Goal: Task Accomplishment & Management: Manage account settings

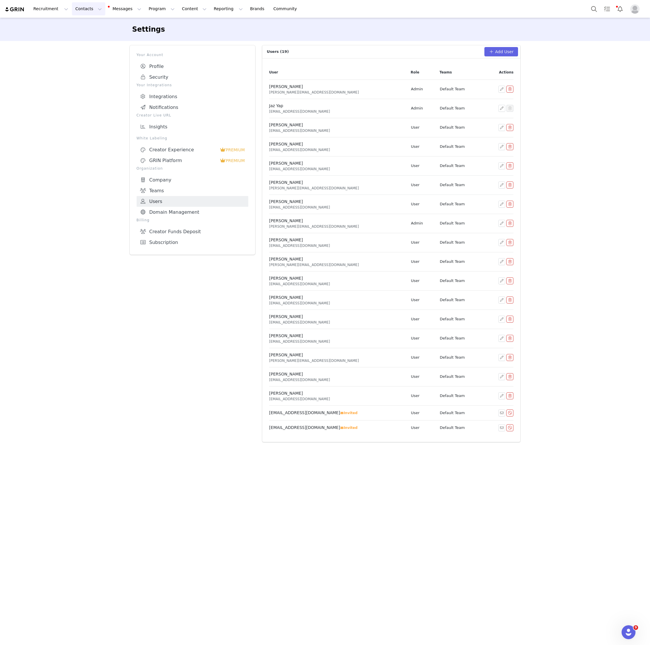
click at [83, 9] on button "Contacts Contacts" at bounding box center [88, 8] width 33 height 13
click at [84, 25] on p "Creators" at bounding box center [81, 26] width 17 height 6
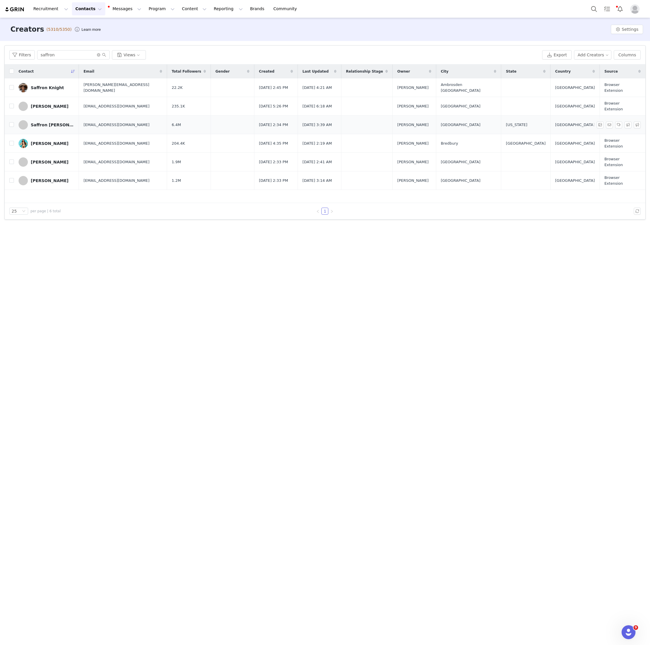
click at [47, 122] on div "Saffron Barker" at bounding box center [53, 124] width 44 height 5
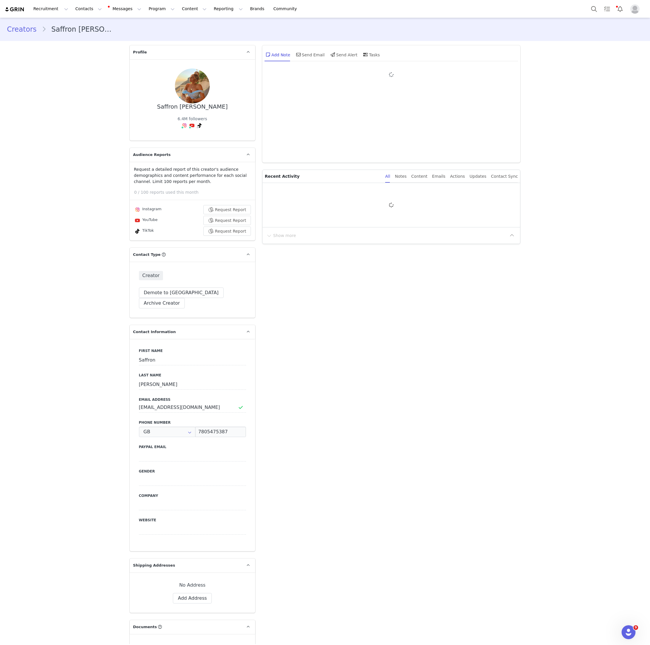
type input "+44 ([GEOGRAPHIC_DATA])"
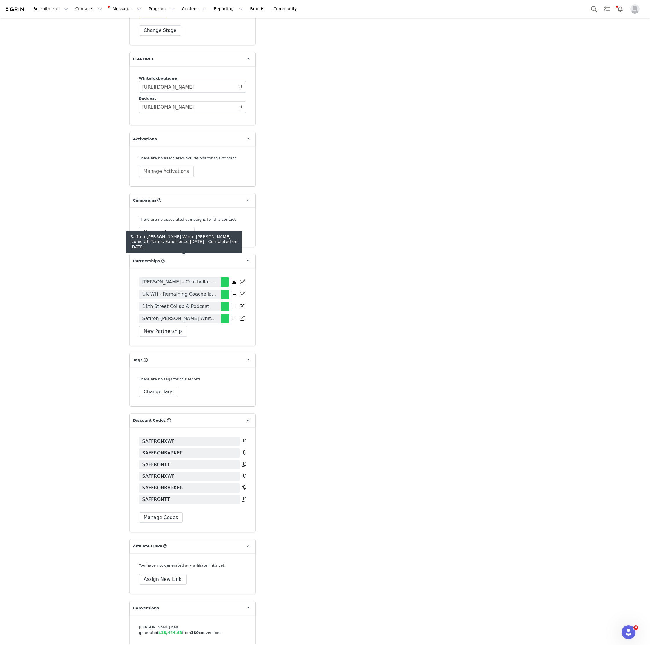
click at [201, 315] on span "Saffron Barker White Fox Iconic UK Tennis Experience July 2025" at bounding box center [180, 318] width 75 height 7
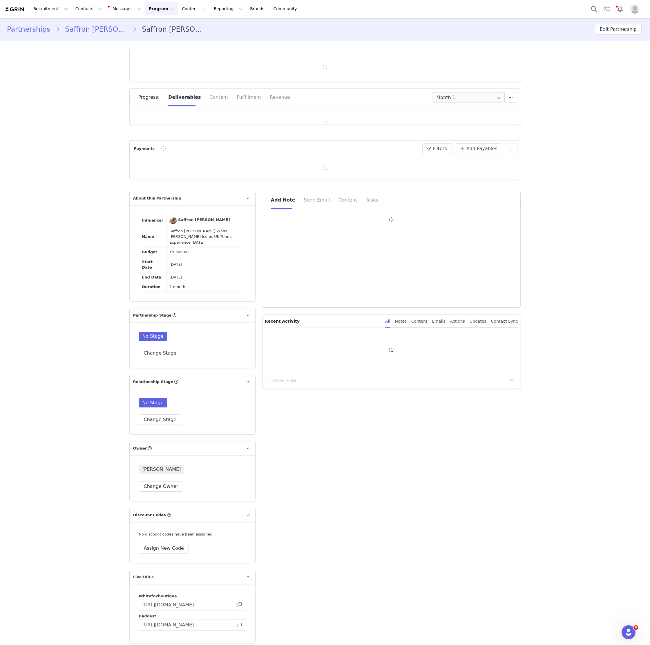
type input "+44 ([GEOGRAPHIC_DATA])"
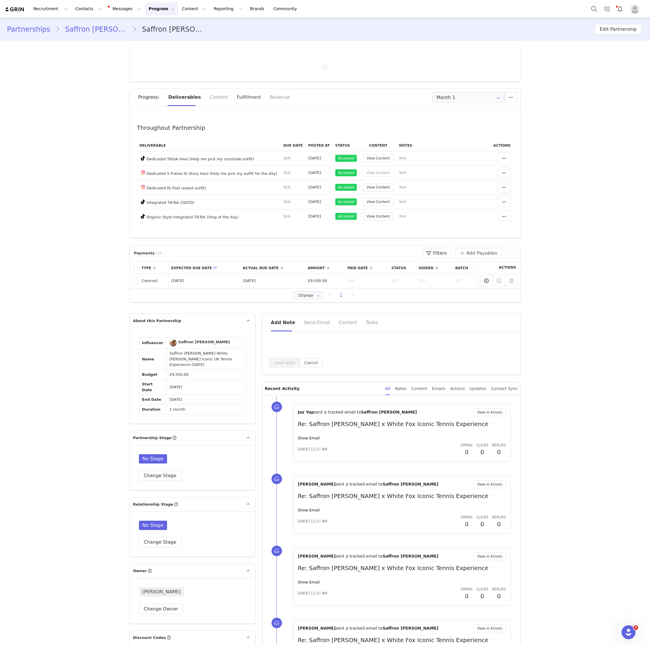
click at [239, 96] on div "Fulfillment" at bounding box center [248, 97] width 33 height 17
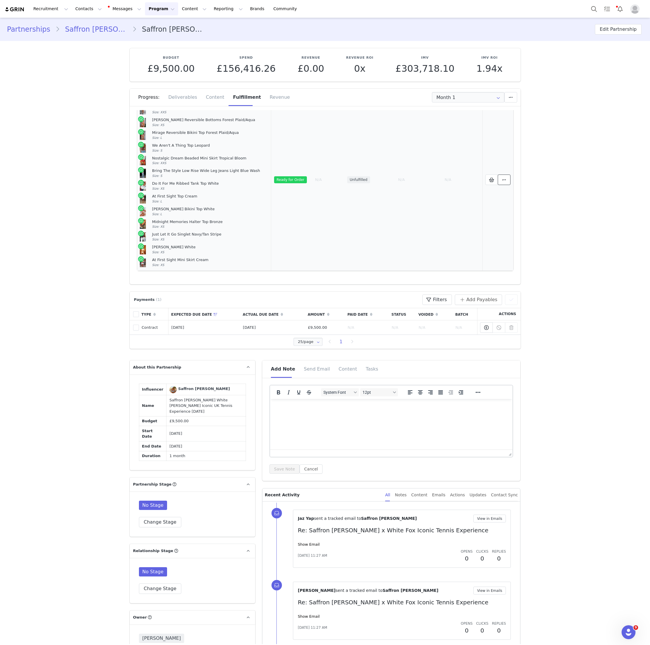
click at [504, 180] on icon at bounding box center [504, 179] width 4 height 5
click at [481, 181] on div "Create Shopify Order" at bounding box center [454, 186] width 81 height 13
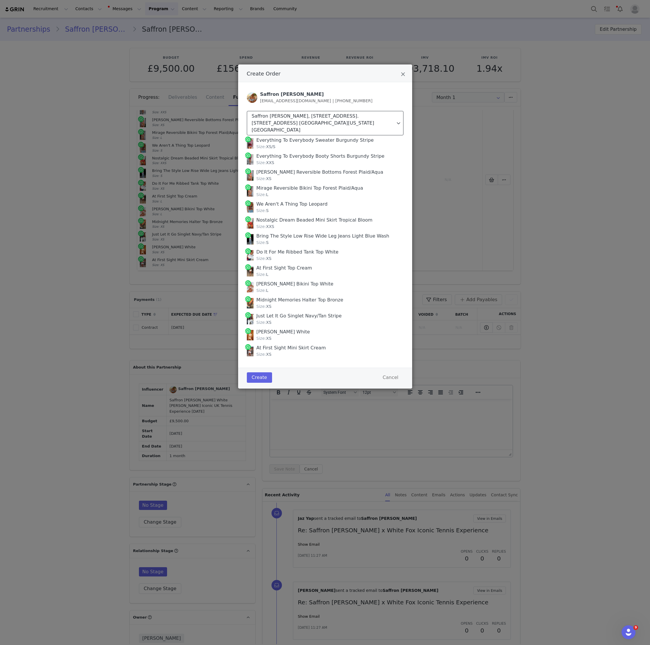
click at [294, 118] on div "Saffron Barker, 1 Hotel, West Hollywood. 8490 W Sunset BlvD. West Hollywood, Ca…" at bounding box center [324, 123] width 144 height 21
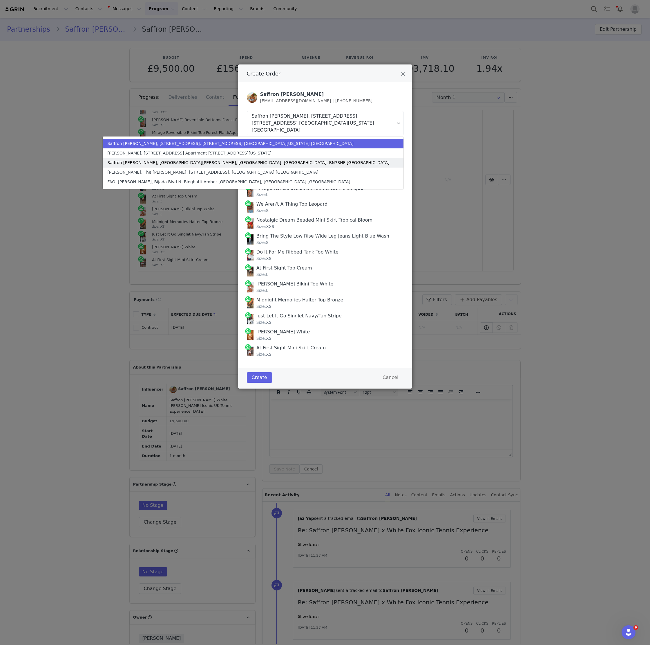
click at [295, 160] on div "Saffron Barker, Castle Mead, Newhaven Road. Kingston, BN73NF United Kingdom" at bounding box center [248, 163] width 282 height 6
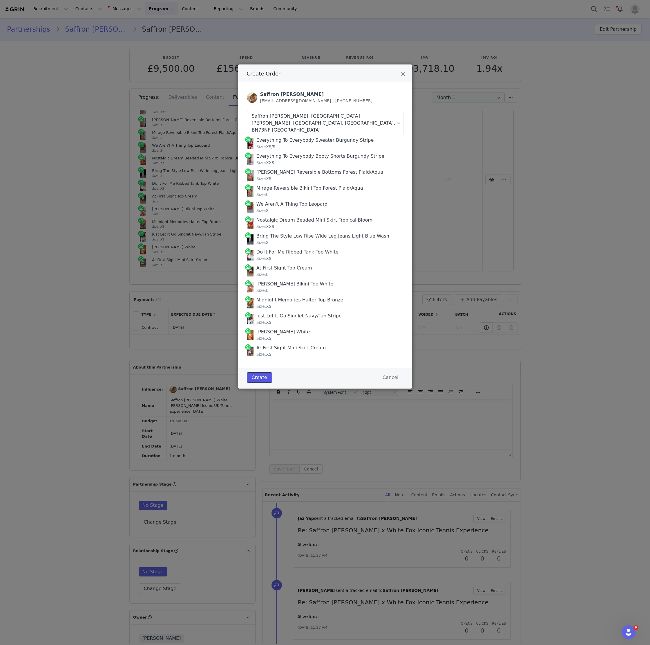
click at [255, 373] on button "Create" at bounding box center [259, 377] width 25 height 10
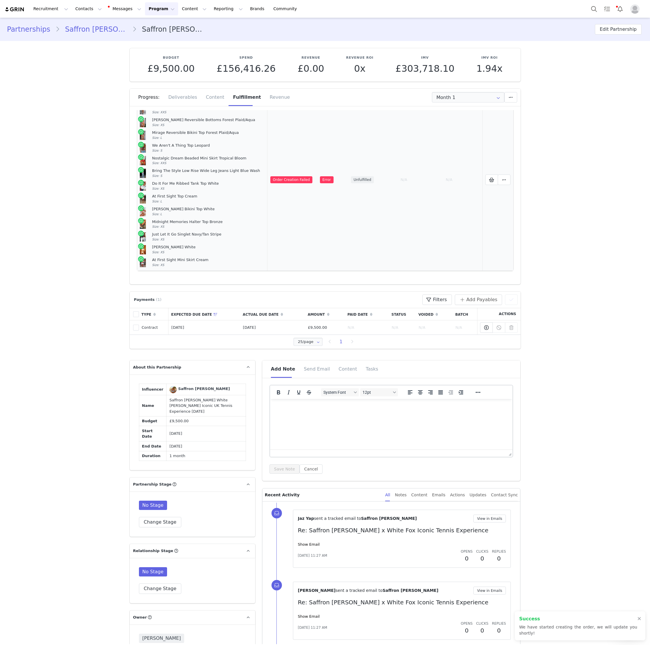
click at [277, 173] on td "Order Creation Failed" at bounding box center [293, 180] width 50 height 182
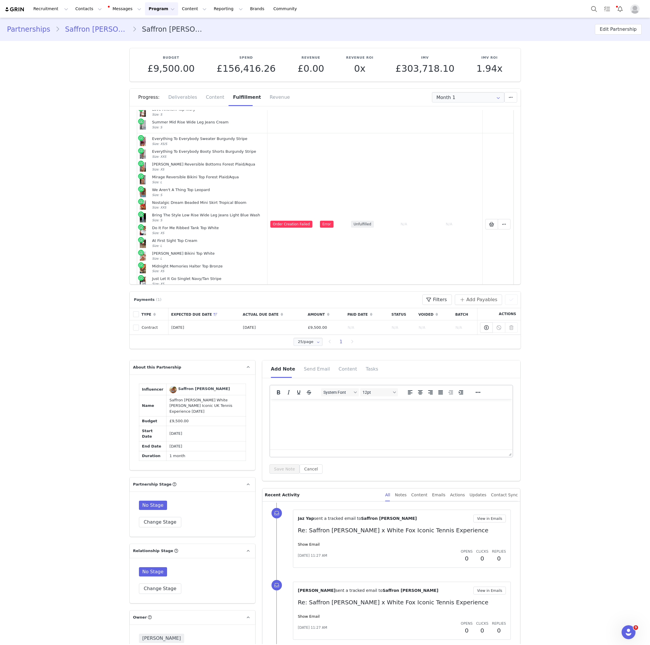
scroll to position [348, 0]
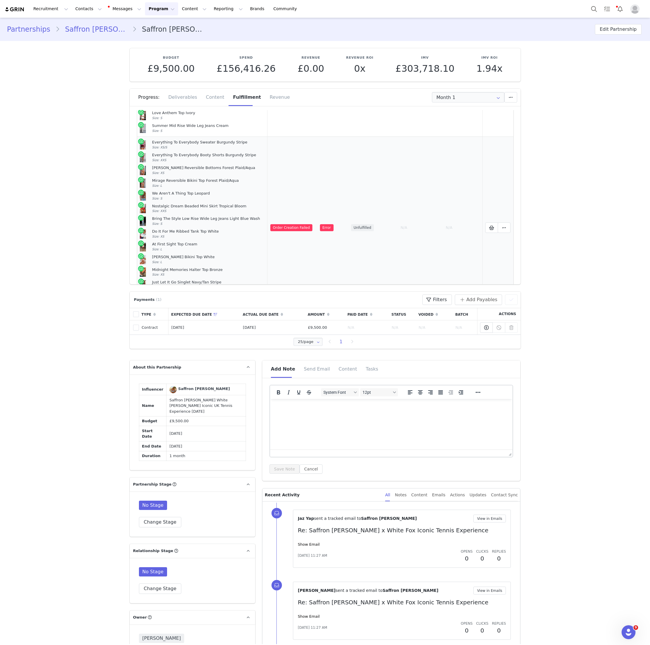
click at [153, 138] on article "Everything To Everybody Sweater Burgundy Stripe Size: XS/S" at bounding box center [202, 144] width 125 height 13
drag, startPoint x: 160, startPoint y: 138, endPoint x: 236, endPoint y: 144, distance: 76.5
click at [236, 144] on article "Everything To Everybody Sweater Burgundy Stripe Size: XS/S" at bounding box center [202, 144] width 125 height 13
copy div "Everything To Everybody Sweater Burgundy Stripe"
click at [164, 166] on div "Marisol Reversible Bottoms Forest Plaid/Aqua" at bounding box center [208, 167] width 113 height 5
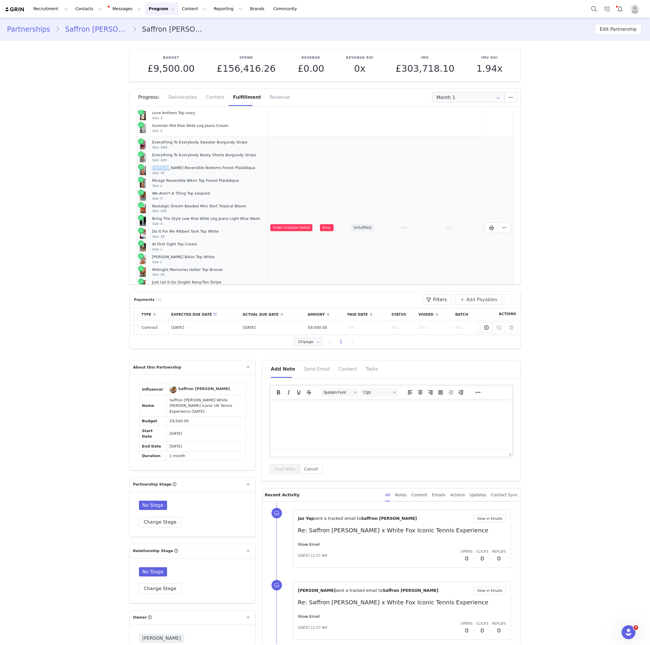
click at [164, 166] on div "Marisol Reversible Bottoms Forest Plaid/Aqua" at bounding box center [208, 167] width 113 height 5
copy div "Marisol Reversible Bottoms Forest Plaid/Aqua"
click at [269, 175] on td "Order Creation Failed" at bounding box center [293, 227] width 50 height 182
click at [163, 179] on div "Mirage Reversible Bikini Top Forest Plaid/Aqua" at bounding box center [208, 180] width 113 height 5
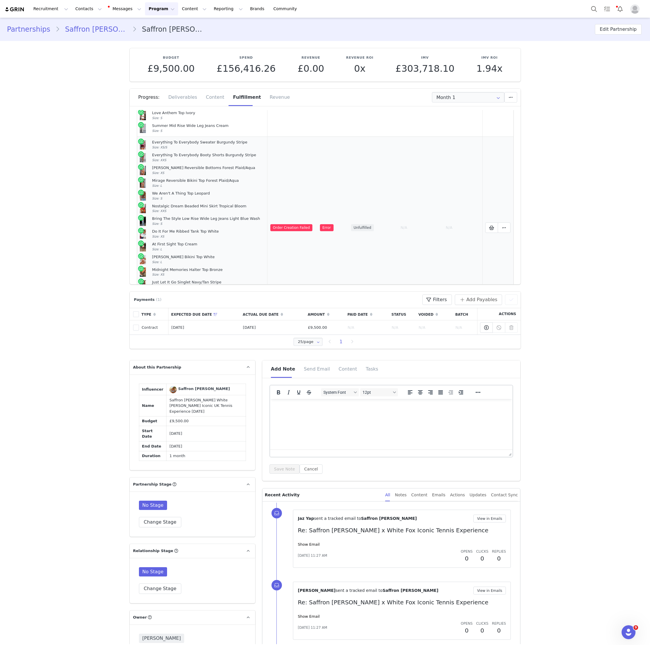
click at [163, 179] on div "Mirage Reversible Bikini Top Forest Plaid/Aqua" at bounding box center [208, 180] width 113 height 5
copy div "Mirage Reversible Bikini Top Forest Plaid/Aqua"
click at [315, 199] on td "Order Creation Failed" at bounding box center [293, 227] width 50 height 182
click at [201, 193] on div "We Aren't A Thing Top Leopard" at bounding box center [208, 193] width 113 height 5
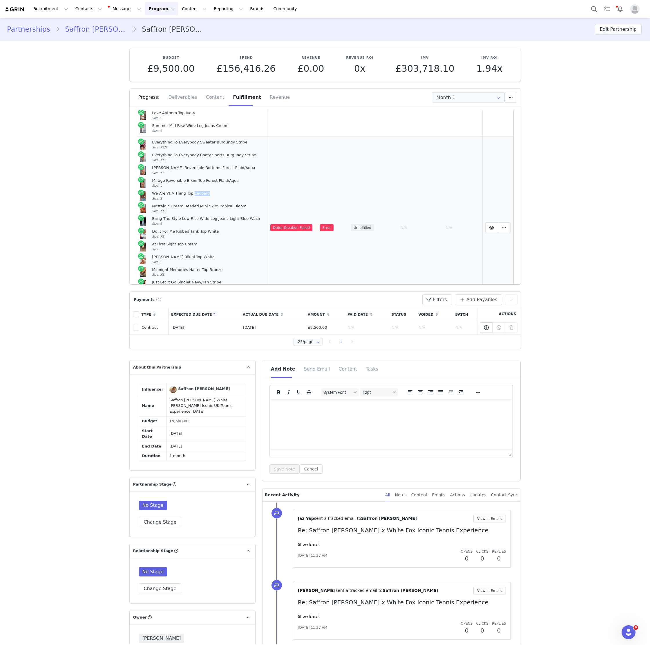
click at [201, 193] on div "We Aren't A Thing Top Leopard" at bounding box center [208, 193] width 113 height 5
click at [183, 193] on div "We Aren't A Thing Top Leopard" at bounding box center [208, 193] width 113 height 5
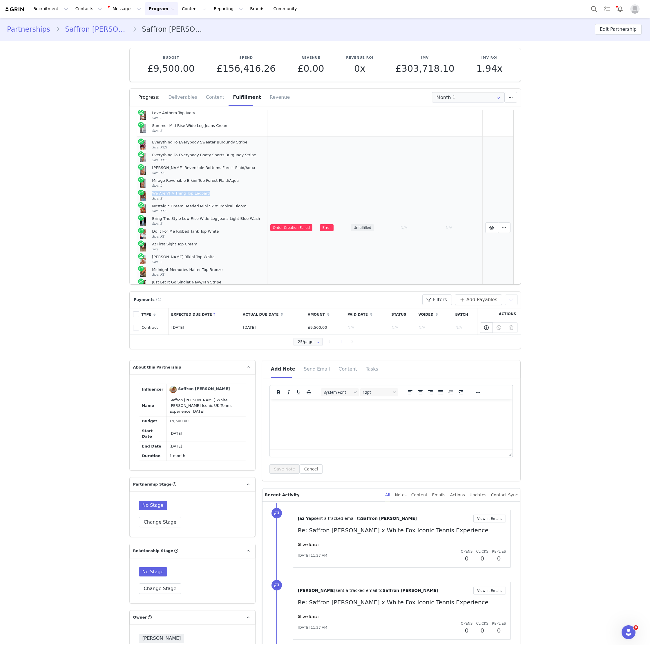
copy div "We Aren't A Thing Top Leopard"
click at [173, 206] on div "Nostalgic Dream Beaded Mini Skirt Tropical Bloom" at bounding box center [208, 206] width 113 height 5
copy div "Nostalgic Dream Beaded Mini Skirt Tropical Bloom"
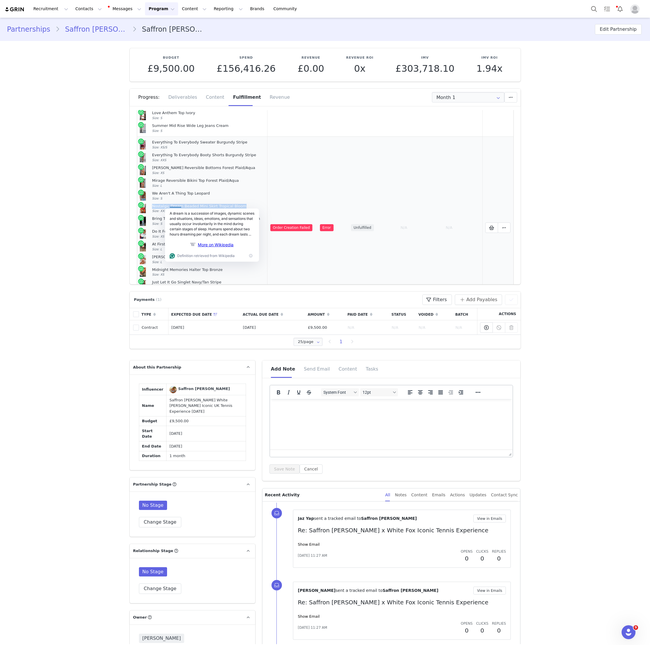
click at [159, 218] on div "Bring The Style Low Rise Wide Leg Jeans Light Blue Wash" at bounding box center [208, 218] width 113 height 5
copy div "Bring The Style Low Rise Wide Leg Jeans Light Blue Wash"
click at [247, 224] on div "Bring The Style Low Rise Wide Leg Jeans Light Blue Wash Size: S" at bounding box center [208, 221] width 113 height 10
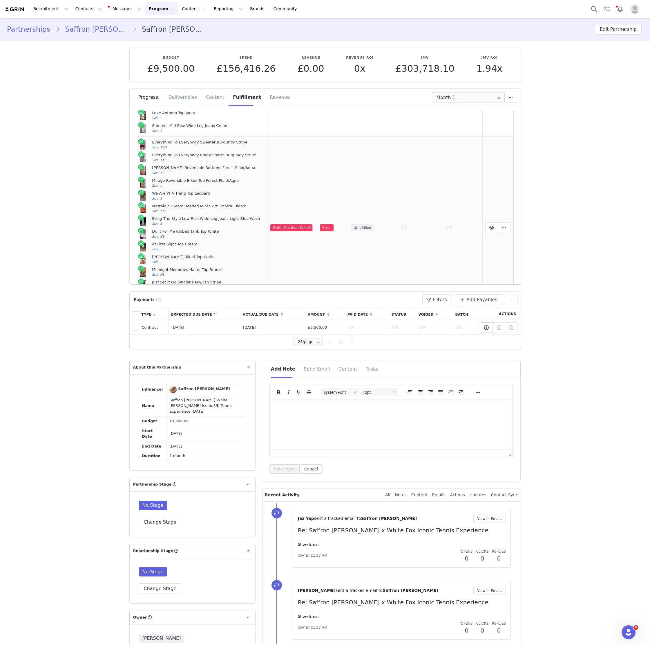
click at [210, 230] on div "Do It For Me Ribbed Tank Top White" at bounding box center [208, 231] width 113 height 5
copy div "Do It For Me Ribbed Tank Top White"
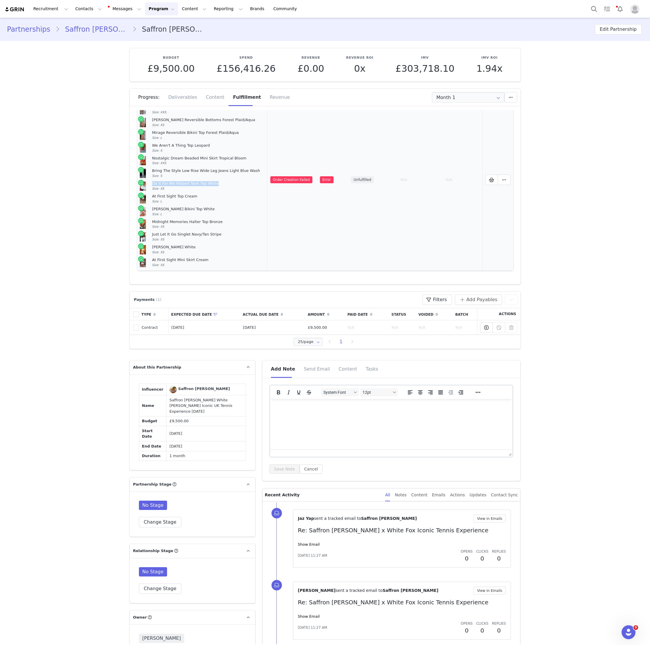
click at [182, 194] on div "At First Sight Top Cream" at bounding box center [208, 196] width 113 height 5
copy div "At First Sight Top Cream"
click at [492, 179] on icon at bounding box center [491, 179] width 5 height 5
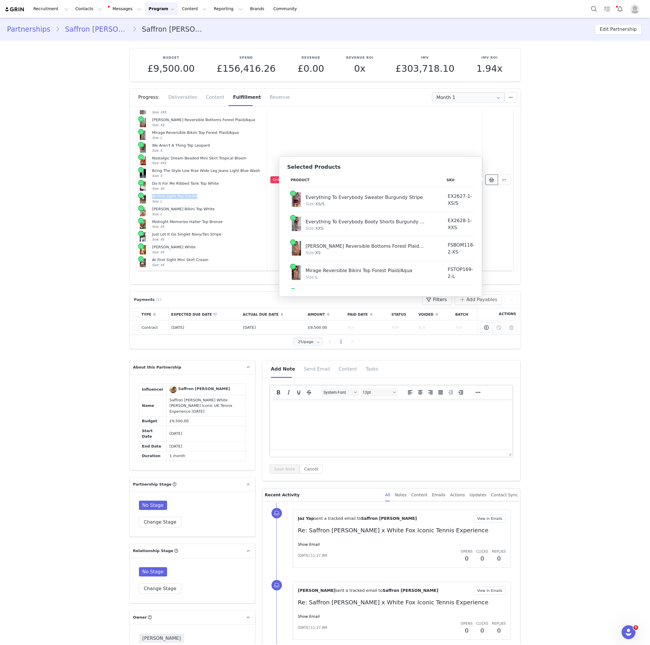
scroll to position [249, 0]
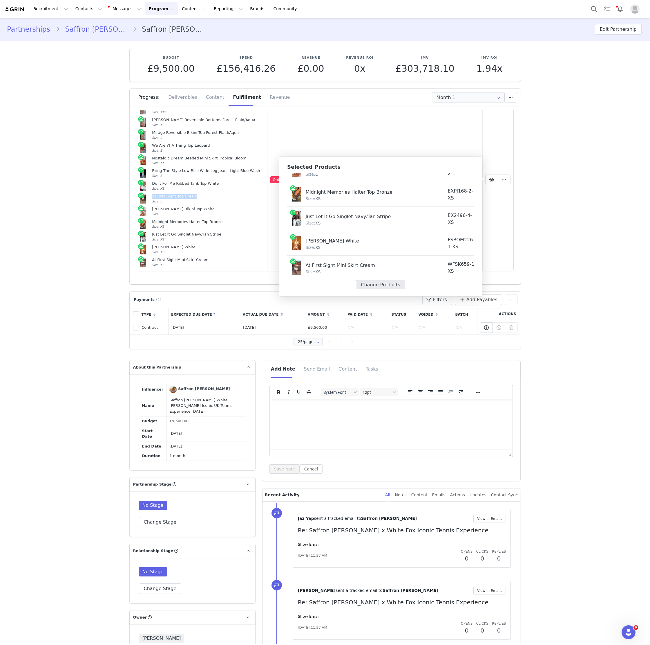
click at [379, 283] on button "Change Products" at bounding box center [380, 285] width 49 height 10
select select "27626184"
select select "27629468"
select select "27950827"
select select "27948407"
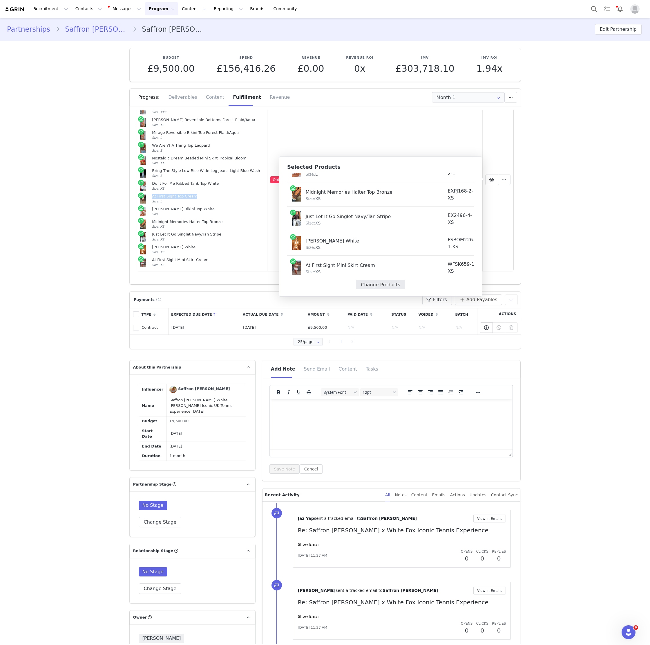
select select "26102377"
select select "27337056"
select select "25064474"
select select "27118233"
select select "26223927"
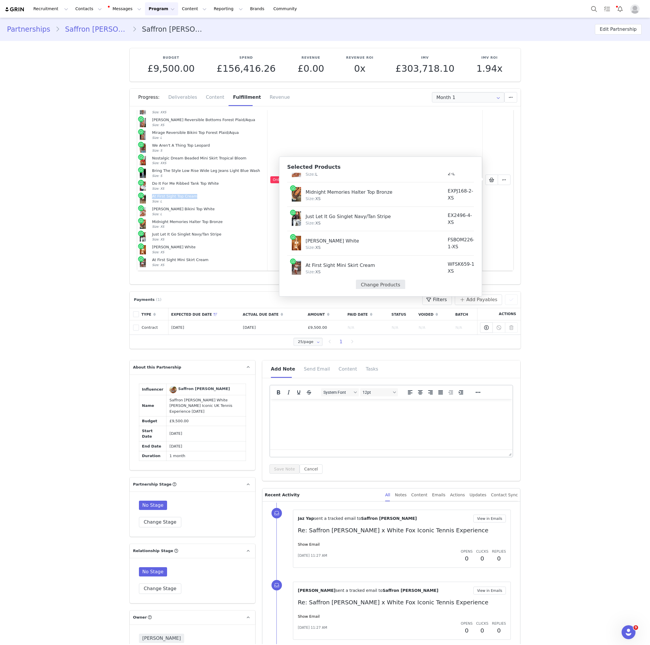
select select "27366390"
select select "27828426"
select select "28011645"
select select "27366731"
select select "26223537"
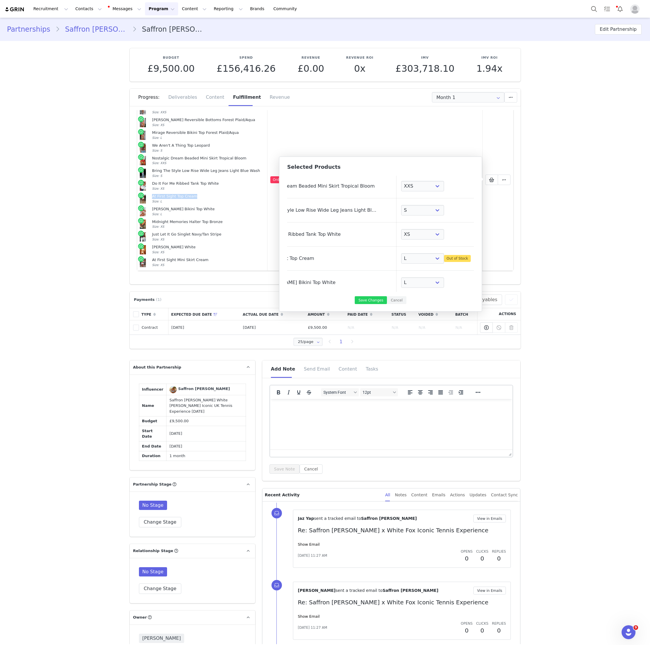
scroll to position [137, 50]
click at [478, 256] on link at bounding box center [481, 258] width 6 height 6
select select "27366390"
select select "27828426"
select select "28011645"
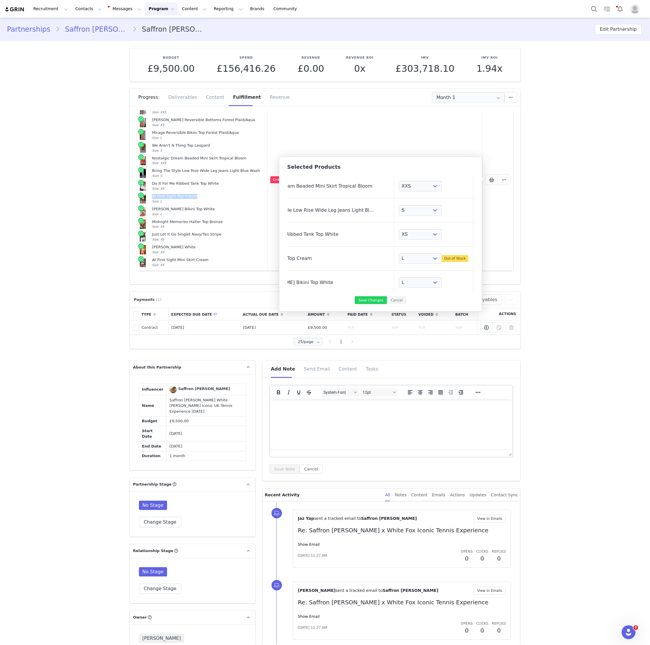
select select "27366731"
select select "26223537"
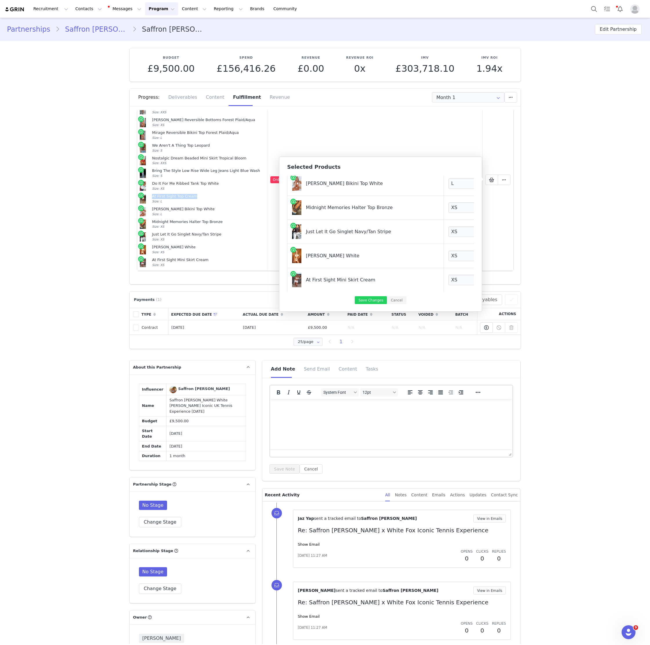
scroll to position [231, 0]
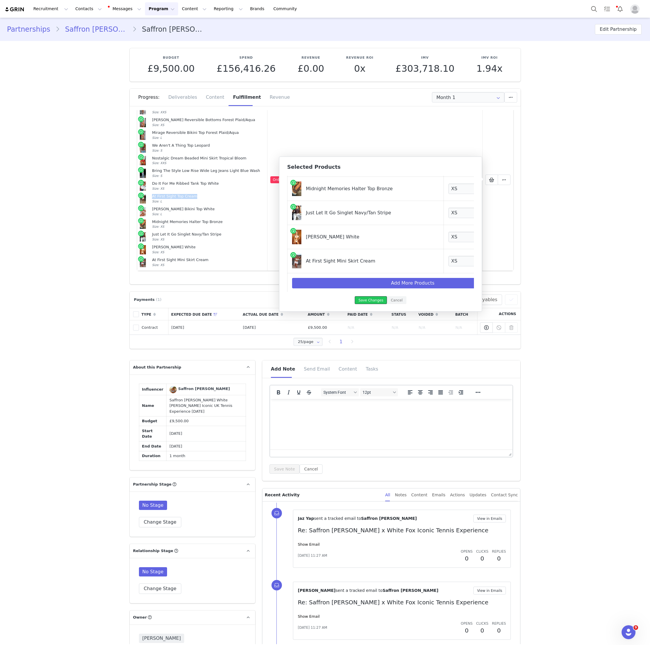
click at [369, 301] on button "Save Changes" at bounding box center [371, 300] width 32 height 8
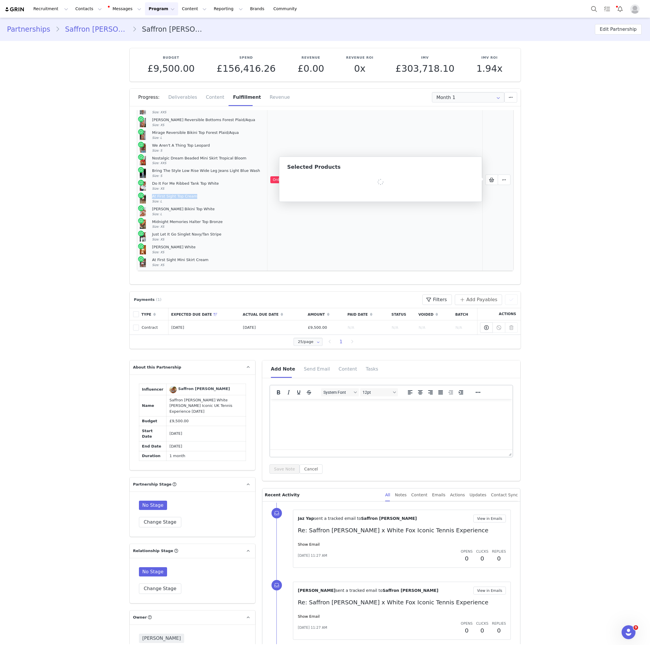
scroll to position [384, 0]
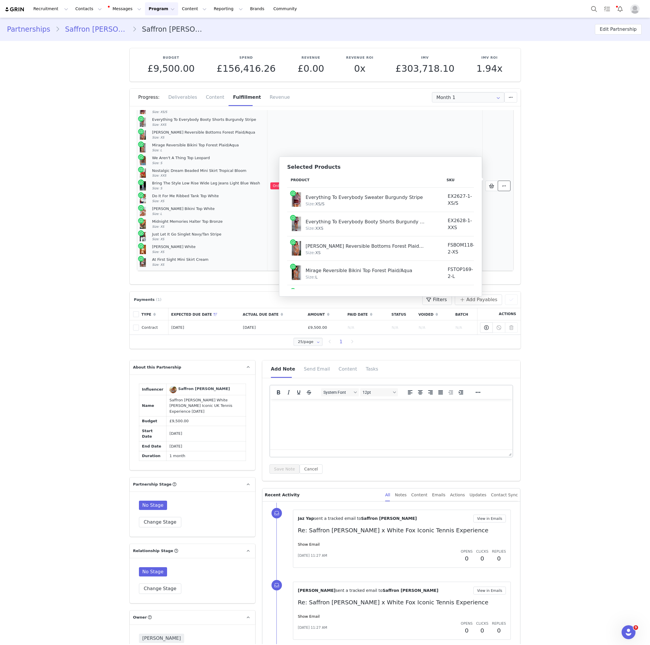
click at [509, 186] on button at bounding box center [504, 186] width 13 height 10
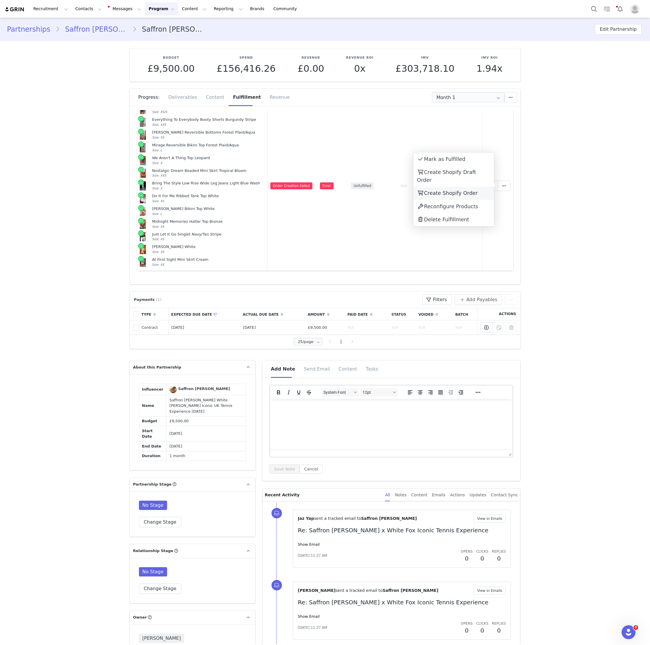
click at [466, 190] on span "Create Shopify Order" at bounding box center [451, 193] width 54 height 6
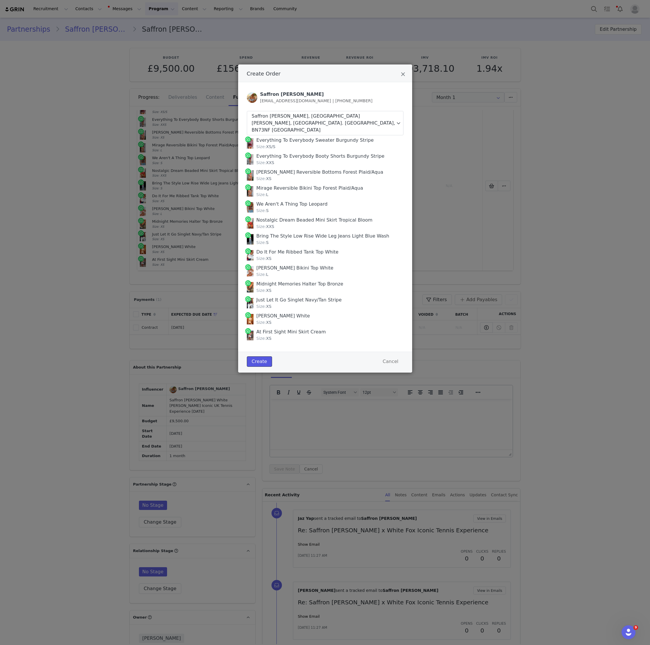
click at [260, 356] on button "Create" at bounding box center [259, 361] width 25 height 10
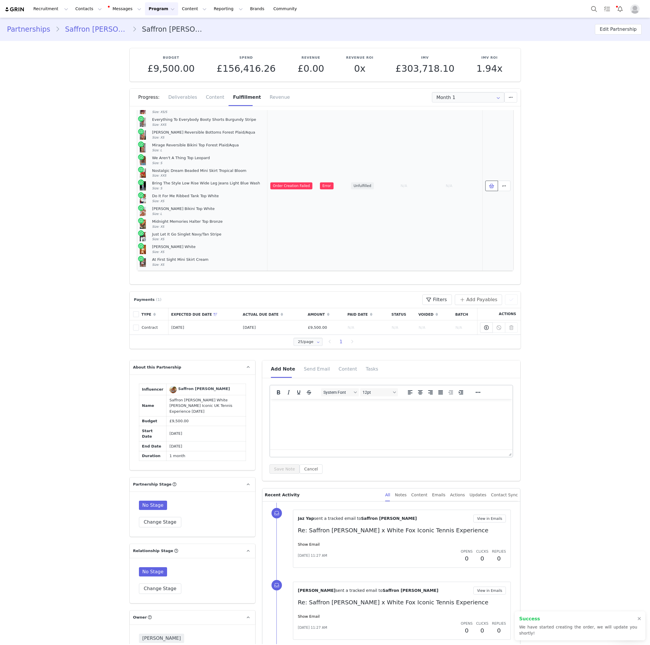
click at [495, 183] on span at bounding box center [491, 185] width 7 height 7
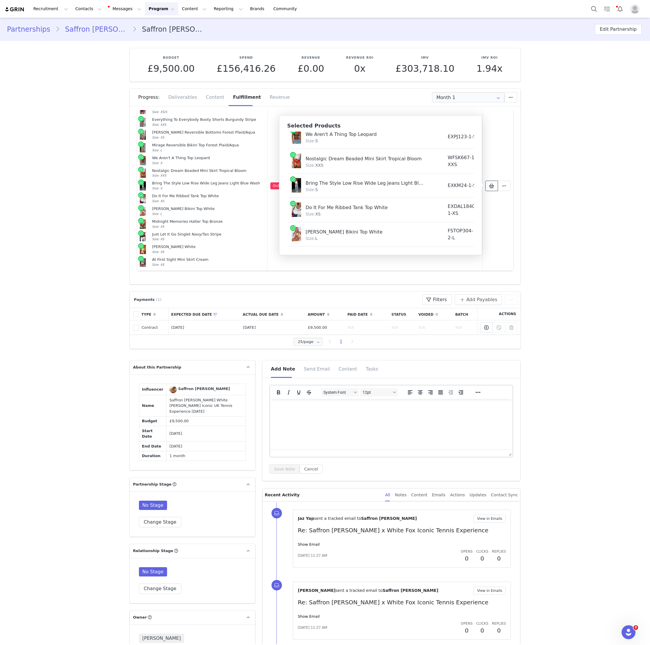
scroll to position [120, 0]
click at [327, 204] on div "Do It For Me Ribbed Tank Top White" at bounding box center [366, 206] width 120 height 9
copy div "Do It For Me Ribbed Tank Top White"
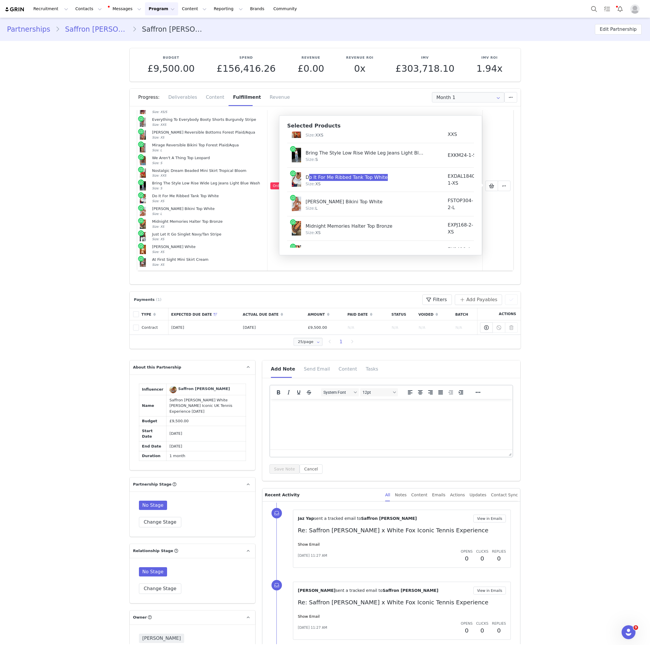
scroll to position [158, 0]
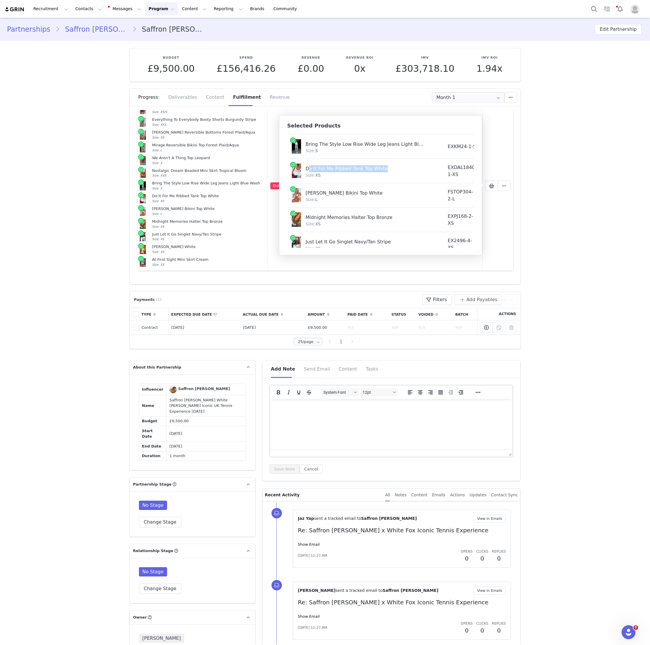
click at [343, 191] on div "Danica Bikini Top White" at bounding box center [366, 192] width 120 height 9
copy div "Danica Bikini Top White"
click at [493, 184] on icon at bounding box center [491, 185] width 5 height 5
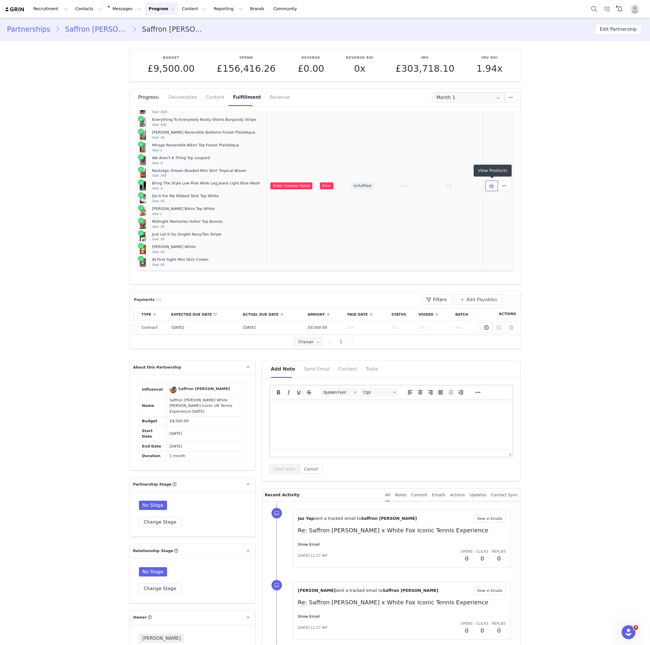
click at [492, 183] on icon at bounding box center [491, 185] width 5 height 5
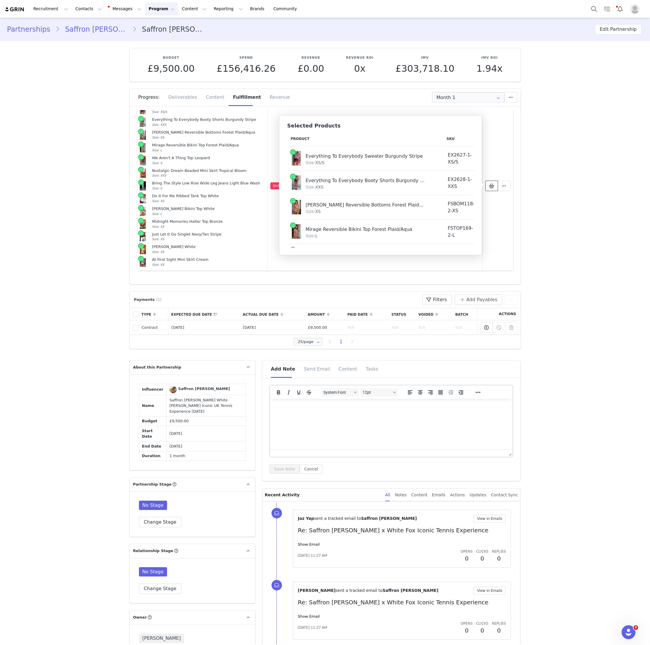
scroll to position [225, 0]
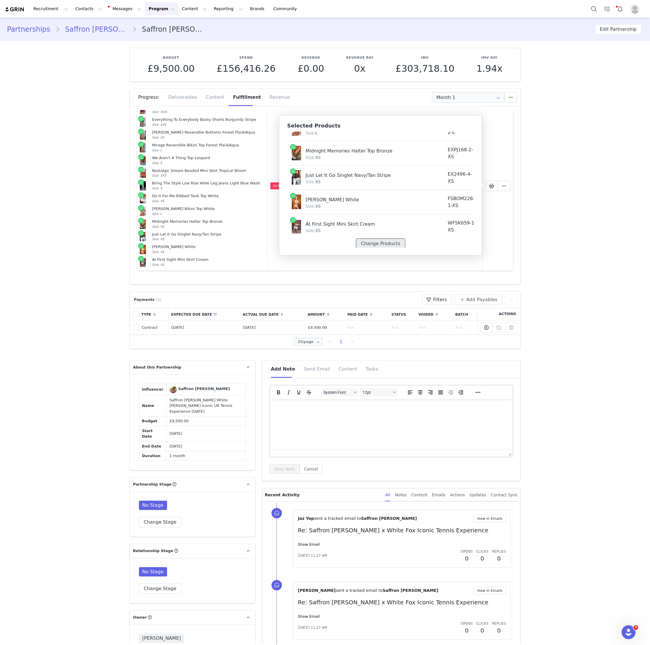
click at [386, 241] on button "Change Products" at bounding box center [380, 243] width 49 height 10
select select "27626184"
select select "27629468"
select select "27950827"
select select "27948407"
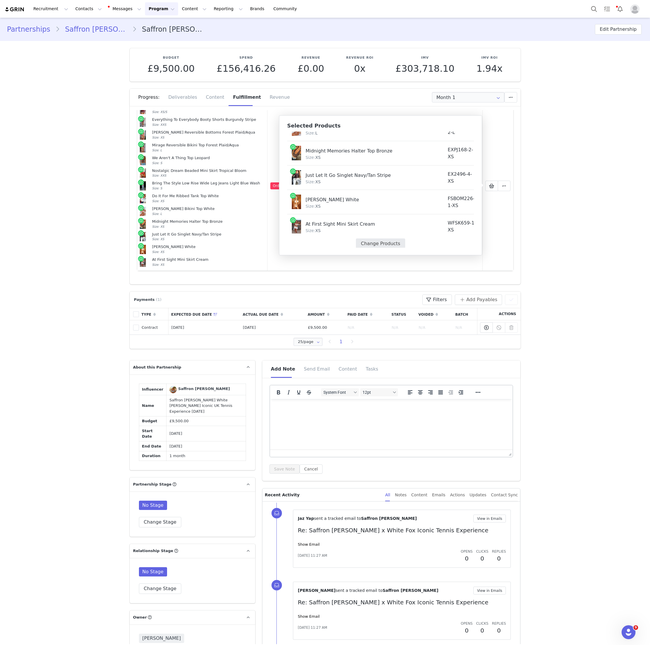
select select "26102377"
select select "27337056"
select select "25064474"
select select "27118233"
select select "27366390"
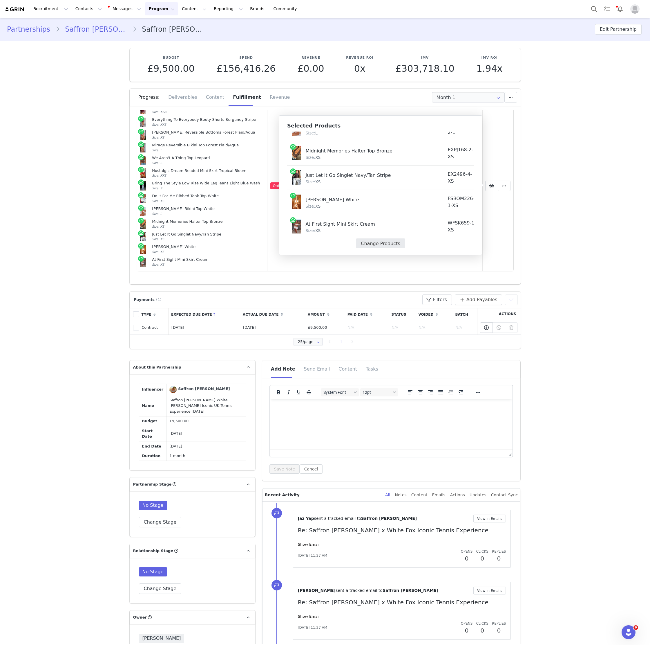
select select "27828426"
select select "28011645"
select select "27366731"
select select "26223537"
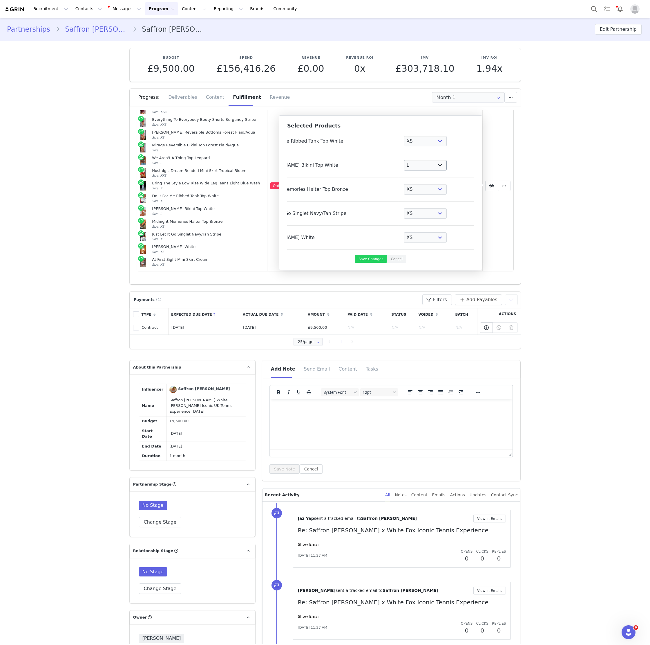
scroll to position [189, 50]
click at [478, 165] on link at bounding box center [481, 165] width 6 height 6
select select "27828426"
select select "28011645"
select select "27366731"
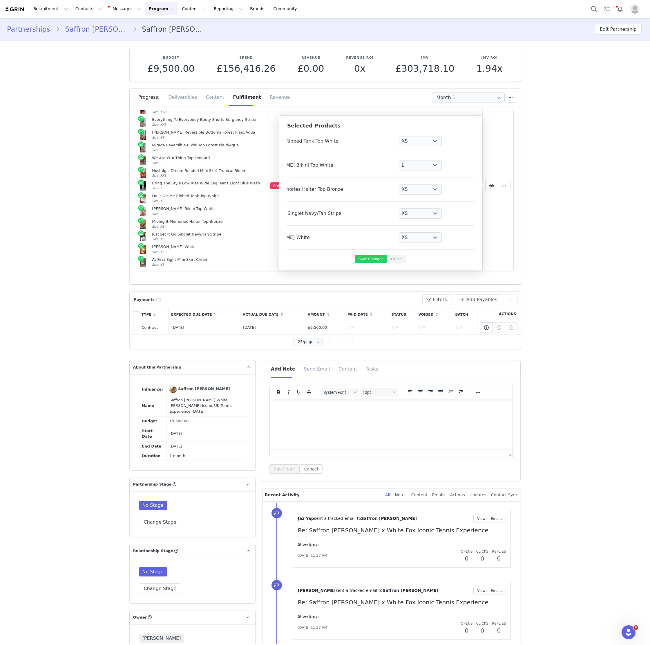
select select "26223537"
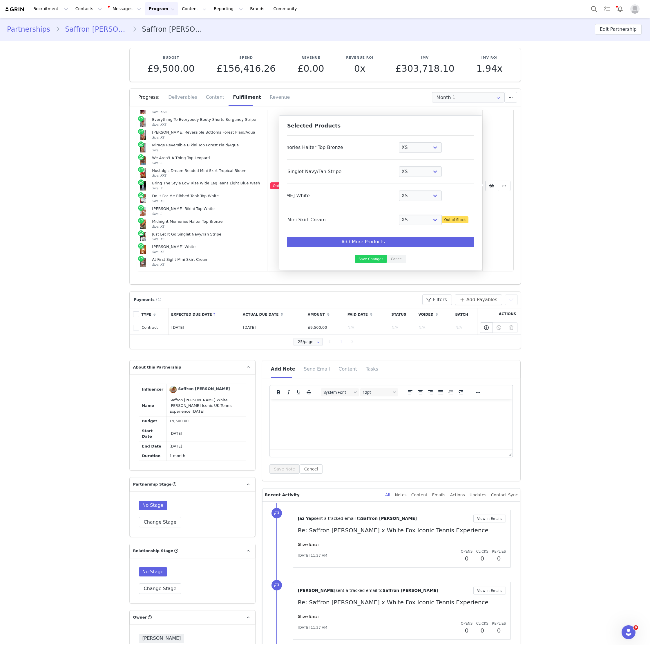
click at [473, 222] on td at bounding box center [480, 220] width 15 height 24
click at [478, 218] on link at bounding box center [481, 220] width 6 height 6
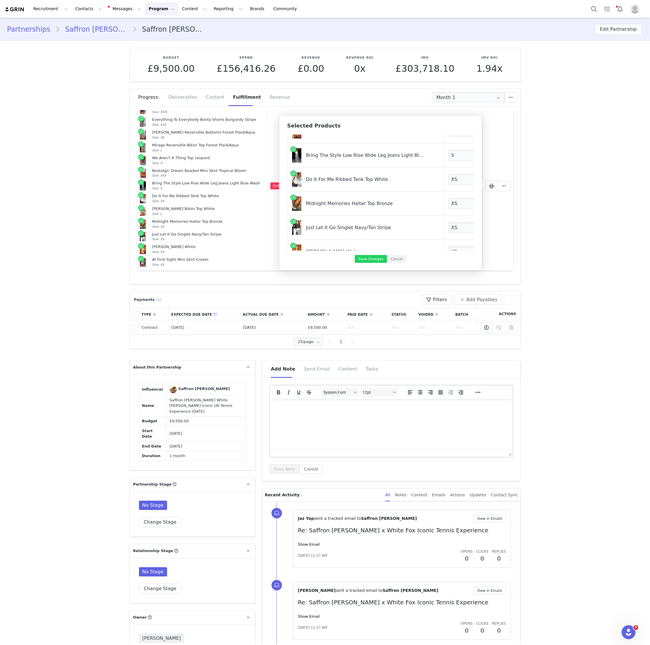
scroll to position [145, 0]
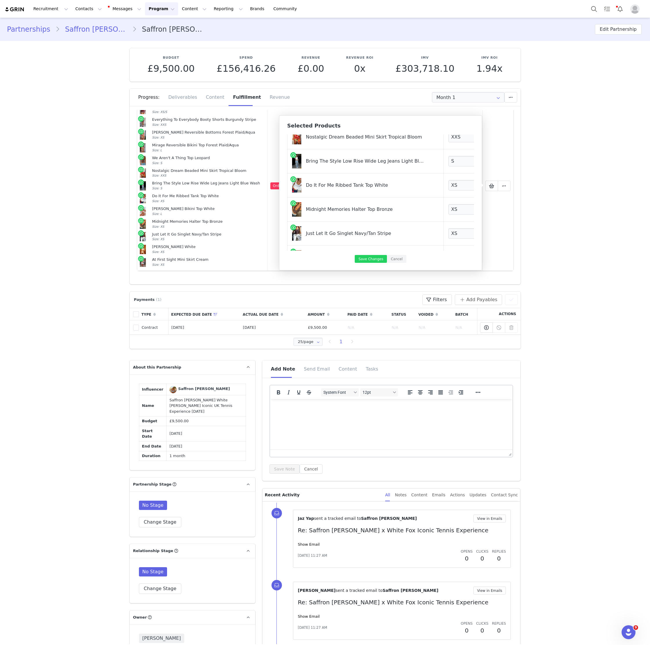
click at [344, 183] on div "Do It For Me Ribbed Tank Top White" at bounding box center [366, 183] width 120 height 11
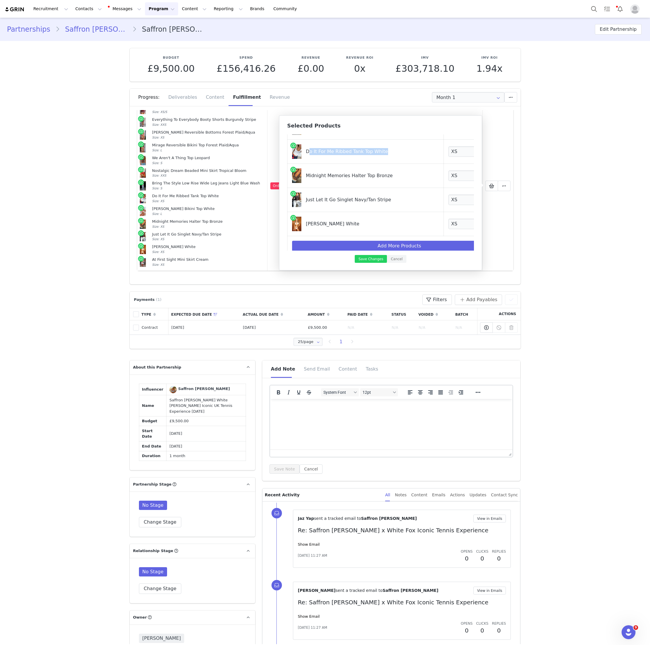
scroll to position [179, 24]
click at [478, 223] on link at bounding box center [481, 224] width 6 height 6
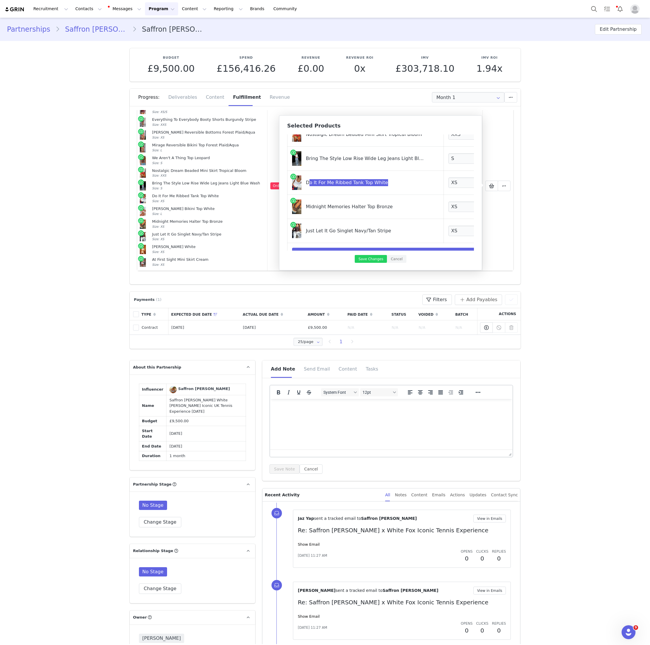
scroll to position [159, 0]
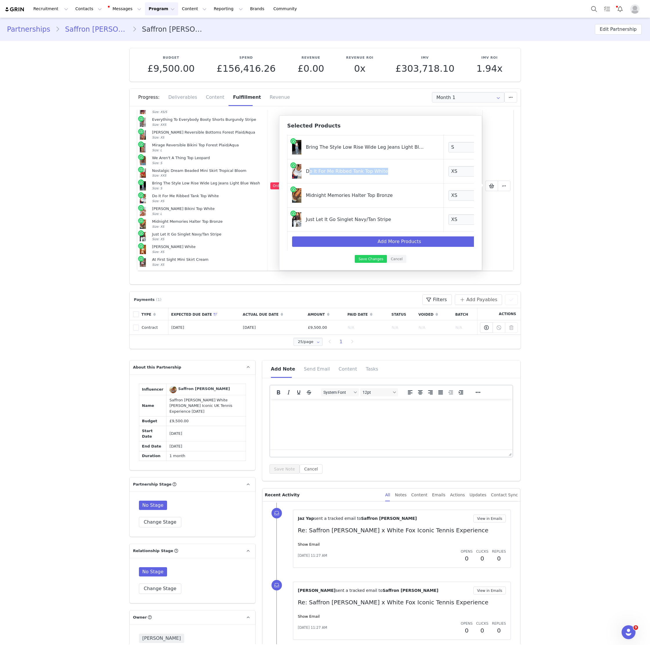
click at [344, 194] on div "Midnight Memories Halter Top Bronze" at bounding box center [366, 193] width 120 height 11
click at [375, 217] on div "Just Let It Go Singlet Navy/Tan Stripe" at bounding box center [366, 217] width 120 height 11
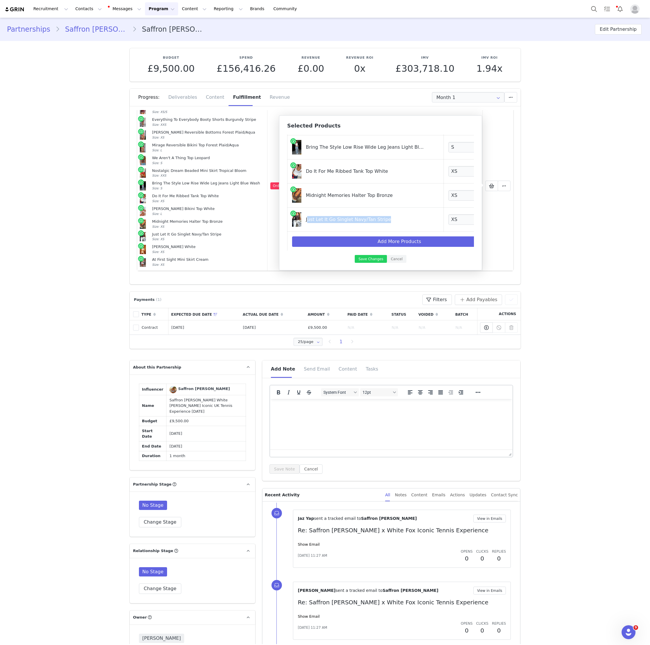
click at [375, 217] on div "Just Let It Go Singlet Navy/Tan Stripe" at bounding box center [366, 217] width 120 height 11
click at [368, 260] on button "Save Changes" at bounding box center [371, 259] width 32 height 8
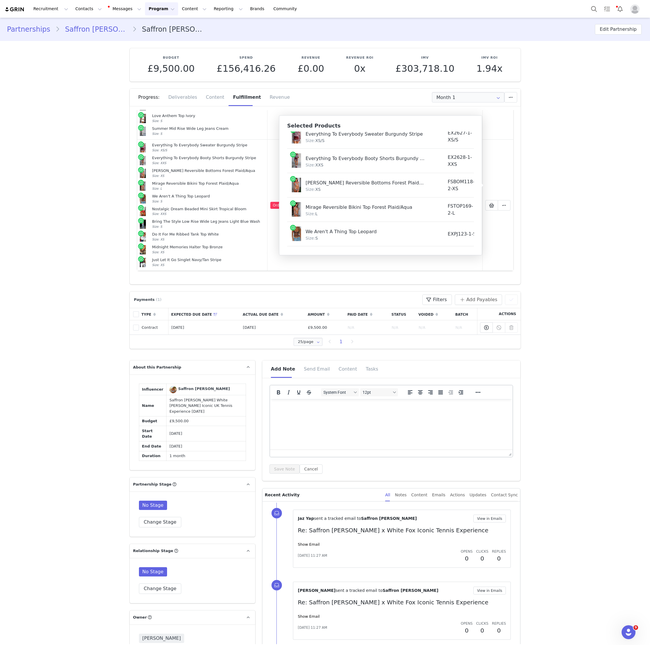
scroll to position [72, 0]
click at [507, 207] on span at bounding box center [504, 205] width 7 height 7
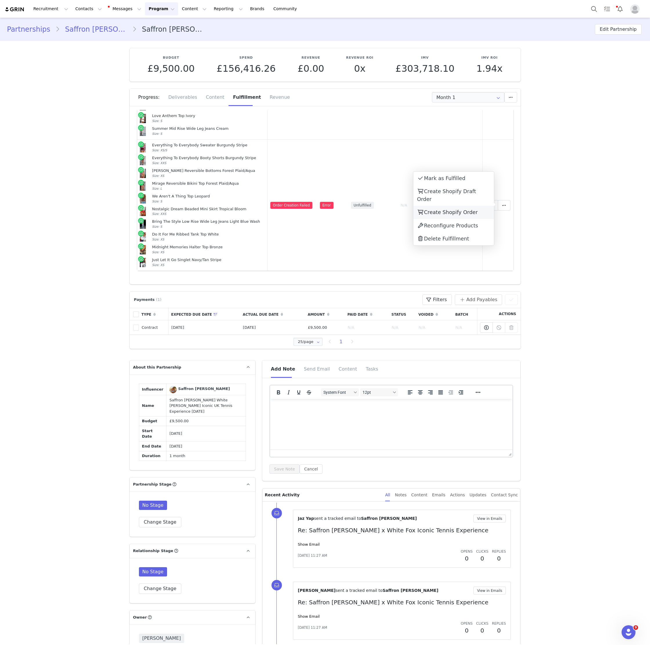
click at [429, 209] on span "Create Shopify Order" at bounding box center [451, 212] width 54 height 6
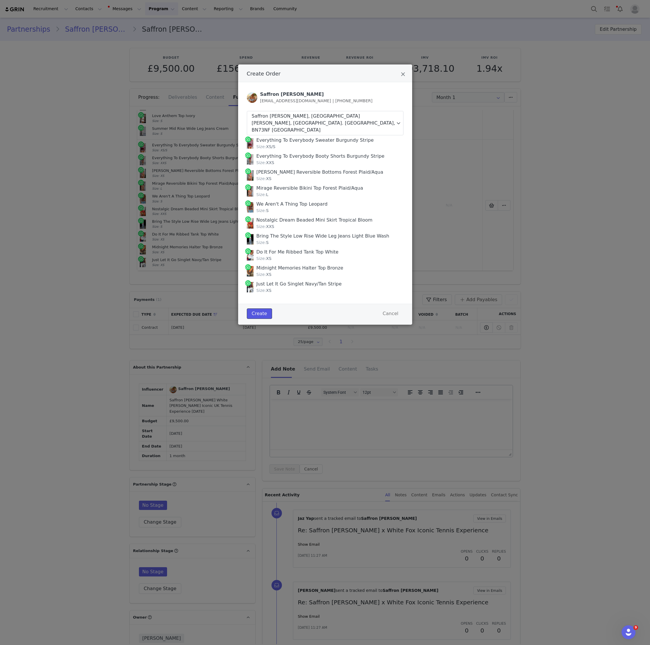
click at [259, 309] on button "Create" at bounding box center [259, 313] width 25 height 10
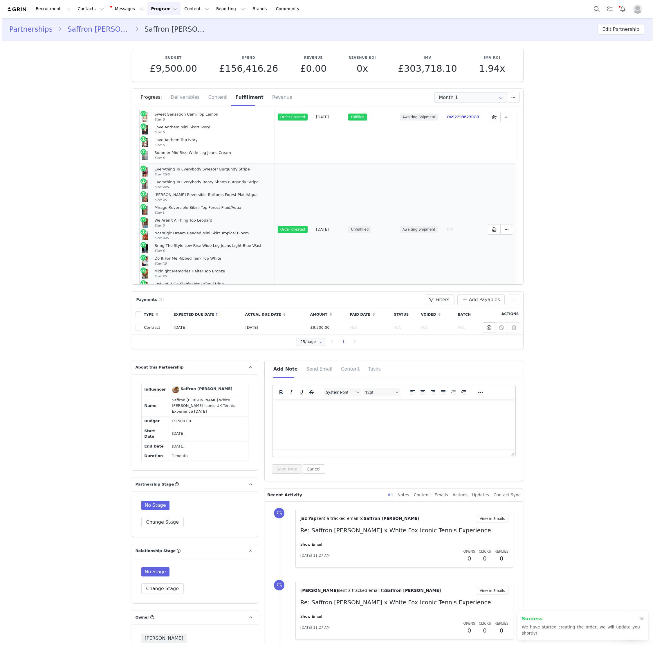
scroll to position [363, 0]
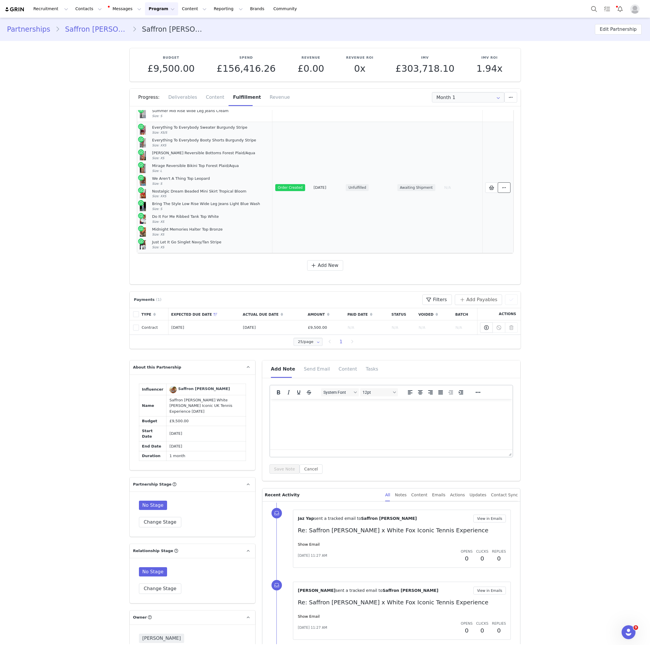
click at [507, 187] on span at bounding box center [504, 187] width 7 height 7
click at [463, 187] on link "View Order" at bounding box center [454, 186] width 81 height 13
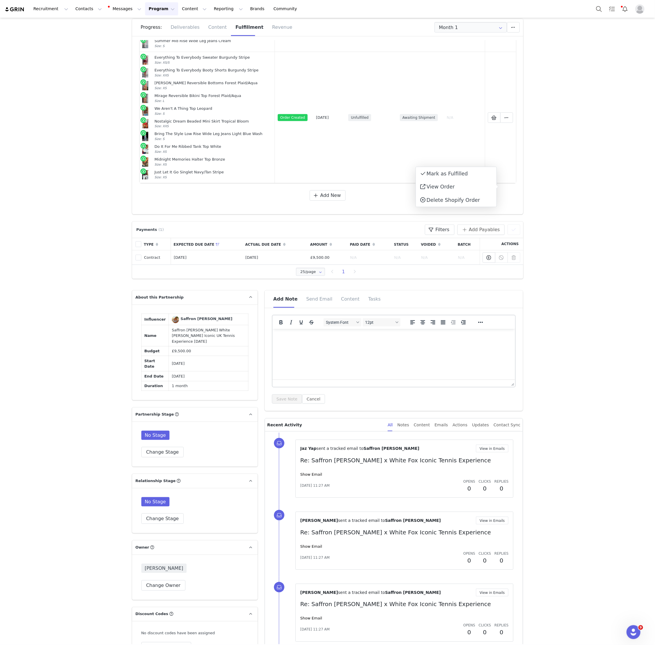
scroll to position [342, 0]
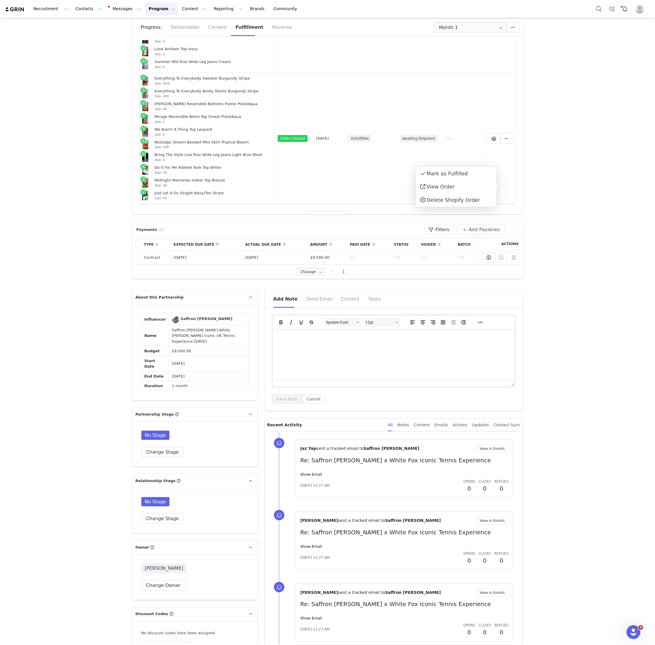
click at [158, 75] on article "Everything To Everybody Sweater Burgundy Stripe Size: XS/S" at bounding box center [207, 81] width 130 height 13
drag, startPoint x: 158, startPoint y: 75, endPoint x: 192, endPoint y: 196, distance: 125.7
click at [192, 196] on td "Everything To Everybody Sweater Burgundy Stripe Size: XS/S Everything To Everyb…" at bounding box center [208, 138] width 136 height 131
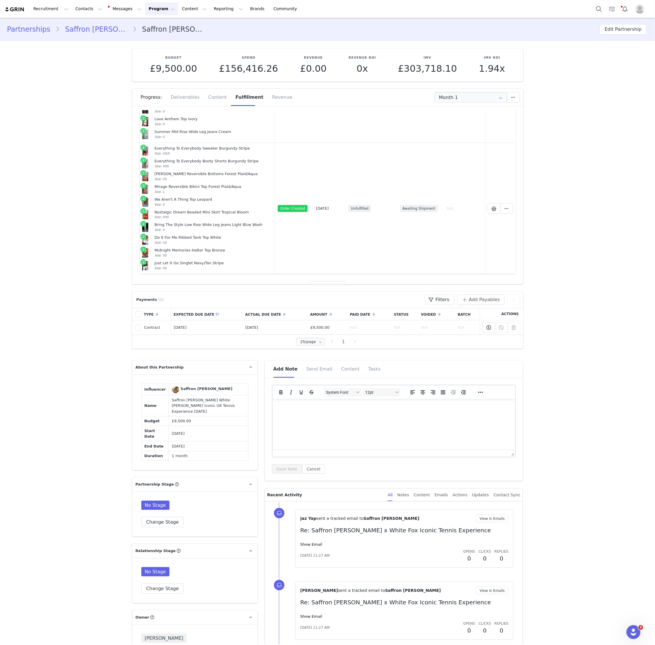
click at [91, 29] on link "Saffron Barker" at bounding box center [96, 29] width 73 height 10
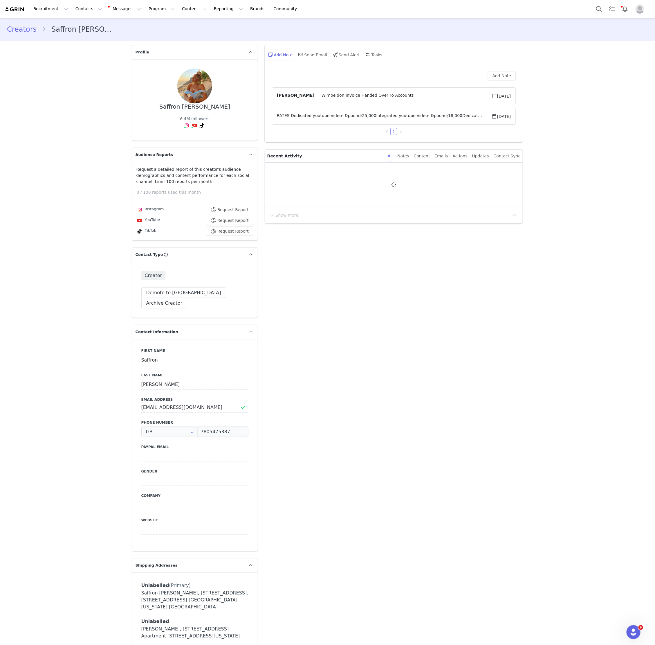
type input "+44 ([GEOGRAPHIC_DATA])"
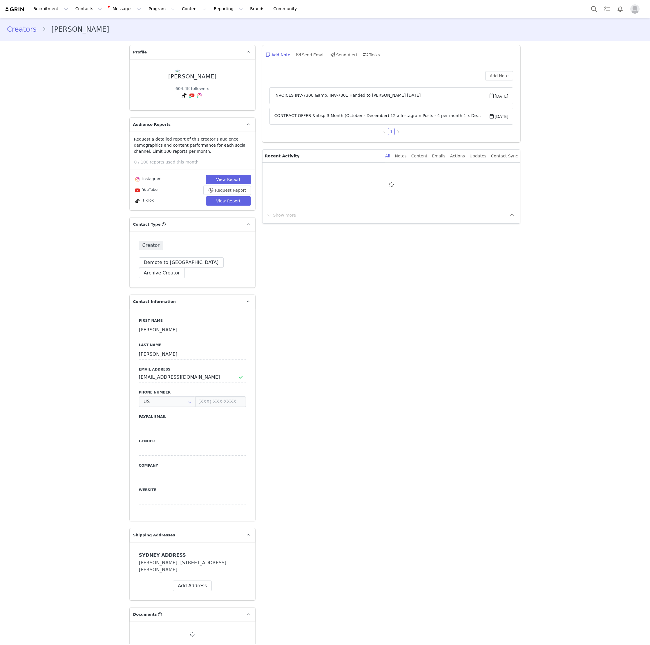
type input "+1 ([GEOGRAPHIC_DATA])"
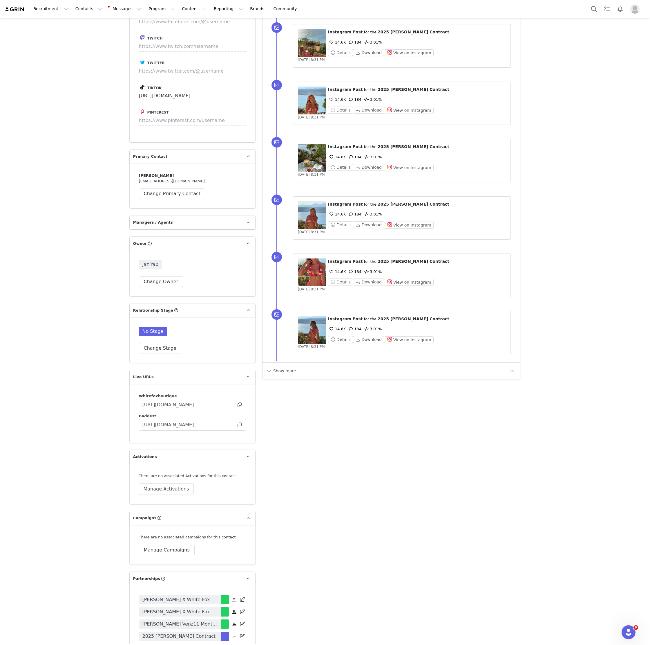
scroll to position [1117, 0]
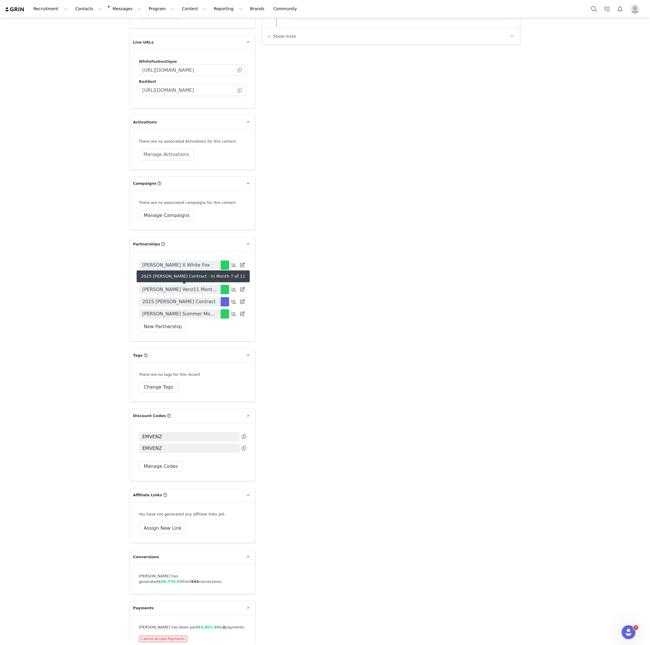
click at [189, 298] on span "2025 [PERSON_NAME] Contract" at bounding box center [179, 301] width 73 height 7
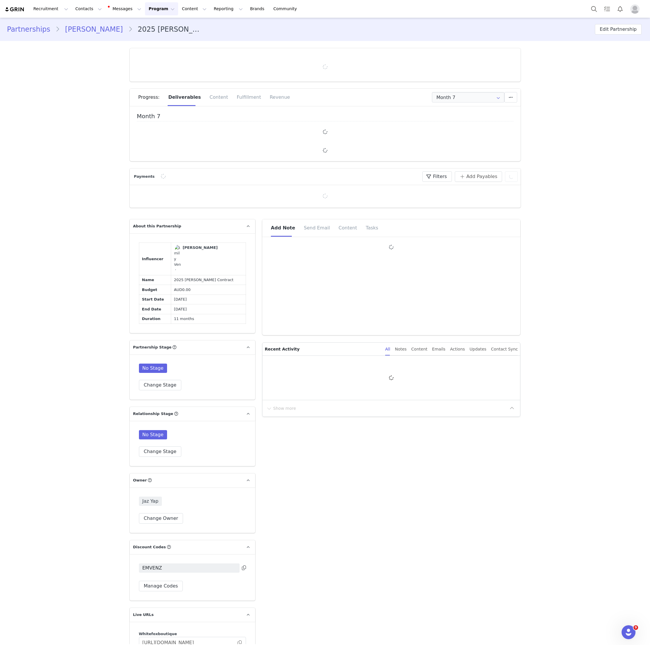
type input "+1 ([GEOGRAPHIC_DATA])"
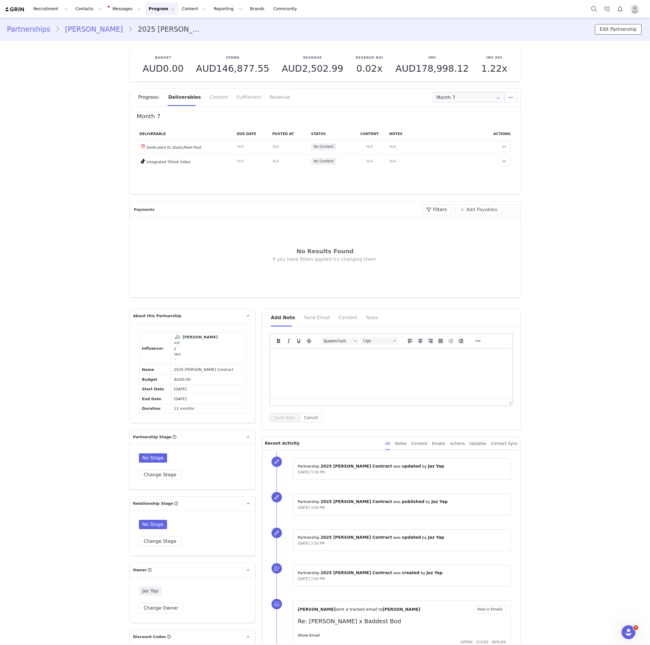
click at [609, 29] on button "Edit Partnership" at bounding box center [618, 29] width 47 height 10
select select
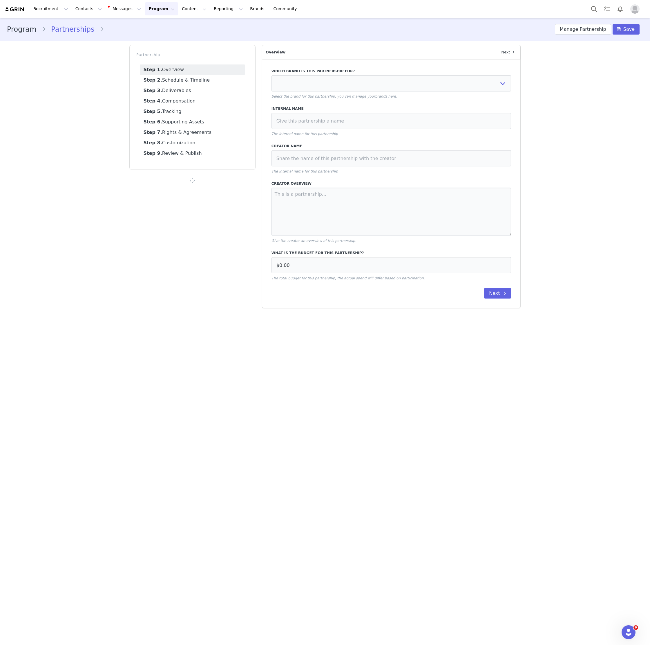
type input "AUD0.00"
select select "701c8572-30a2-4a58-9392-cbbd93bb676d"
type input "2025 [PERSON_NAME] Contract"
type input "[PERSON_NAME]"
type textarea "2025 [PERSON_NAME] Contract Shoot Deliverables ● 33 full-day shoots Monthly soc…"
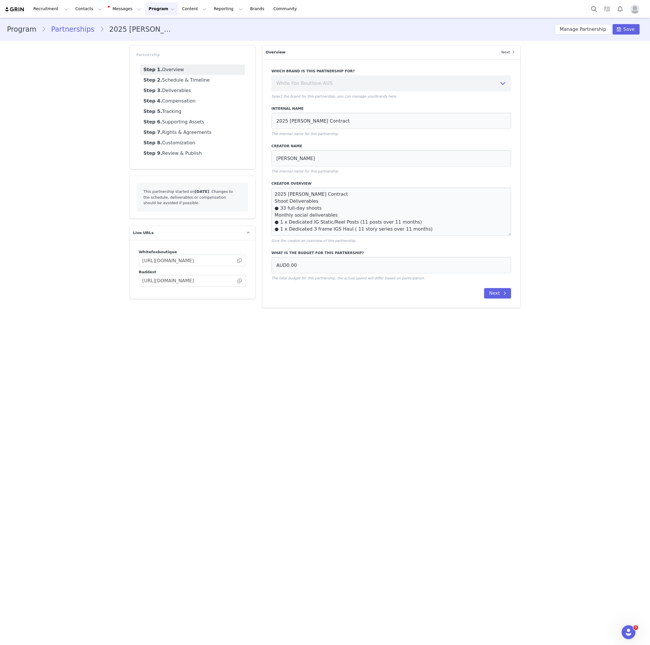
click at [79, 2] on div "Recruitment Recruitment Creator Search Curated Lists Landing Pages Web Extensio…" at bounding box center [325, 9] width 650 height 18
click at [80, 10] on button "Contacts Contacts" at bounding box center [88, 8] width 33 height 13
click at [94, 21] on link "Creators" at bounding box center [91, 25] width 46 height 11
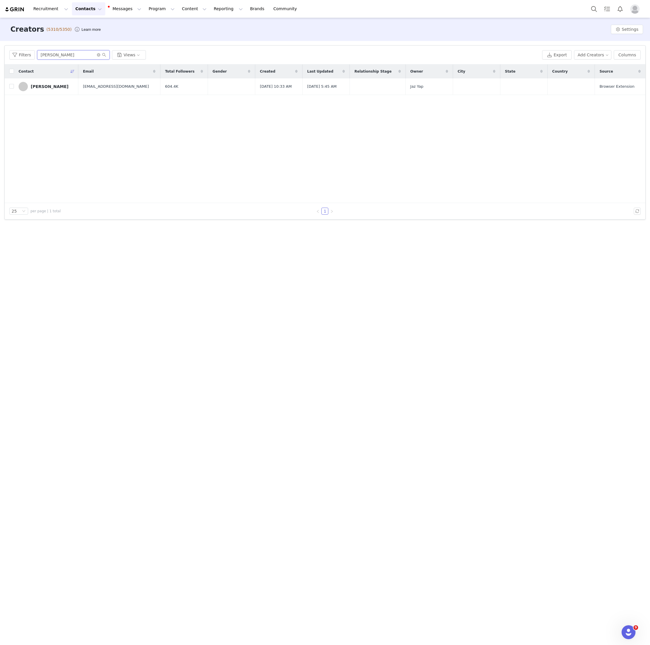
click at [64, 53] on input "[PERSON_NAME]" at bounding box center [73, 54] width 73 height 9
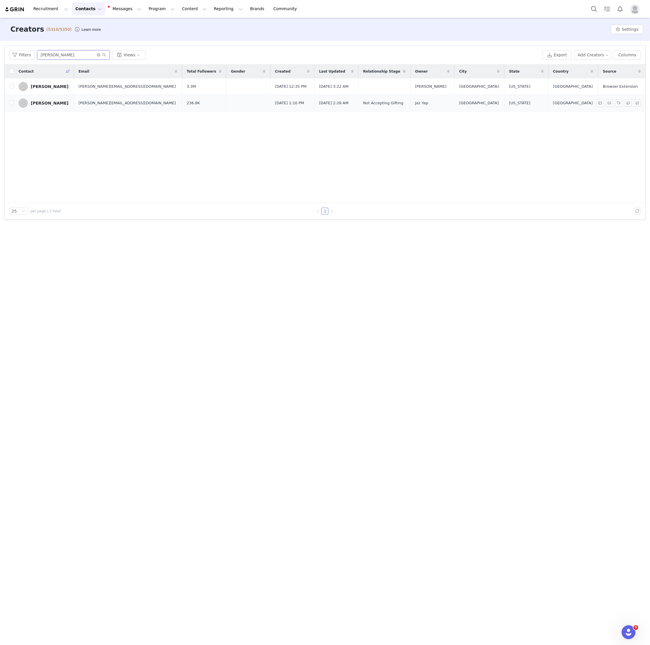
type input "[PERSON_NAME]"
click at [42, 105] on link "[PERSON_NAME]" at bounding box center [44, 102] width 51 height 9
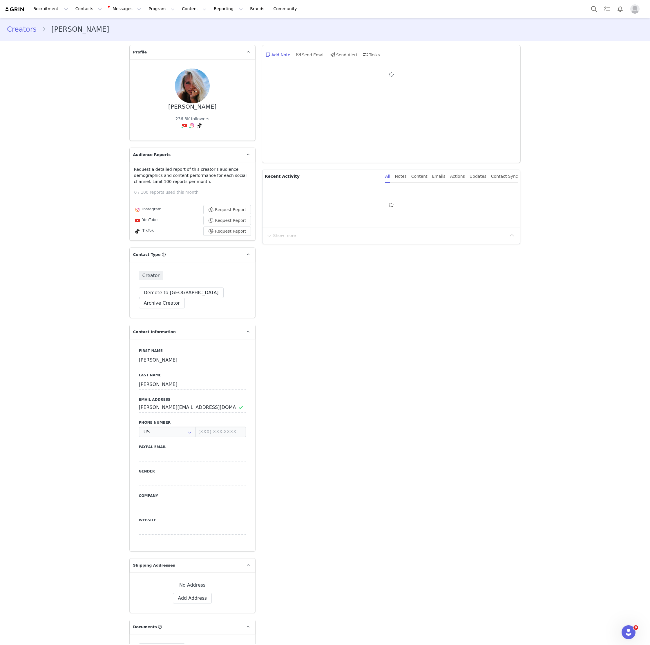
type input "+1 ([GEOGRAPHIC_DATA])"
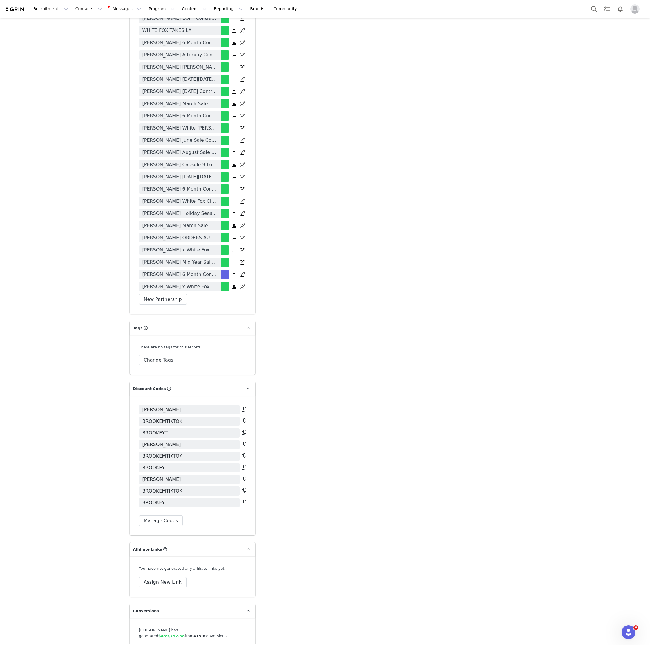
scroll to position [1524, 0]
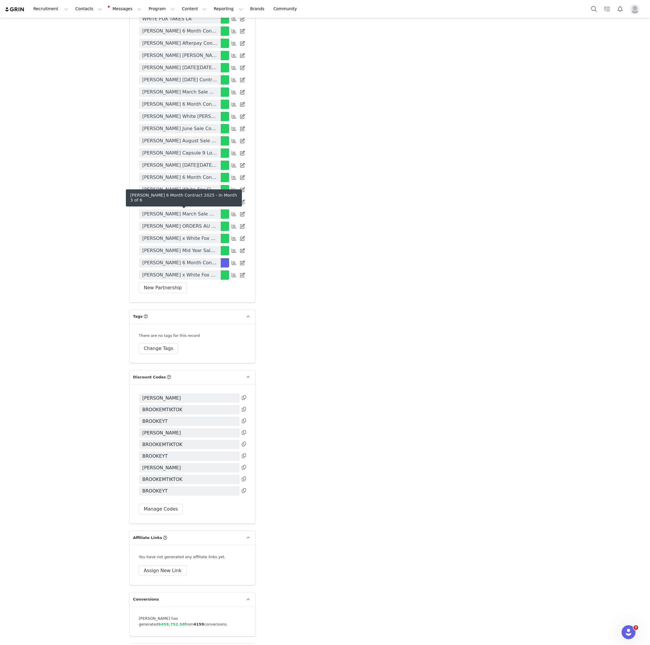
click at [193, 259] on span "[PERSON_NAME] 6 Month Contract 2025" at bounding box center [180, 262] width 75 height 7
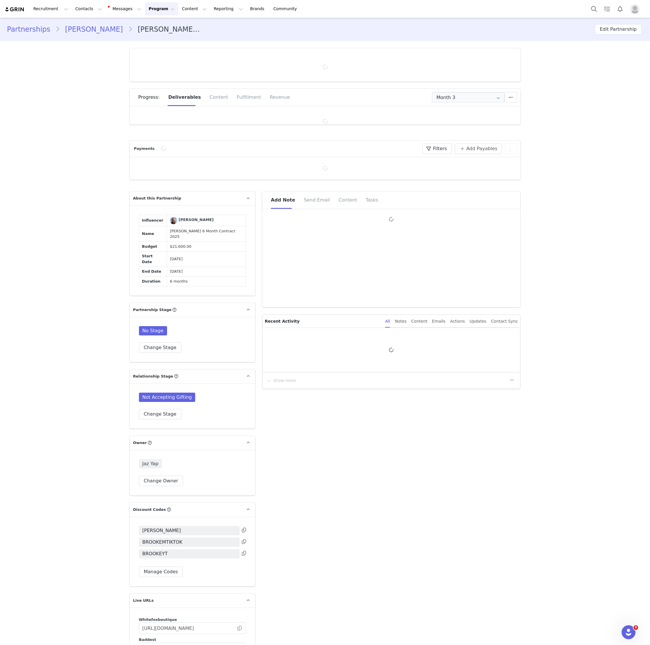
type input "+1 ([GEOGRAPHIC_DATA])"
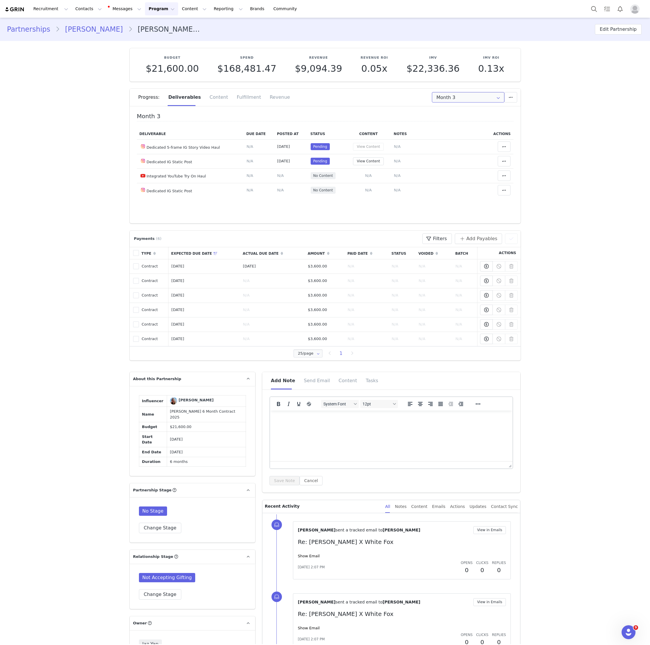
click at [449, 95] on input "Month 3" at bounding box center [468, 97] width 73 height 10
click at [467, 124] on span "[DATE] - [DATE]" at bounding box center [483, 123] width 32 height 10
click at [372, 145] on button "View Content" at bounding box center [368, 147] width 31 height 8
click at [496, 97] on icon at bounding box center [498, 97] width 9 height 10
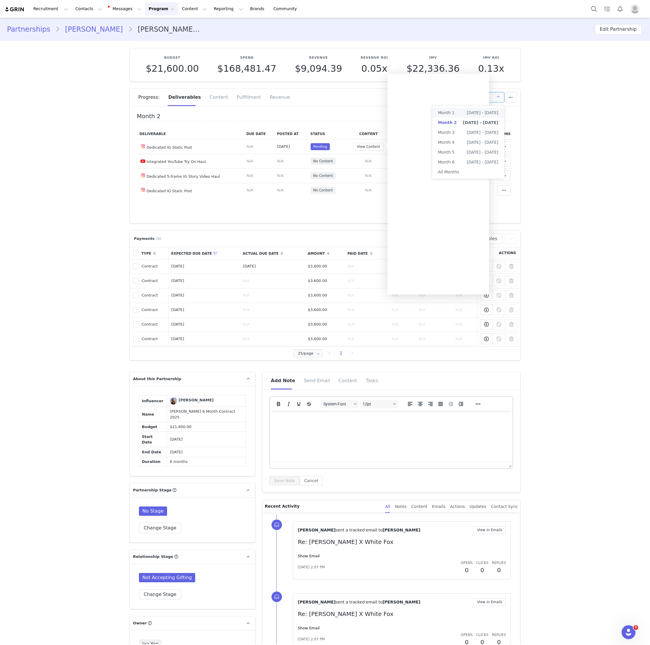
click at [485, 109] on span "[DATE] - [DATE]" at bounding box center [483, 113] width 32 height 10
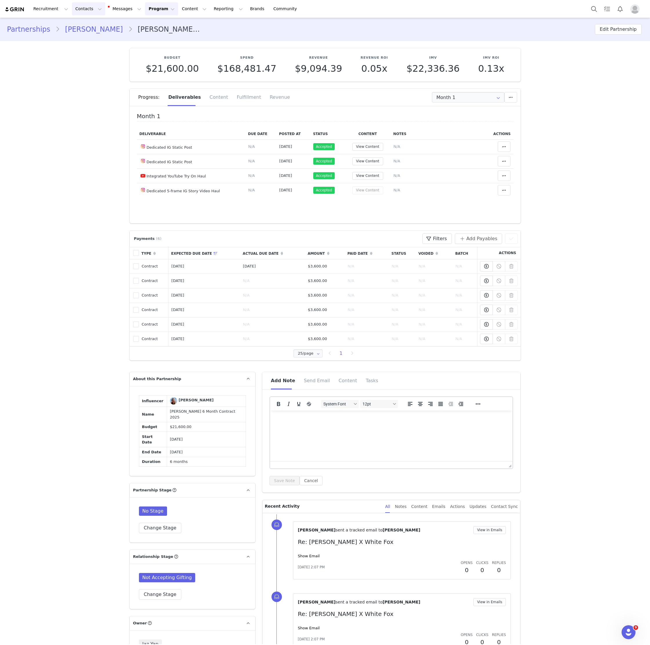
click at [72, 9] on button "Contacts Contacts" at bounding box center [88, 8] width 33 height 13
click at [246, 93] on div "Fulfillment" at bounding box center [248, 97] width 33 height 17
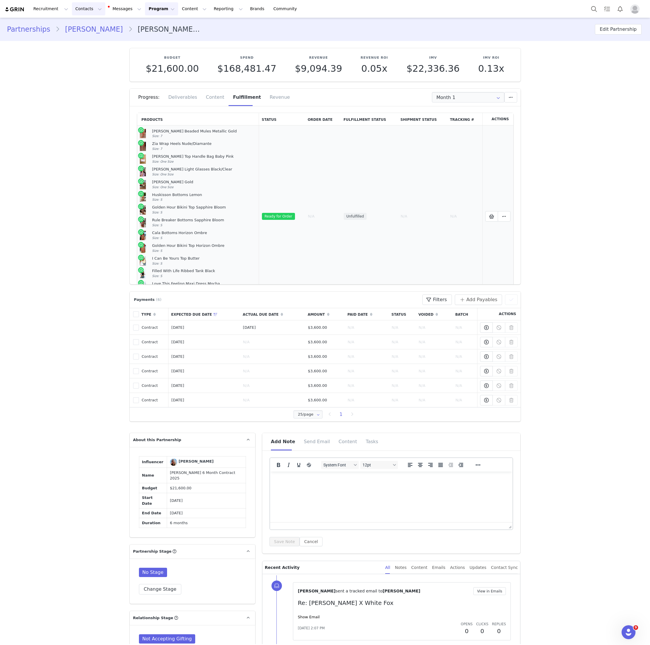
scroll to position [37, 0]
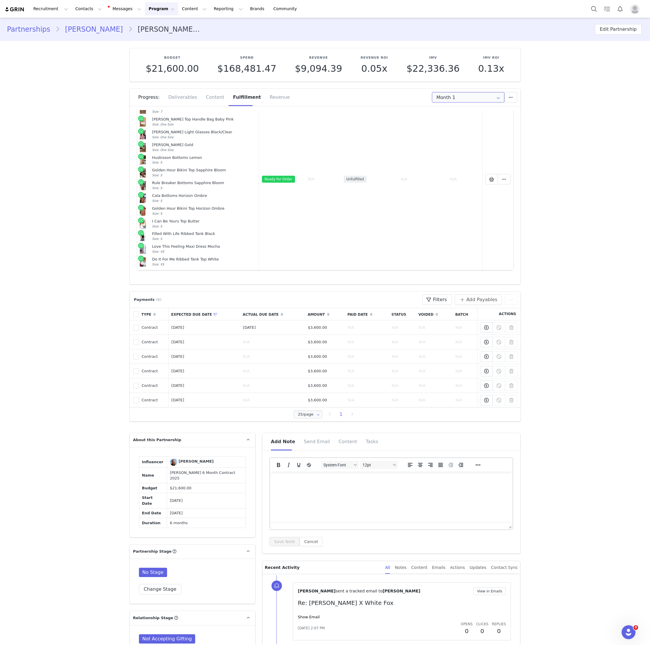
click at [476, 100] on input "Month 1" at bounding box center [468, 97] width 73 height 10
click at [474, 122] on span "[DATE] - [DATE]" at bounding box center [483, 123] width 32 height 10
type input "Month 2"
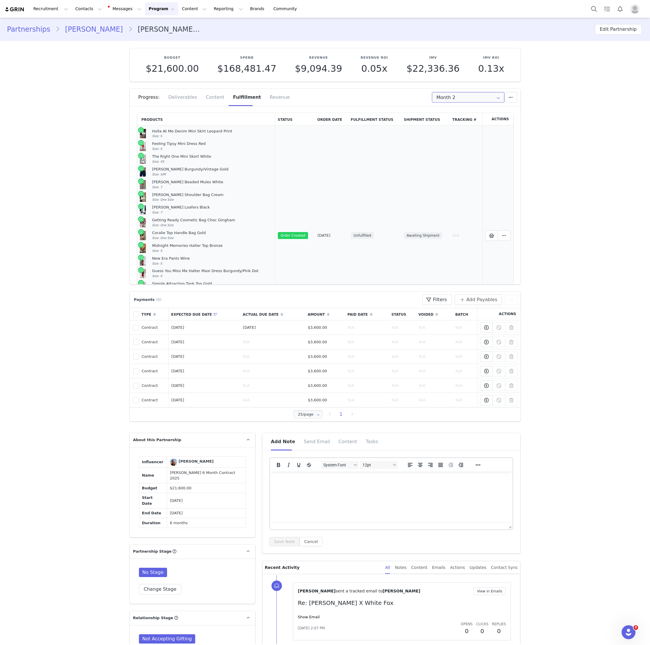
scroll to position [93, 0]
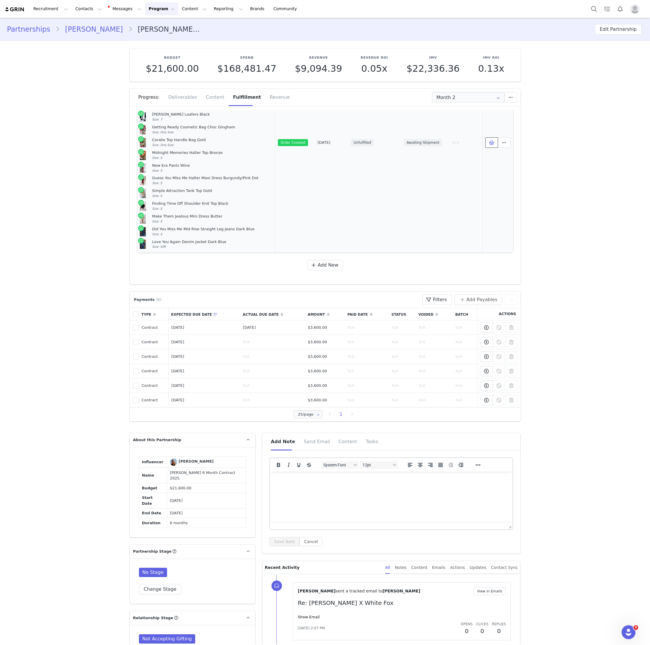
click at [488, 143] on button at bounding box center [492, 142] width 13 height 10
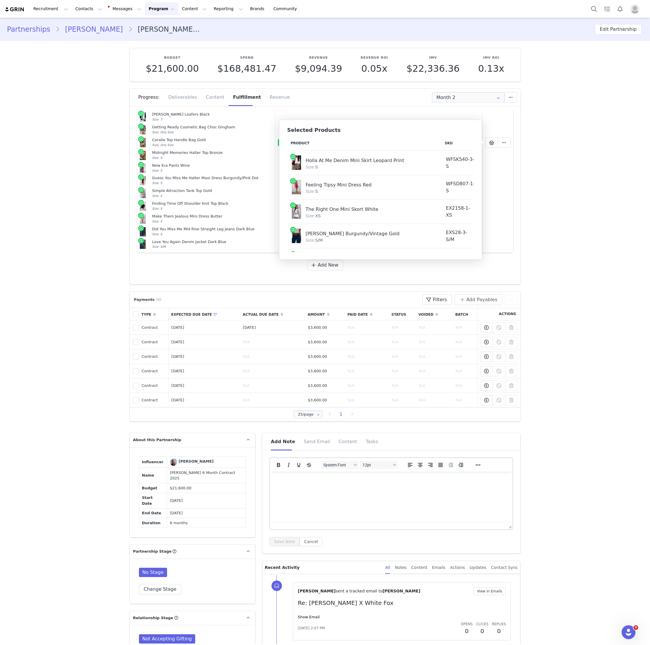
click at [307, 159] on div "Holla At Me Denim Mini Skirt Leopard Print" at bounding box center [365, 159] width 118 height 9
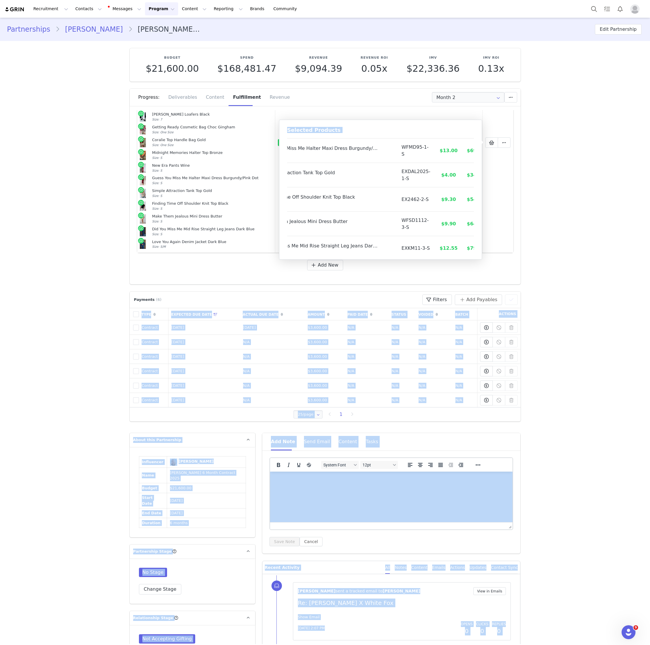
scroll to position [312, 44]
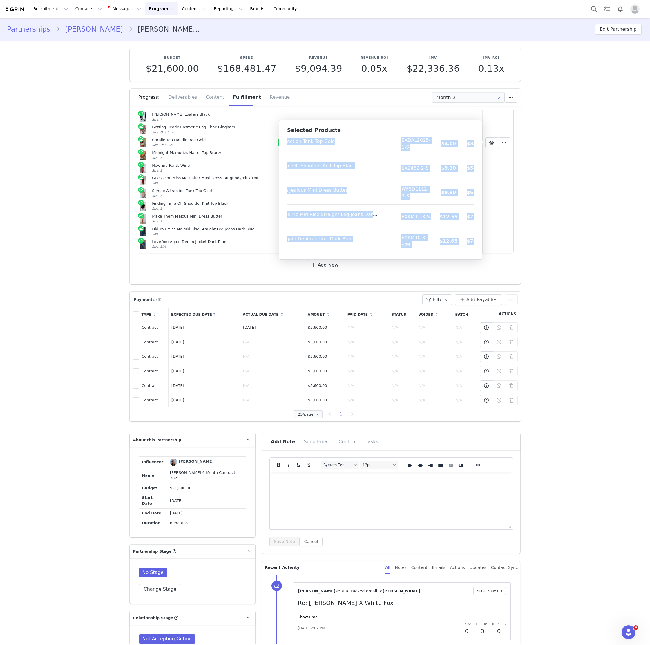
copy tbody "Holla At Me Denim Mini Skirt Leopard Print Size: S WFSK540-3-S $9.75 $59.99 Fee…"
drag, startPoint x: 307, startPoint y: 159, endPoint x: 482, endPoint y: 252, distance: 197.4
click at [482, 252] on div "Selected Products Product SKU Cost Price Holla At Me Denim Mini Skirt Leopard P…" at bounding box center [380, 190] width 203 height 140
click at [80, 9] on button "Contacts Contacts" at bounding box center [88, 8] width 33 height 13
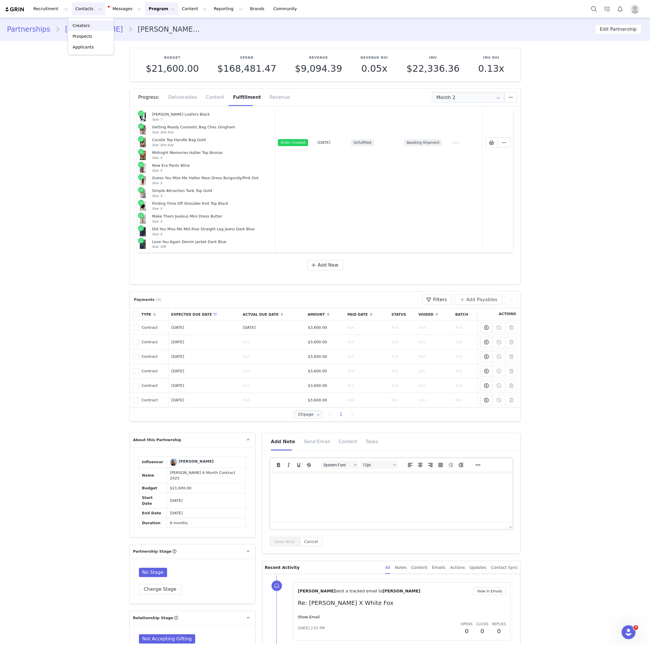
click at [86, 23] on p "Creators" at bounding box center [81, 26] width 17 height 6
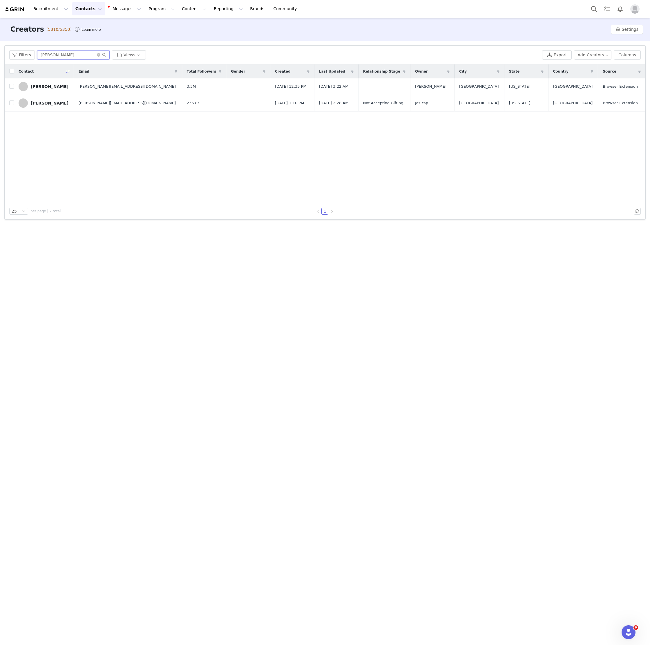
click at [72, 52] on input "[PERSON_NAME]" at bounding box center [73, 54] width 73 height 9
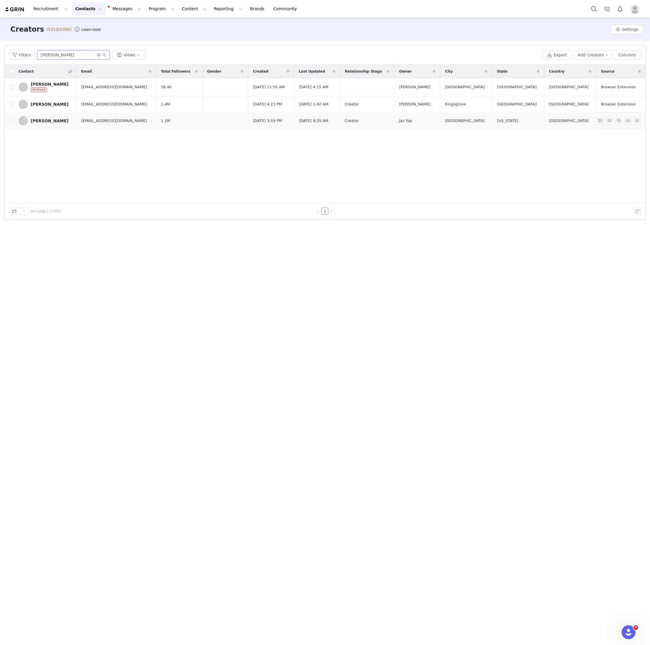
type input "[PERSON_NAME]"
click at [68, 123] on link "[PERSON_NAME]" at bounding box center [45, 120] width 53 height 9
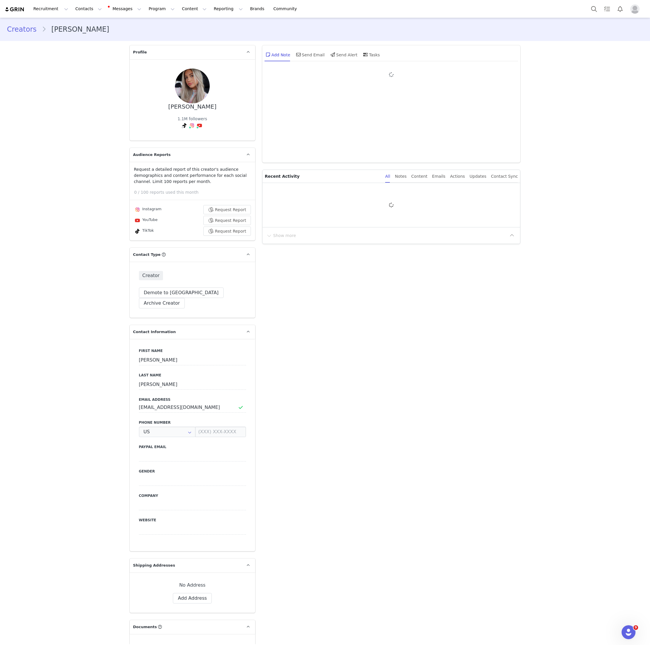
type input "+1 ([GEOGRAPHIC_DATA])"
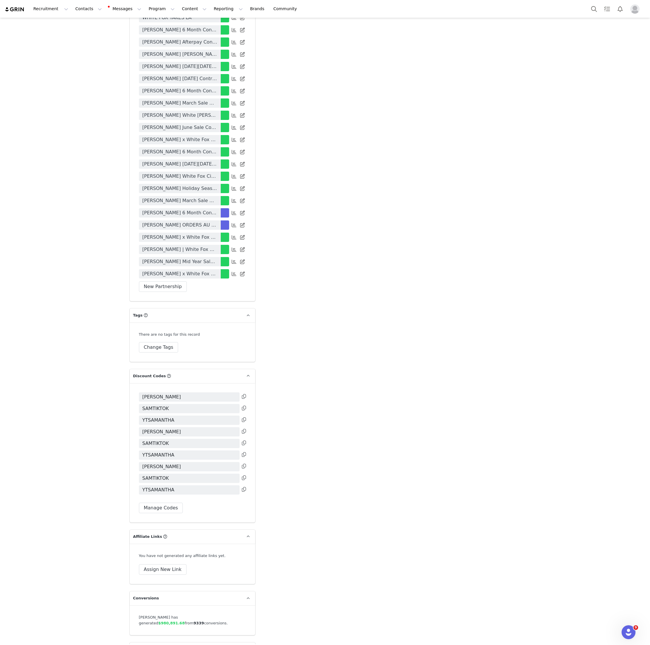
scroll to position [1528, 0]
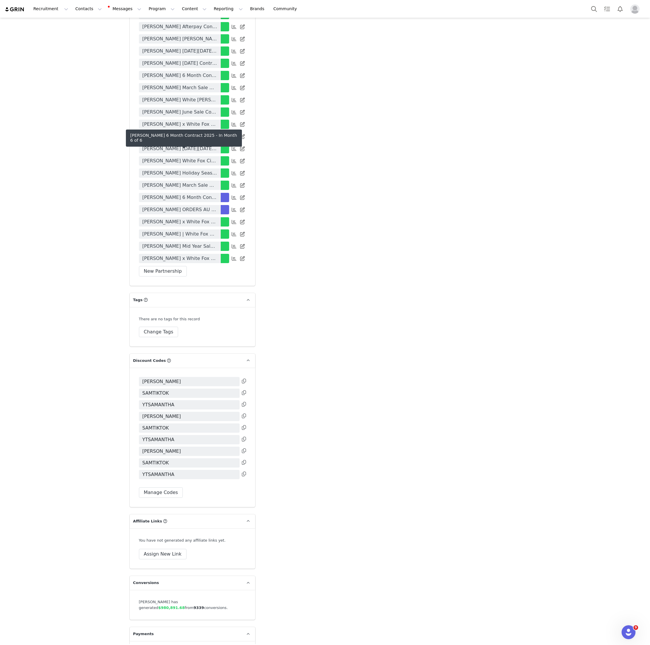
click at [196, 194] on span "[PERSON_NAME] 6 Month Contract 2025" at bounding box center [180, 197] width 75 height 7
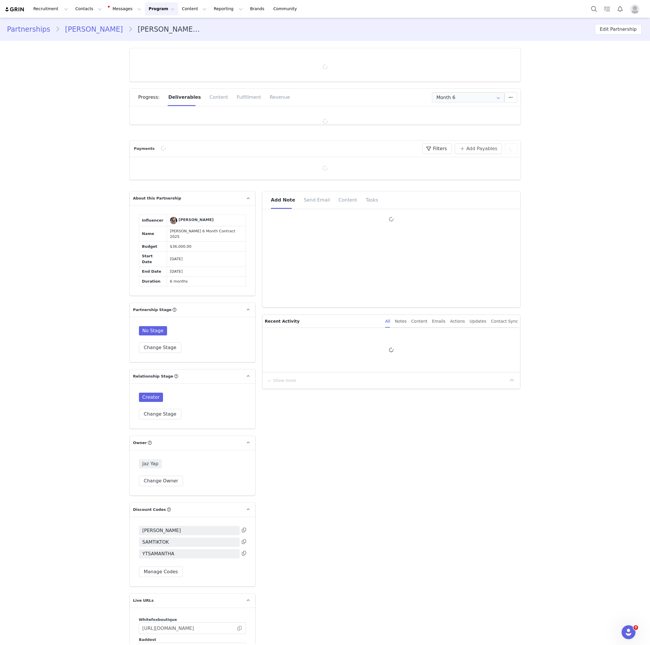
type input "+1 ([GEOGRAPHIC_DATA])"
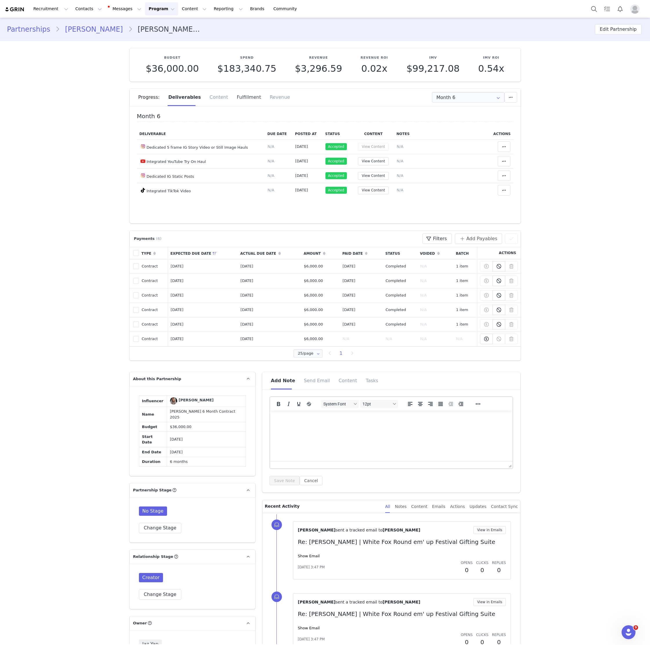
click at [244, 96] on div "Fulfillment" at bounding box center [248, 97] width 33 height 17
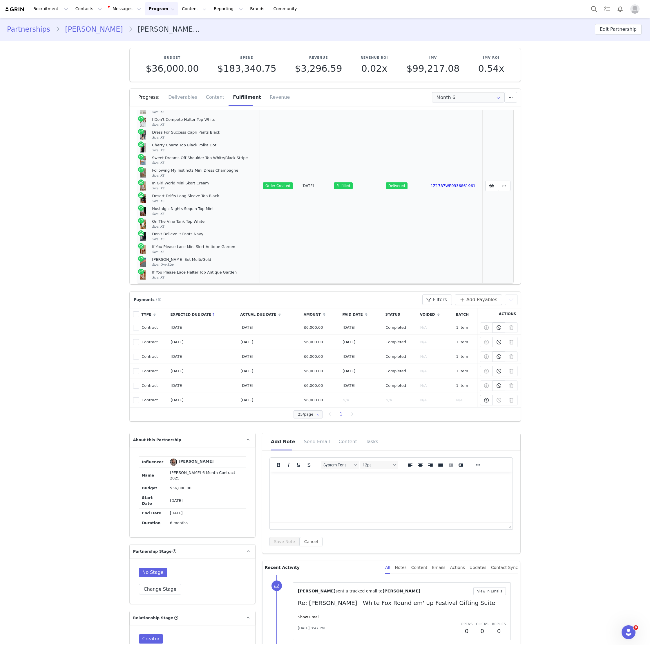
scroll to position [67, 0]
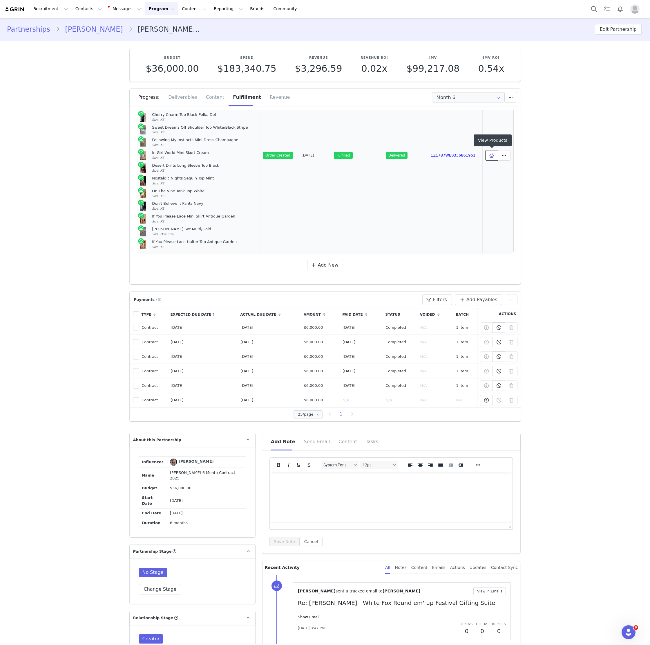
click at [490, 154] on icon at bounding box center [491, 155] width 5 height 5
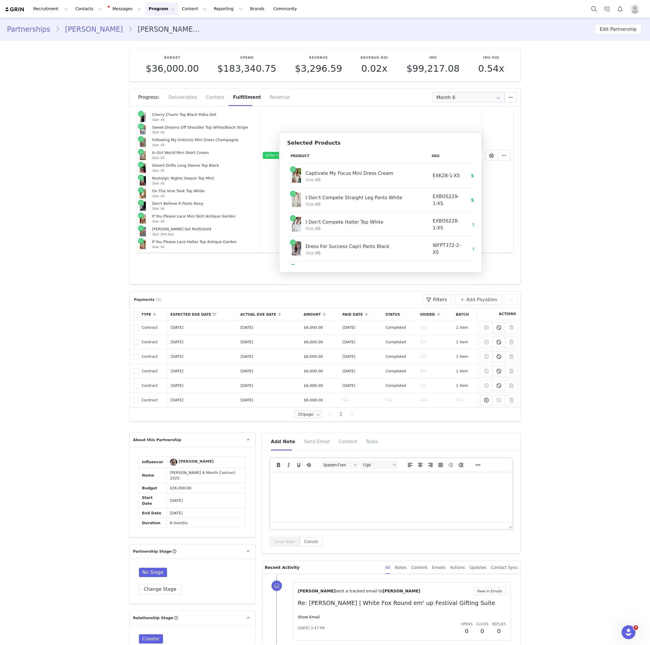
click at [305, 169] on div "Captivate My Focus Mini Dress Cream Size: XS" at bounding box center [358, 175] width 132 height 15
click at [309, 175] on div "Captivate My Focus Mini Dress Cream" at bounding box center [359, 172] width 106 height 9
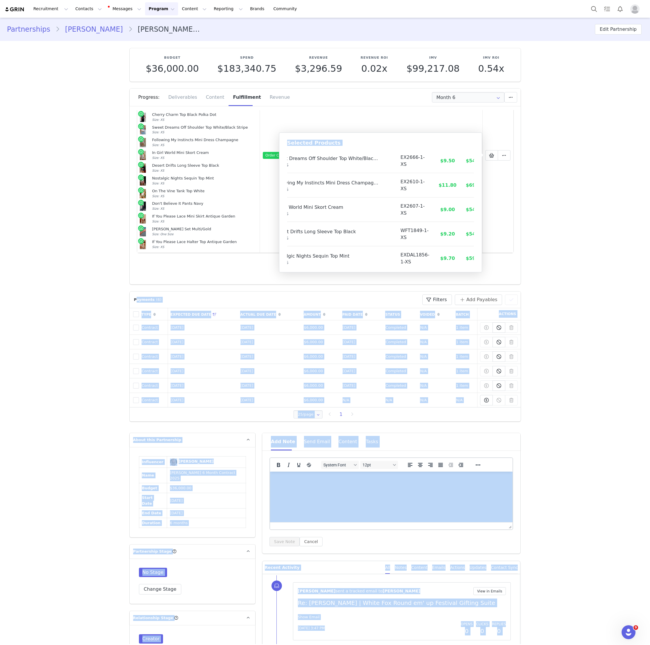
scroll to position [263, 32]
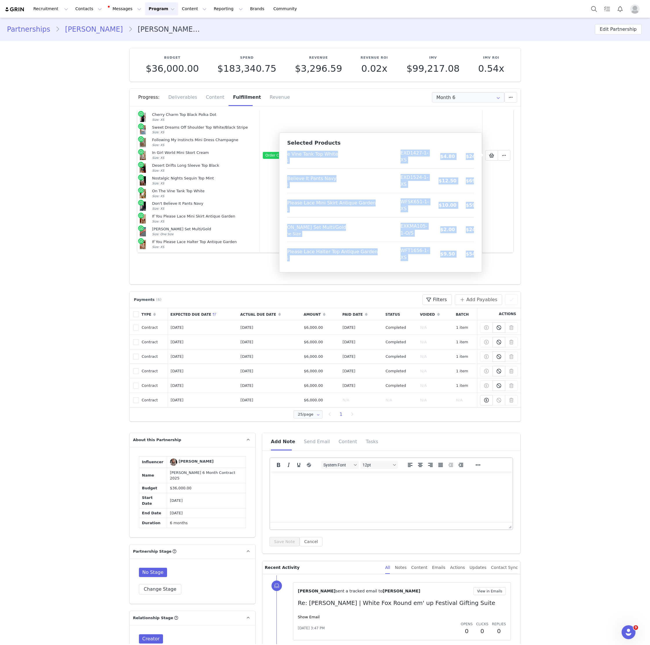
copy tbody "Captivate My Focus Mini Dress Cream Size: XS EXK28-1-XS $11.80 $69.99 I Don't C…"
drag, startPoint x: 309, startPoint y: 175, endPoint x: 473, endPoint y: 261, distance: 185.1
click at [473, 261] on tbody "Captivate My Focus Mini Dress Cream Size: XS EXK28-1-XS $11.80 $69.99 I Don't C…" at bounding box center [372, 83] width 234 height 366
click at [76, 9] on button "Contacts Contacts" at bounding box center [88, 8] width 33 height 13
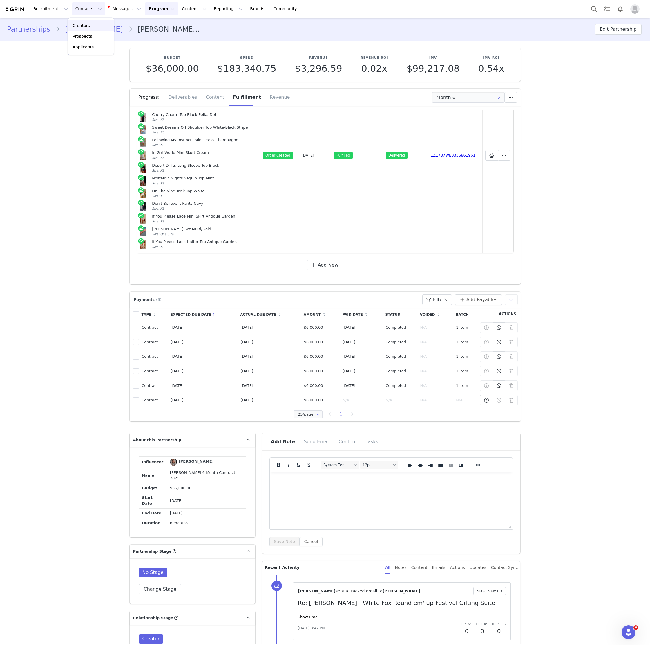
click at [77, 21] on link "Creators" at bounding box center [91, 25] width 46 height 11
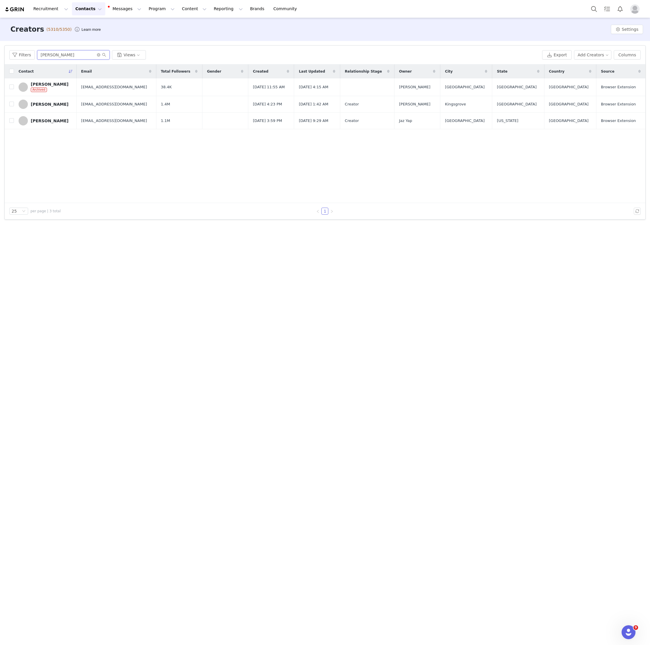
click at [64, 58] on input "[PERSON_NAME]" at bounding box center [73, 54] width 73 height 9
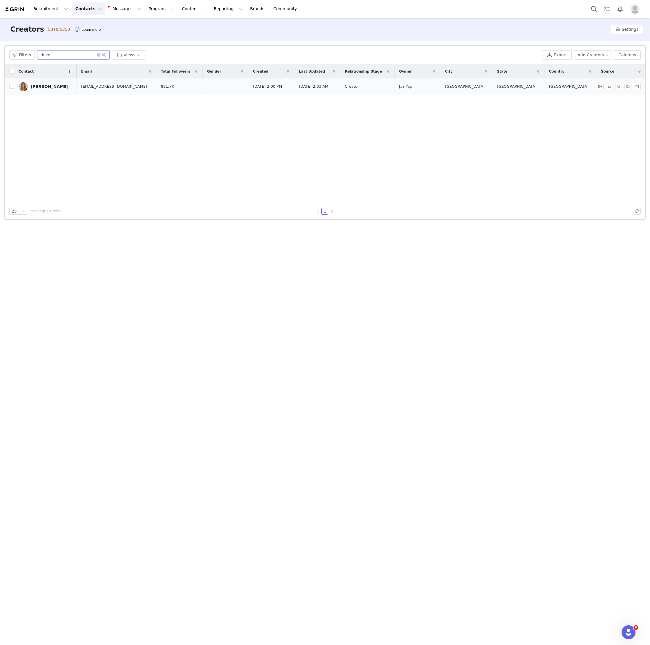
type input "dekot"
click at [52, 86] on div "[PERSON_NAME]" at bounding box center [50, 86] width 38 height 5
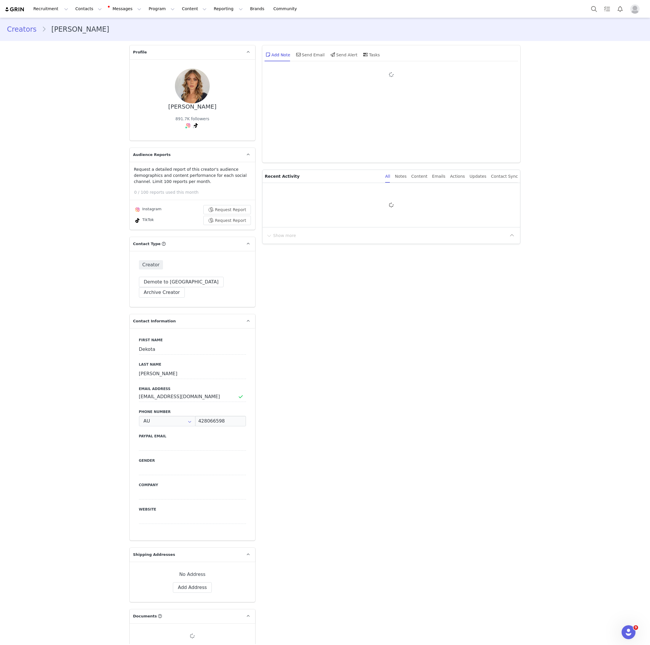
type input "+61 ([GEOGRAPHIC_DATA])"
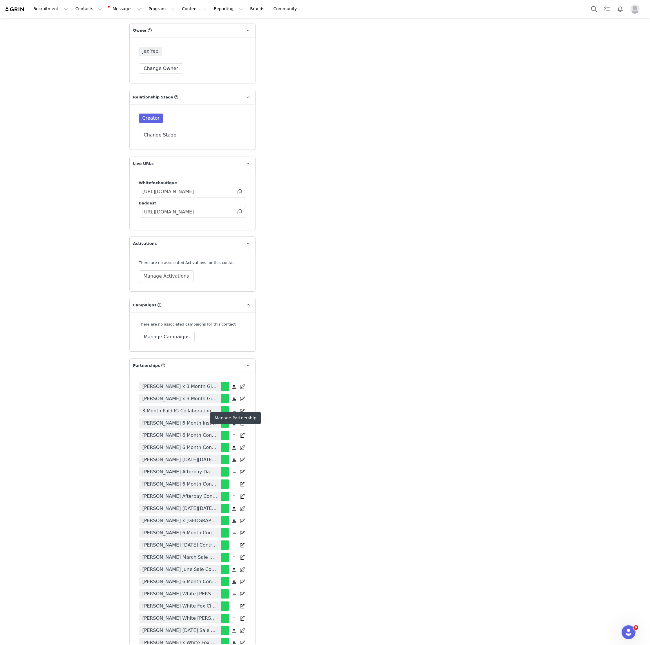
scroll to position [1383, 0]
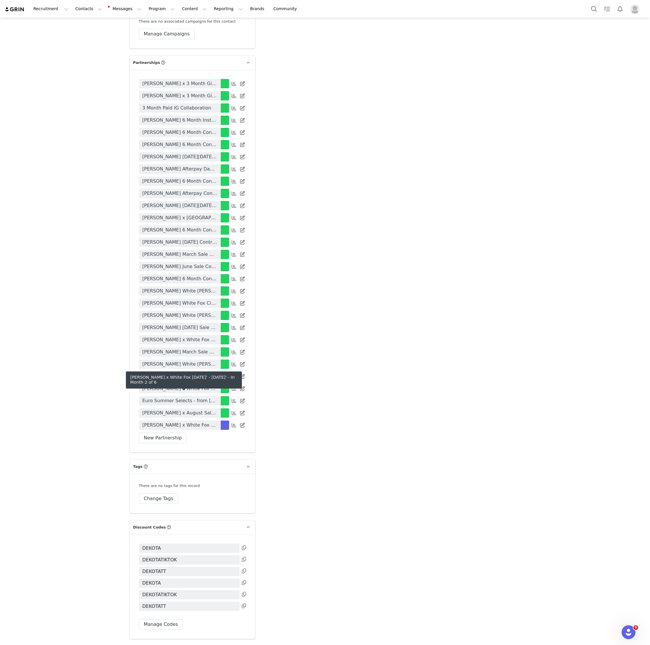
click at [195, 421] on span "[PERSON_NAME] x White Fox [DATE]' - [DATE]'" at bounding box center [180, 424] width 75 height 7
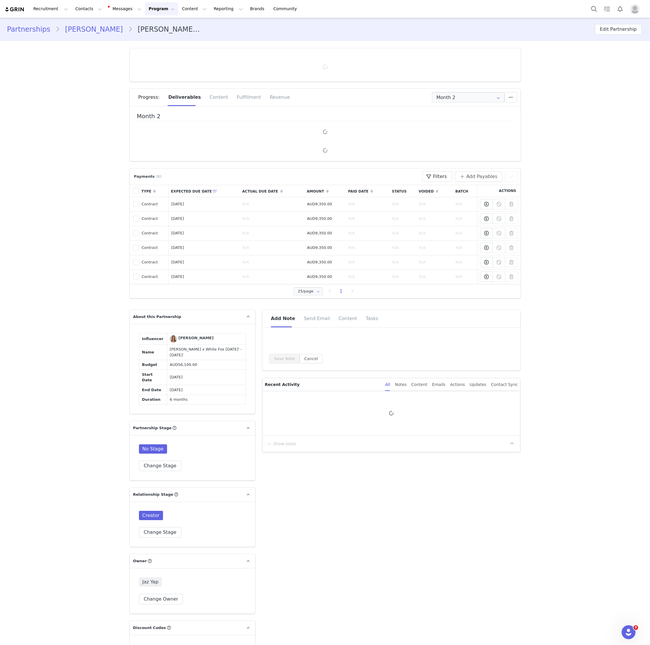
type input "+61 ([GEOGRAPHIC_DATA])"
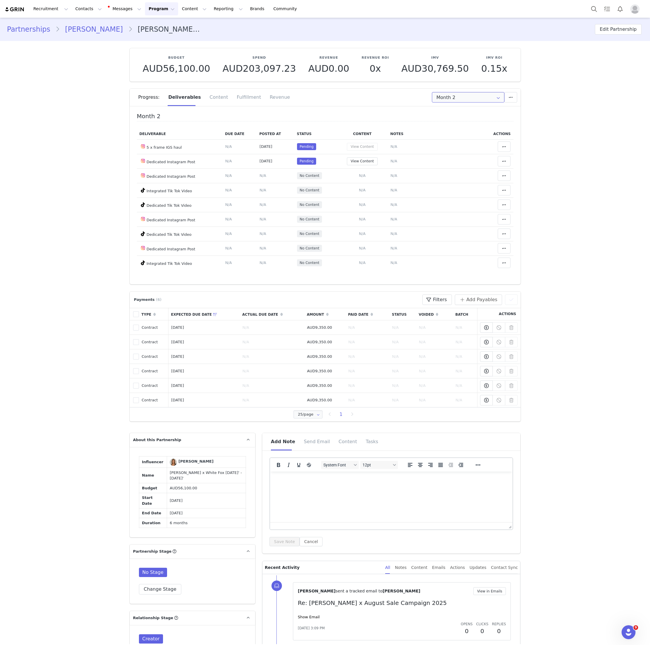
click at [472, 97] on input "Month 2" at bounding box center [468, 97] width 73 height 10
click at [474, 113] on span "[DATE] - [DATE]" at bounding box center [483, 113] width 32 height 10
type input "Month 1"
click at [374, 146] on button "View Content" at bounding box center [362, 147] width 31 height 8
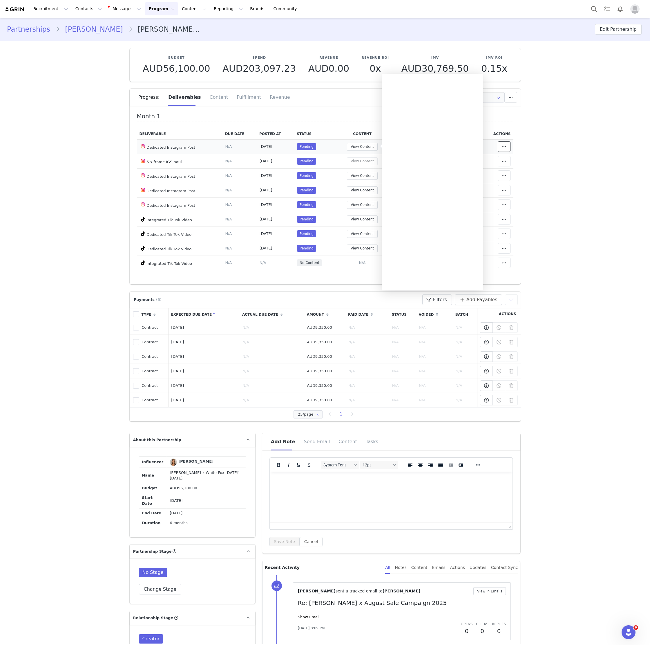
click at [506, 146] on icon at bounding box center [504, 146] width 4 height 5
click at [471, 154] on div "Unlink Content" at bounding box center [458, 160] width 72 height 13
click at [364, 159] on button "View Content" at bounding box center [362, 161] width 31 height 8
click at [505, 160] on icon at bounding box center [504, 161] width 4 height 5
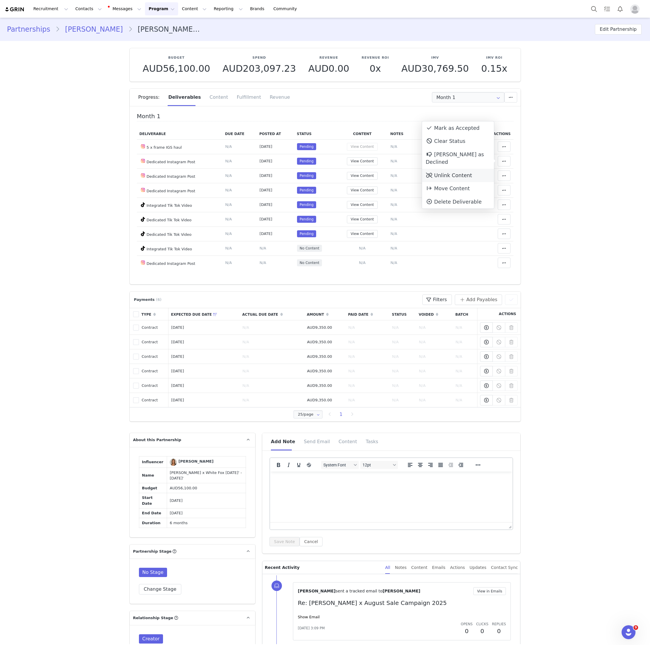
click at [468, 169] on div "Unlink Content" at bounding box center [458, 175] width 72 height 13
click at [364, 161] on button "View Content" at bounding box center [362, 161] width 31 height 8
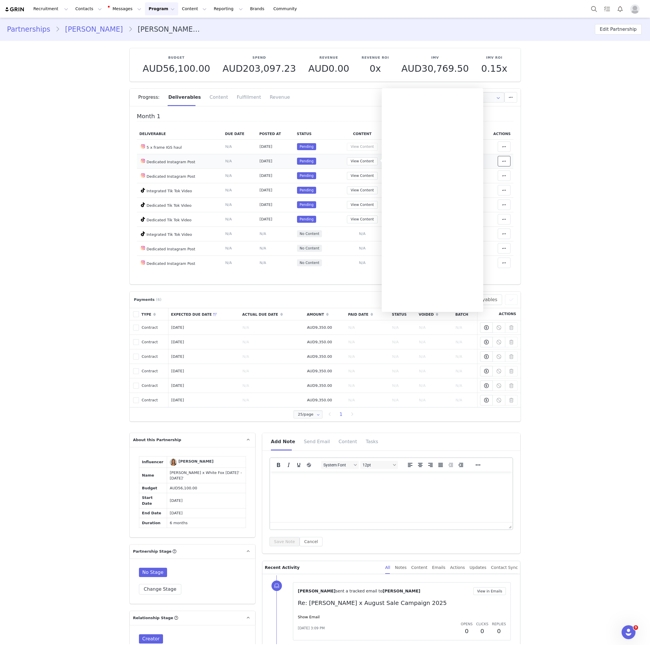
click at [503, 161] on icon at bounding box center [504, 161] width 4 height 5
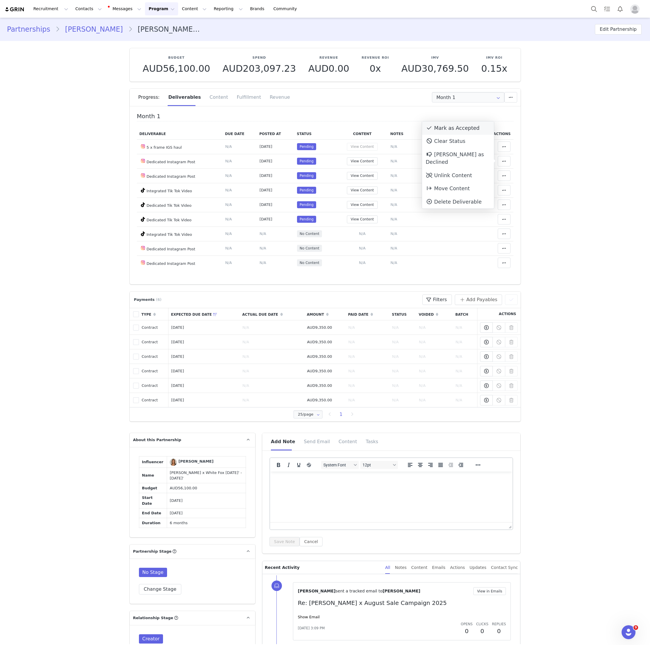
click at [483, 127] on div "Mark as Accepted" at bounding box center [458, 127] width 72 height 13
click at [363, 172] on button "View Content" at bounding box center [362, 176] width 31 height 8
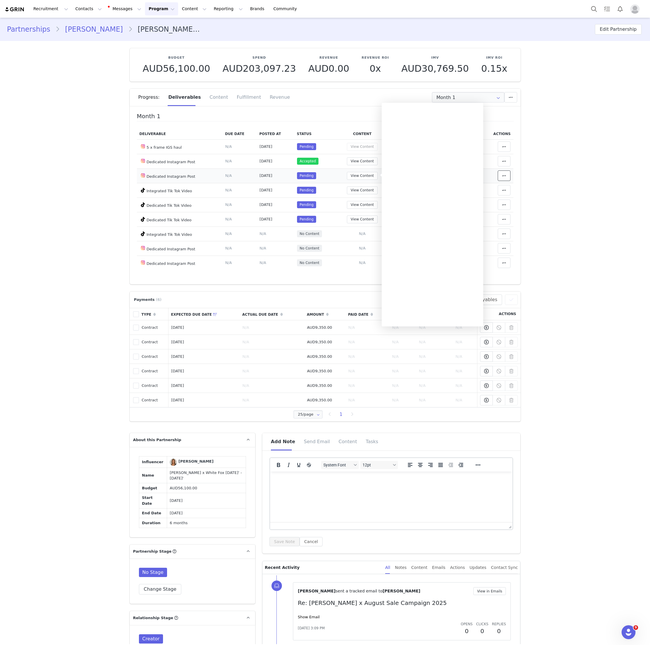
click at [505, 178] on span at bounding box center [504, 175] width 7 height 7
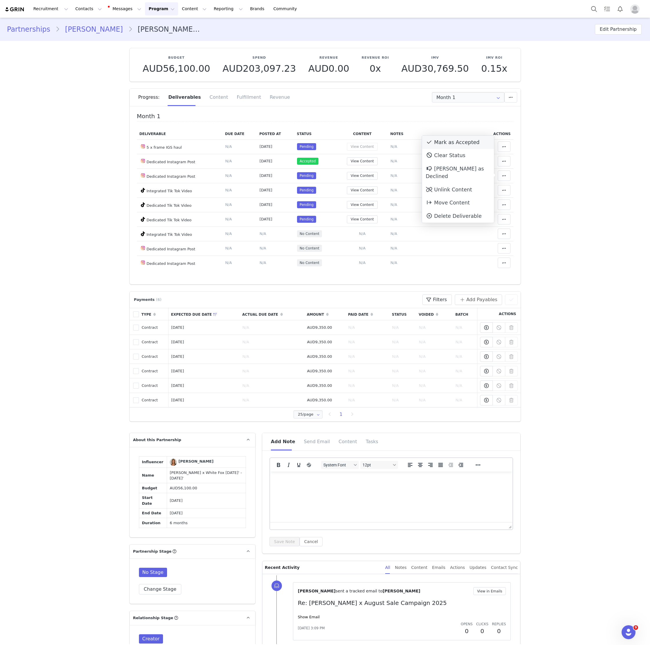
click at [459, 142] on div "Mark as Accepted" at bounding box center [458, 142] width 72 height 13
click at [366, 187] on button "View Content" at bounding box center [362, 190] width 31 height 8
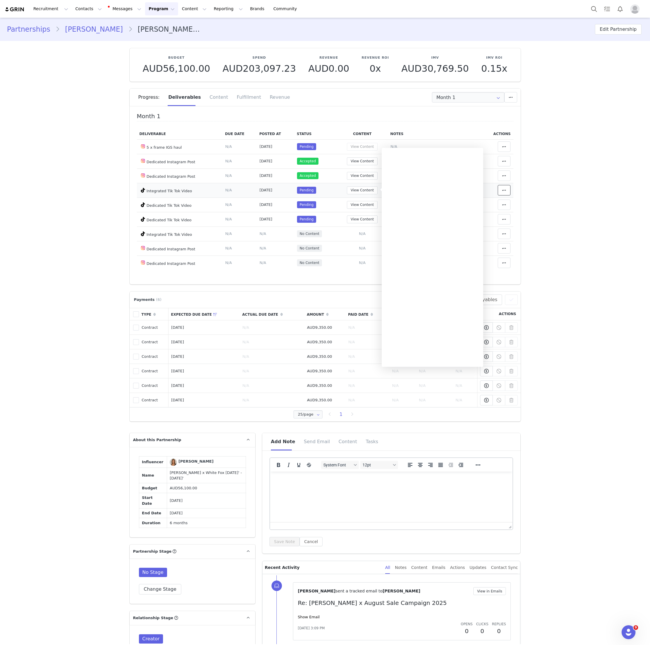
click at [506, 189] on span at bounding box center [504, 190] width 7 height 7
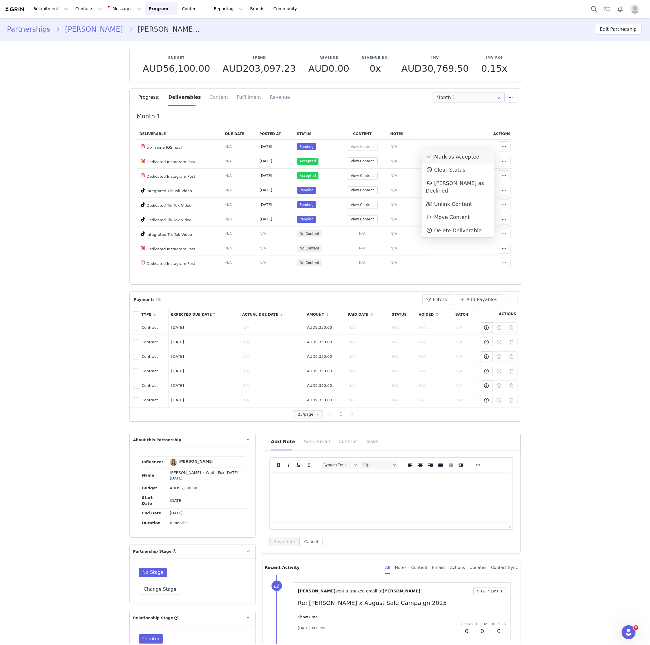
click at [448, 155] on div "Mark as Accepted" at bounding box center [458, 156] width 72 height 13
click at [366, 205] on button "View Content" at bounding box center [362, 205] width 31 height 8
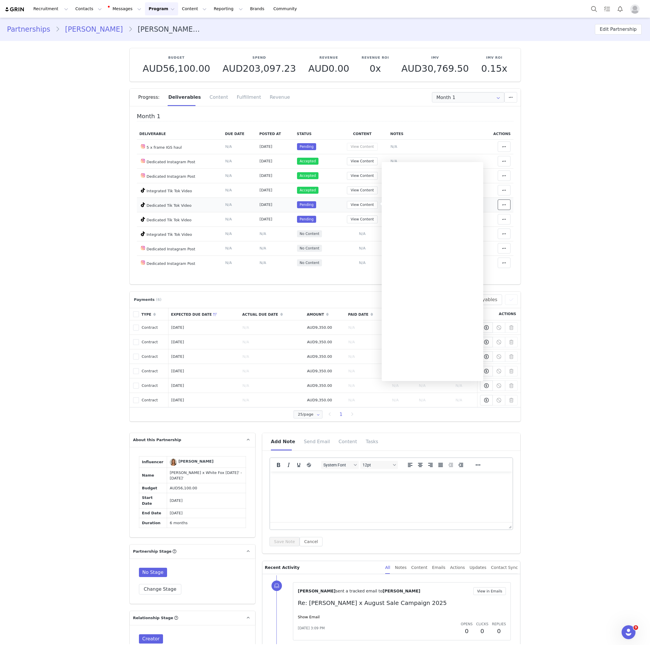
click at [505, 203] on icon at bounding box center [504, 204] width 4 height 5
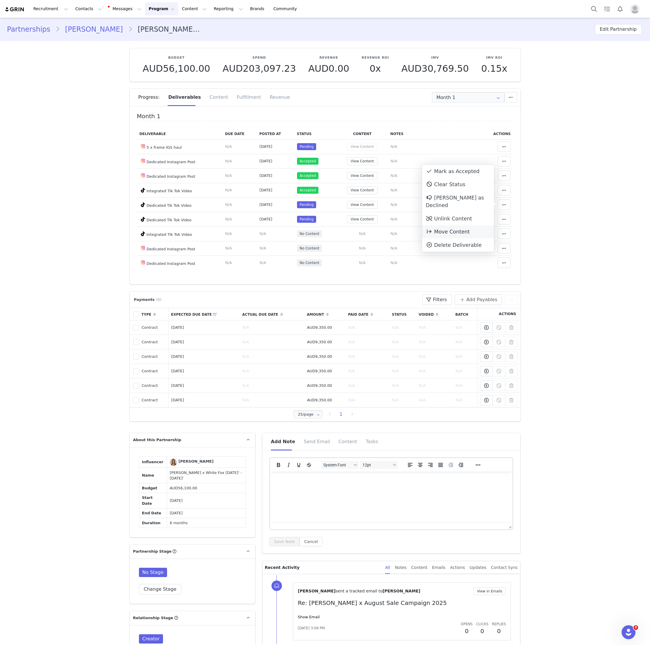
click at [453, 229] on span "Move Content" at bounding box center [448, 232] width 44 height 6
click at [422, 260] on input "text" at bounding box center [447, 260] width 100 height 10
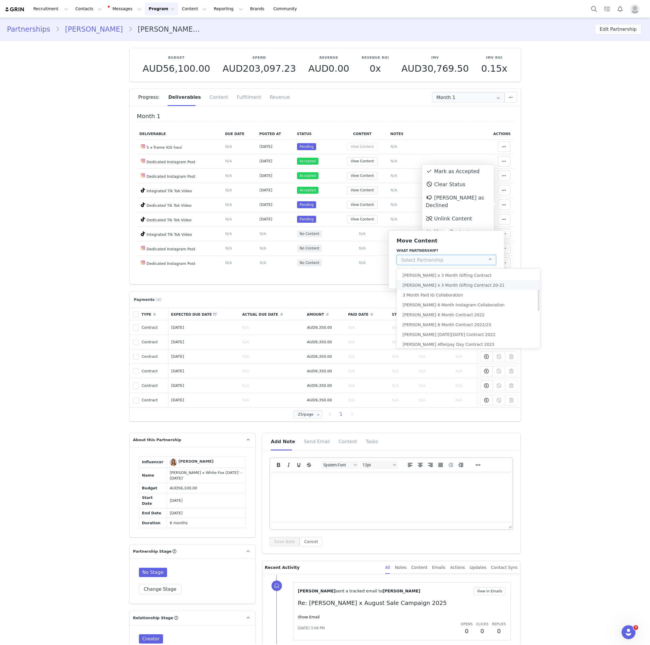
scroll to position [210, 0]
click at [438, 343] on li "[PERSON_NAME] x White Fox [DATE]' - [DATE]'" at bounding box center [468, 341] width 143 height 10
type input "[PERSON_NAME] x White Fox [DATE]' - [DATE]'"
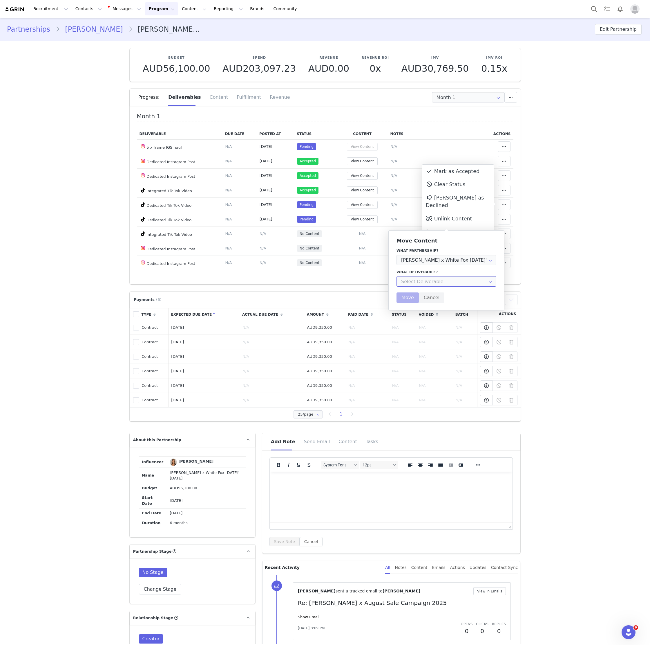
click at [434, 284] on input "text" at bounding box center [447, 281] width 100 height 10
click at [433, 323] on div "Integrated Tik Tok Video" at bounding box center [434, 326] width 49 height 10
type input "Integrated Tik Tok Video"
click at [410, 303] on input "text" at bounding box center [447, 303] width 100 height 10
click at [413, 319] on span "Month 1" at bounding box center [411, 318] width 17 height 10
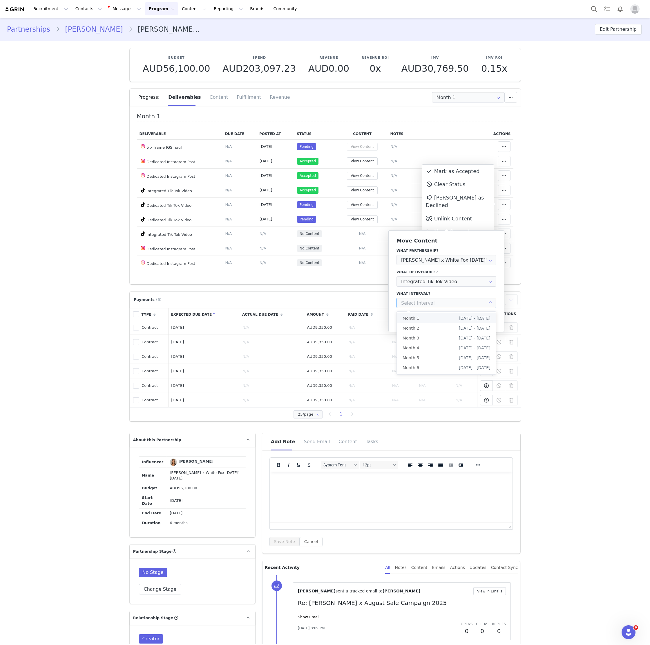
type input "Month 1"
click at [403, 322] on button "Move" at bounding box center [408, 319] width 22 height 10
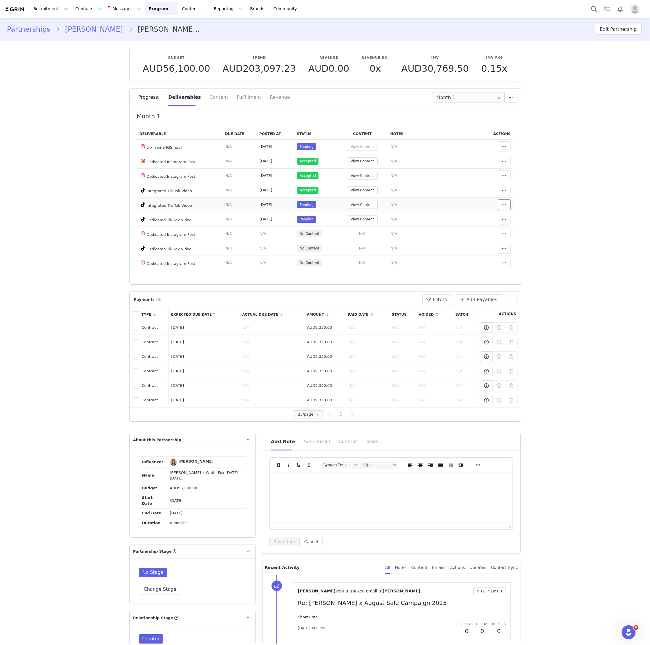
click at [504, 202] on icon at bounding box center [504, 204] width 4 height 5
click at [477, 172] on div "Mark as Accepted" at bounding box center [458, 171] width 72 height 13
click at [365, 218] on button "View Content" at bounding box center [362, 219] width 31 height 8
click at [502, 221] on span at bounding box center [504, 219] width 7 height 7
click at [449, 188] on div "Mark as Accepted" at bounding box center [458, 185] width 72 height 13
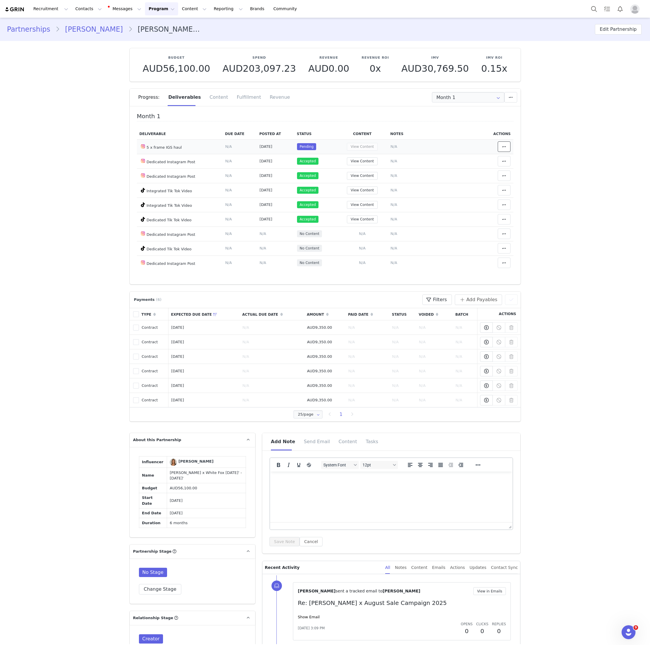
click at [505, 141] on button at bounding box center [504, 146] width 13 height 10
click at [451, 111] on div "Mark as Accepted" at bounding box center [458, 113] width 72 height 13
click at [454, 96] on input "Month 1" at bounding box center [468, 97] width 73 height 10
click at [467, 121] on span "[DATE] - [DATE]" at bounding box center [483, 123] width 32 height 10
type input "Month 2"
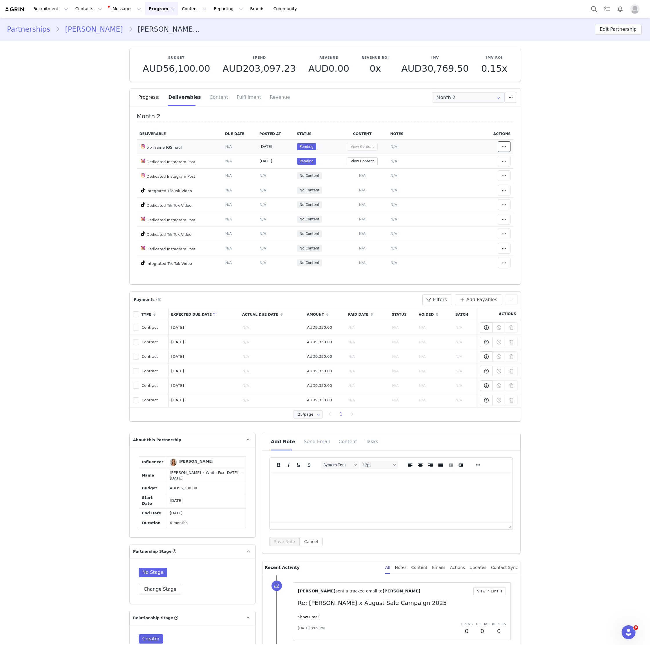
click at [504, 149] on span at bounding box center [504, 146] width 7 height 7
click at [466, 154] on div "Unlink Content" at bounding box center [458, 160] width 72 height 13
click at [367, 147] on button "View Content" at bounding box center [362, 147] width 31 height 8
click at [500, 149] on button at bounding box center [504, 146] width 13 height 10
click at [470, 167] on div "Move Content Move Cancel Move Content" at bounding box center [458, 173] width 72 height 13
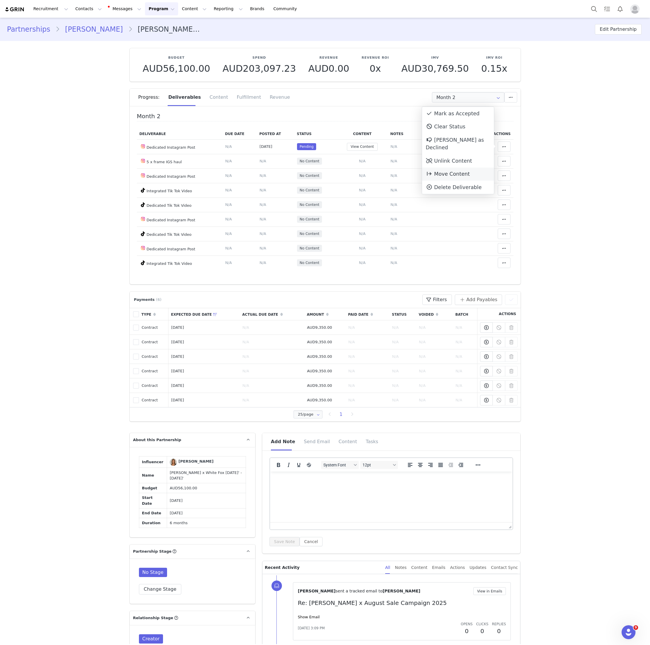
click at [445, 171] on span "Move Content" at bounding box center [448, 174] width 44 height 6
click at [427, 196] on div "What partnership? [PERSON_NAME] x 3 Month Gifting Contract [PERSON_NAME] x 3 Mo…" at bounding box center [447, 198] width 100 height 17
click at [427, 199] on input "text" at bounding box center [447, 202] width 100 height 10
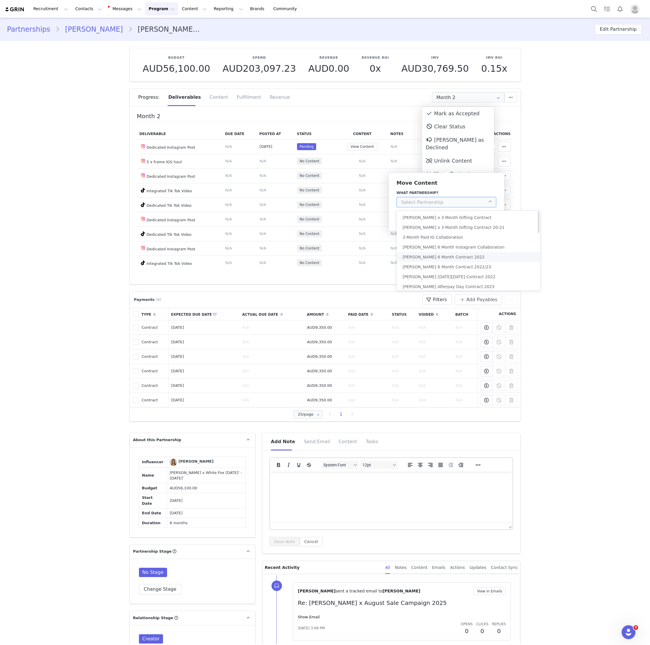
scroll to position [210, 0]
click at [454, 283] on span "[PERSON_NAME] x White Fox [DATE]' - [DATE]'" at bounding box center [450, 284] width 94 height 5
type input "[PERSON_NAME] x White Fox [DATE]' - [DATE]'"
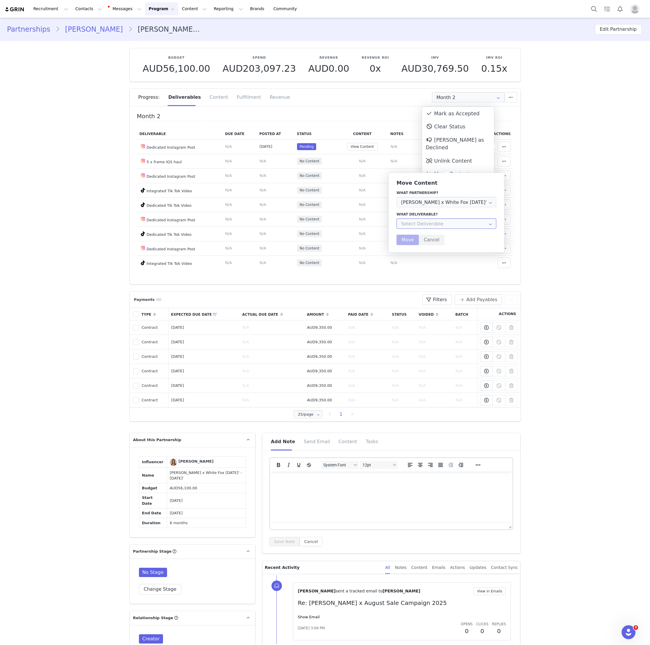
click at [443, 221] on input "text" at bounding box center [447, 223] width 100 height 10
click at [448, 239] on div "Dedicated Instagram Post" at bounding box center [436, 239] width 53 height 10
type input "Dedicated Instagram Post"
click at [437, 244] on input "text" at bounding box center [447, 245] width 100 height 10
click at [429, 261] on li "Month 1 [DATE] - [DATE]" at bounding box center [446, 260] width 99 height 10
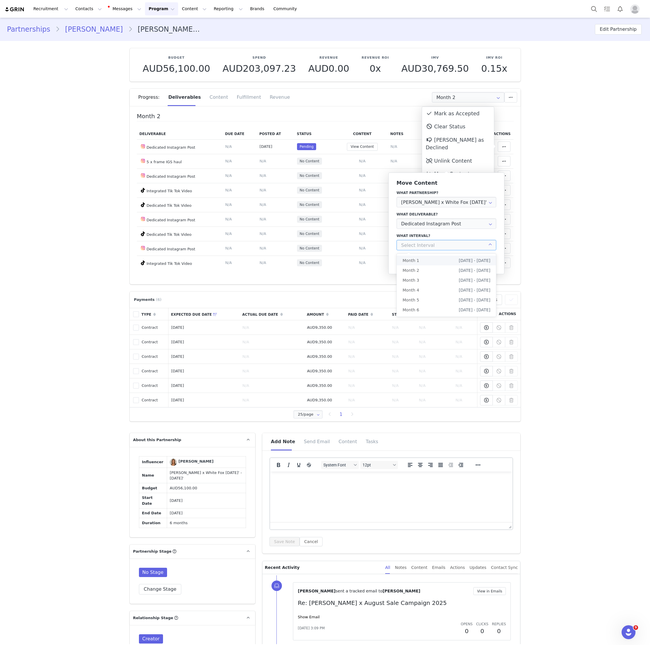
type input "Month 1"
click at [410, 261] on button "Move" at bounding box center [408, 261] width 22 height 10
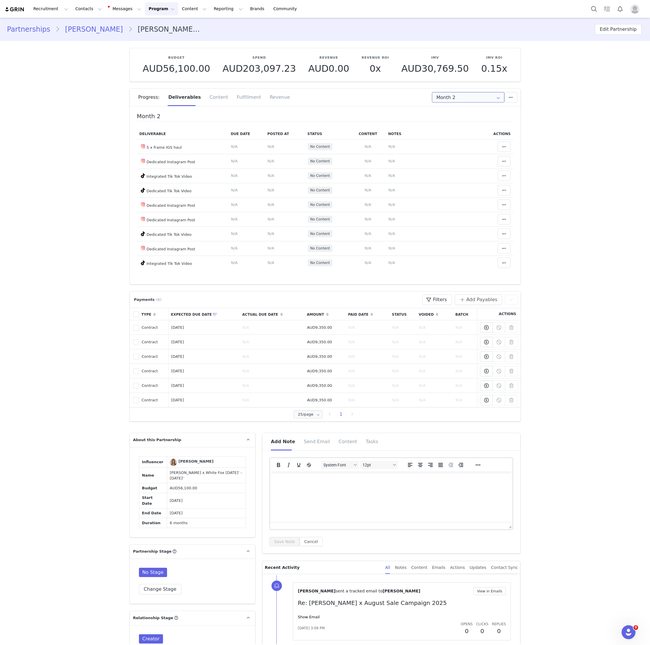
click at [477, 101] on input "Month 2" at bounding box center [468, 97] width 73 height 10
click at [473, 115] on span "[DATE] - [DATE]" at bounding box center [483, 113] width 32 height 10
type input "Month 1"
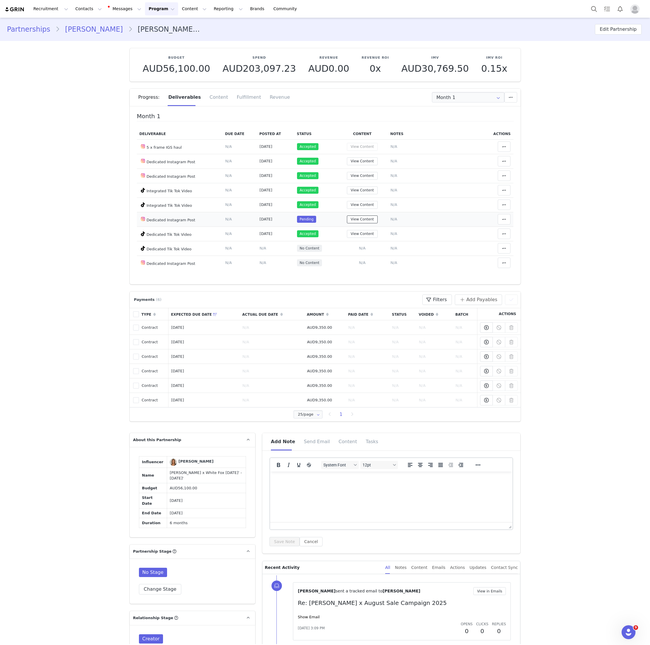
click at [369, 221] on button "View Content" at bounding box center [362, 219] width 31 height 8
click at [507, 218] on span at bounding box center [504, 219] width 7 height 7
click at [473, 182] on div "Mark as Accepted" at bounding box center [458, 185] width 72 height 13
click at [368, 232] on button "View Content" at bounding box center [362, 234] width 31 height 8
click at [245, 97] on div "Fulfillment" at bounding box center [248, 97] width 33 height 17
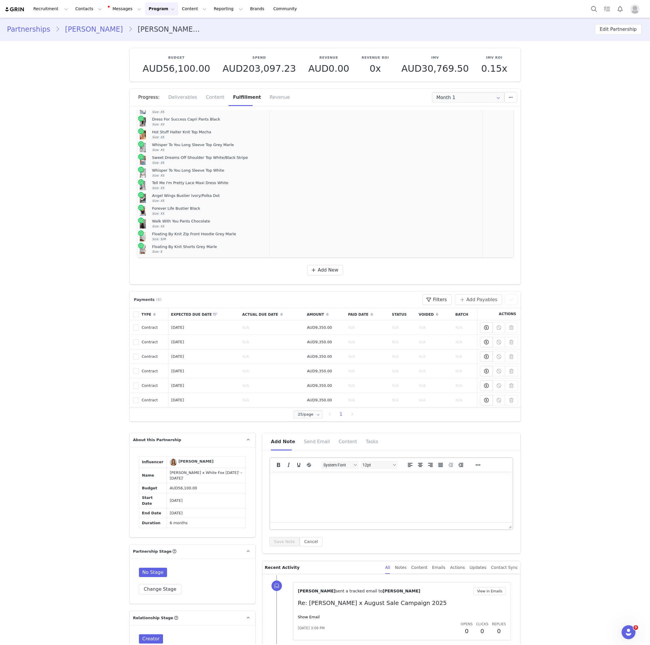
scroll to position [179, 0]
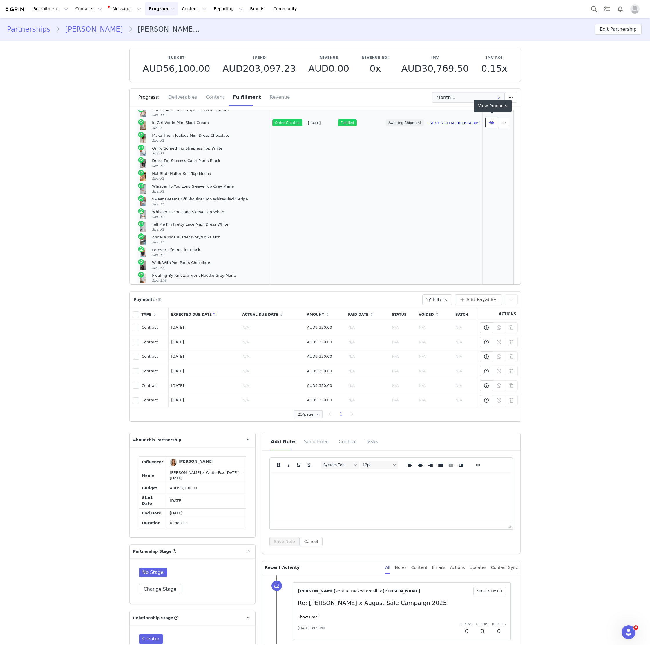
click at [490, 120] on icon at bounding box center [491, 122] width 5 height 5
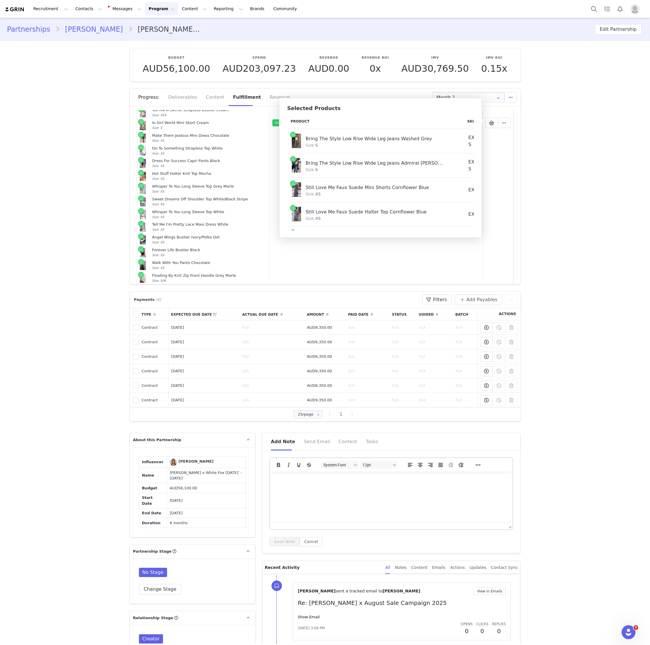
click at [311, 136] on div "Bring The Style Low Rise Wide Leg Jeans Washed Grey" at bounding box center [375, 138] width 138 height 9
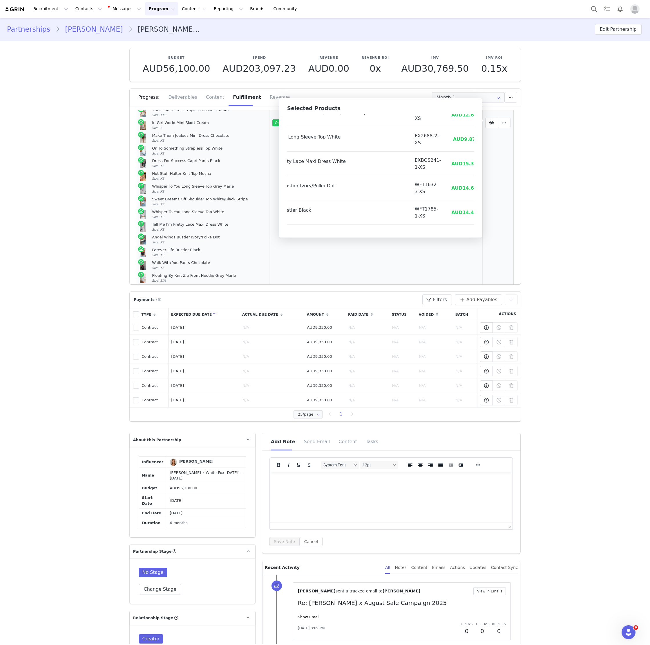
scroll to position [555, 54]
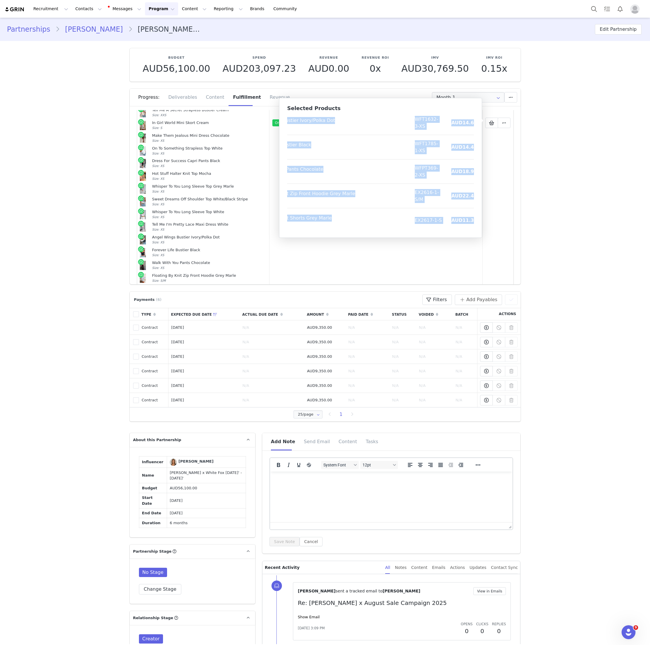
drag, startPoint x: 311, startPoint y: 136, endPoint x: 473, endPoint y: 220, distance: 183.3
copy tbody "Bring The Style Low Rise Wide Leg Jeans Washed Grey Size: S EXKM24-9-S AUD15.67…"
click at [100, 27] on link "[PERSON_NAME]" at bounding box center [94, 29] width 68 height 10
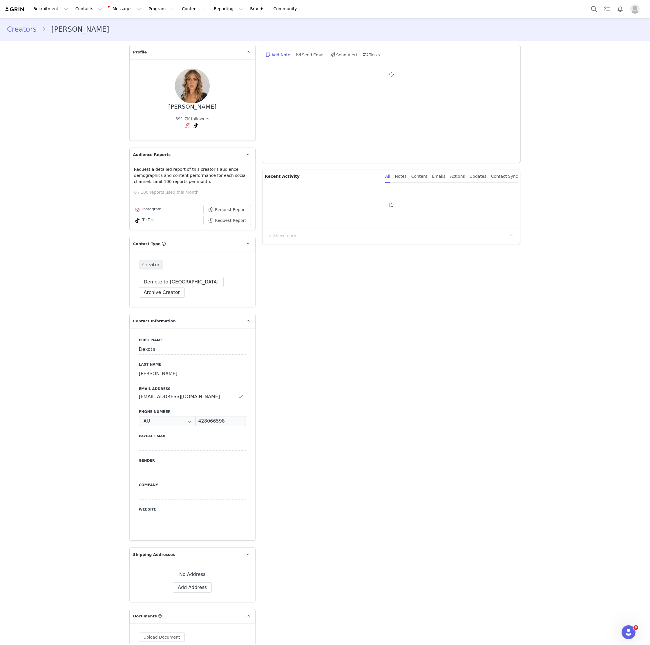
type input "+61 ([GEOGRAPHIC_DATA])"
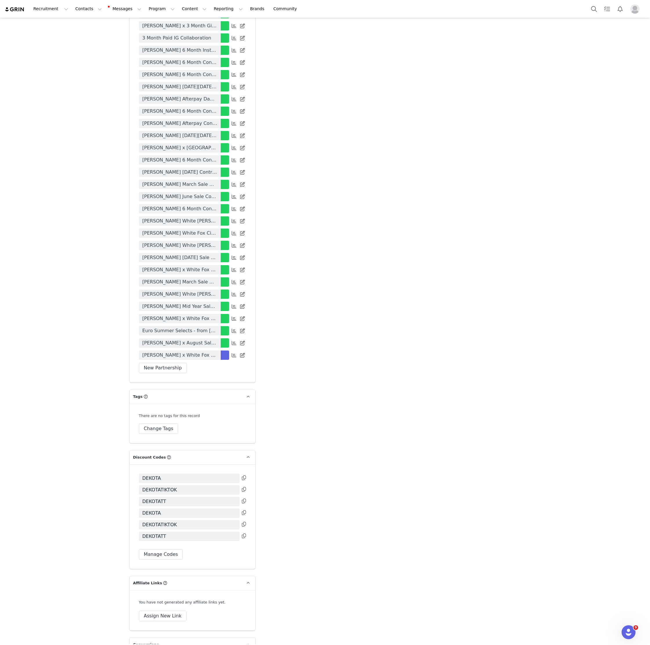
scroll to position [1528, 0]
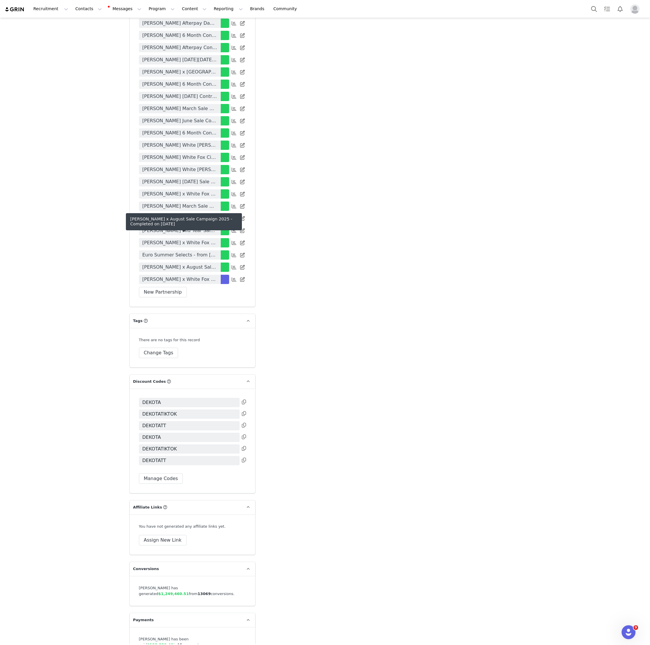
click at [198, 264] on span "[PERSON_NAME] x August Sale Campaign 2025" at bounding box center [180, 267] width 75 height 7
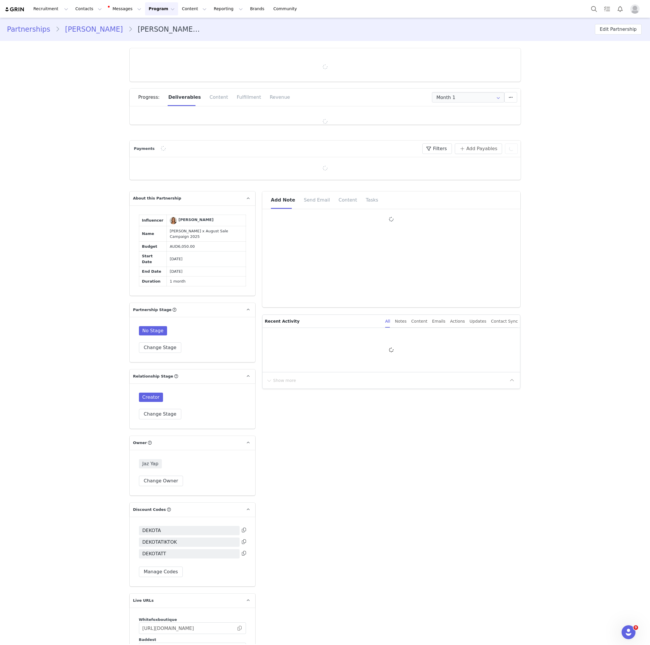
type input "+61 ([GEOGRAPHIC_DATA])"
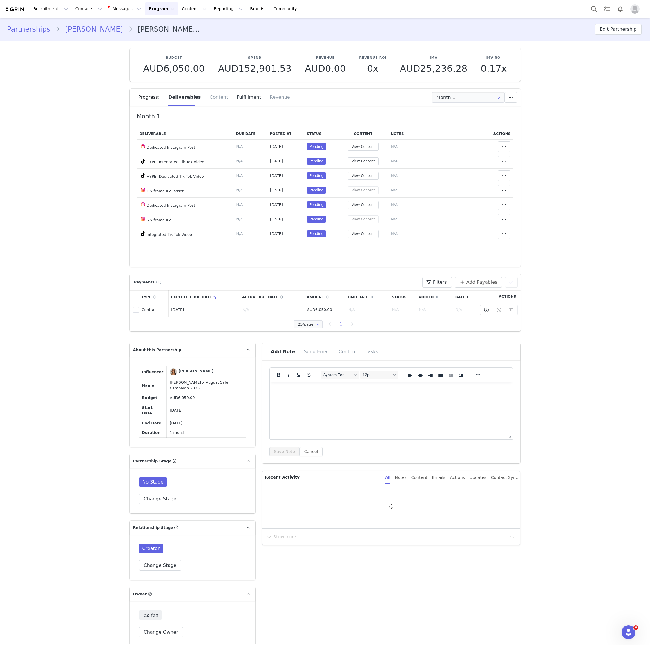
click at [249, 100] on div "Fulfillment" at bounding box center [248, 97] width 33 height 17
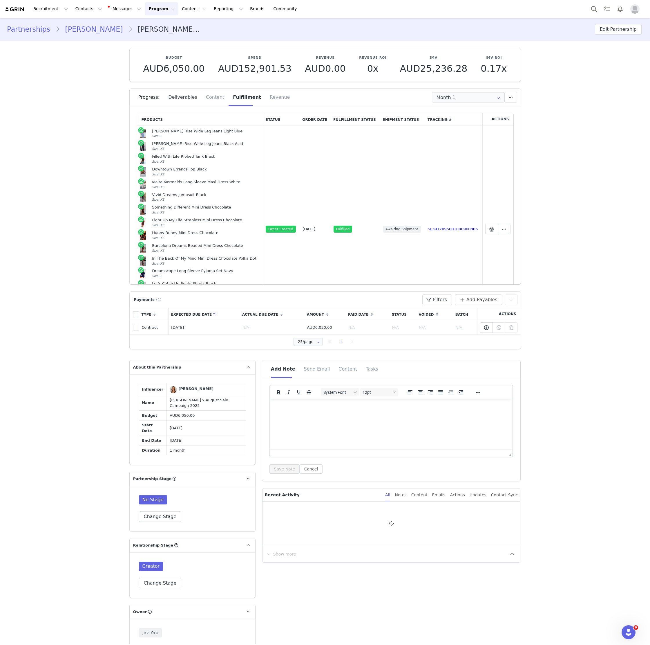
click at [185, 100] on div "Deliverables" at bounding box center [183, 97] width 38 height 17
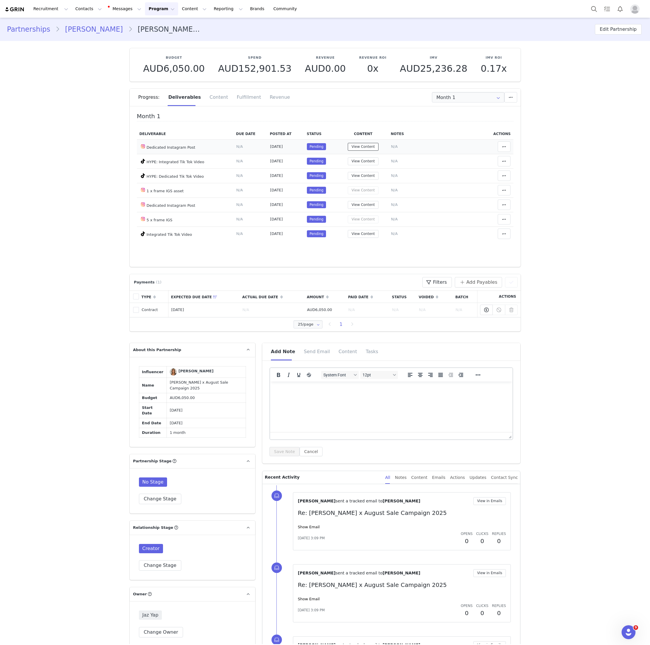
click at [367, 146] on button "View Content" at bounding box center [363, 147] width 31 height 8
click at [502, 149] on span at bounding box center [504, 146] width 7 height 7
click at [452, 154] on div "Unlink Content" at bounding box center [458, 160] width 72 height 13
click at [361, 145] on button "View Content" at bounding box center [364, 147] width 31 height 8
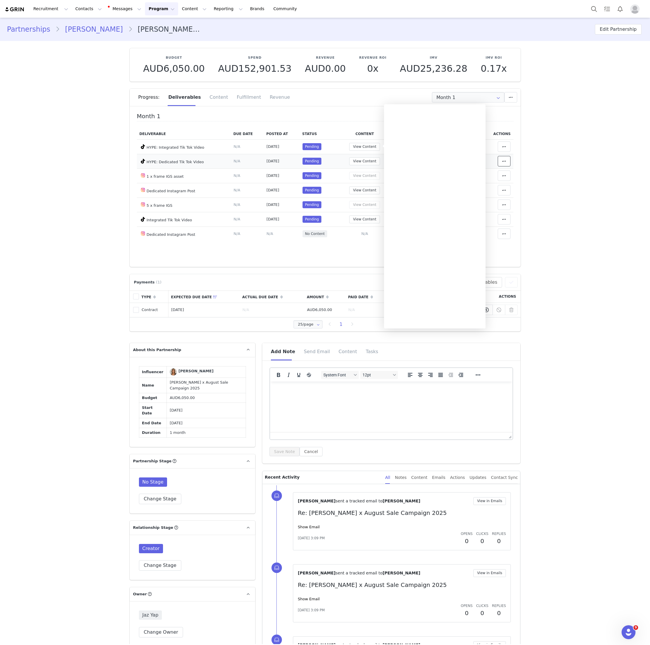
click at [506, 163] on span at bounding box center [504, 161] width 7 height 7
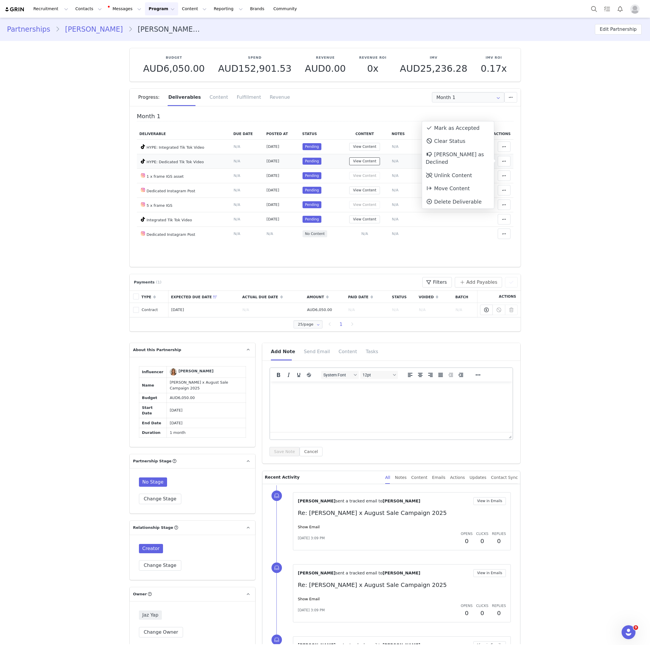
click at [369, 158] on button "View Content" at bounding box center [364, 161] width 31 height 8
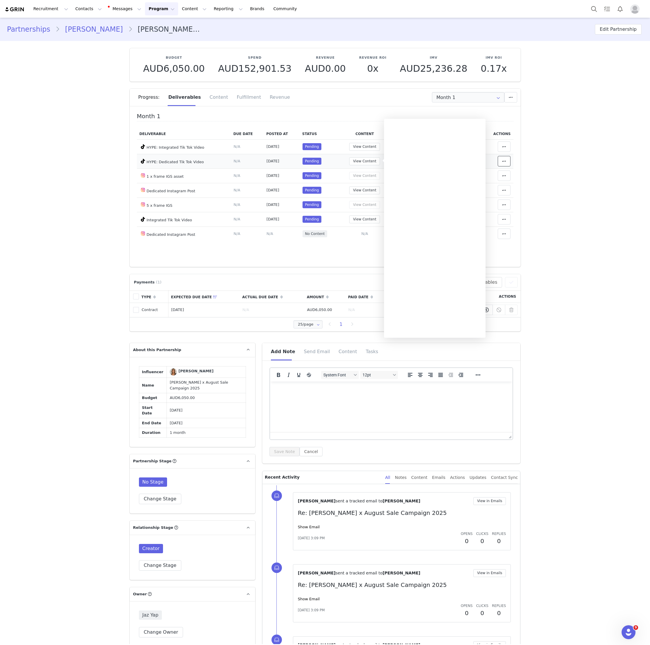
click at [505, 159] on icon at bounding box center [504, 161] width 4 height 5
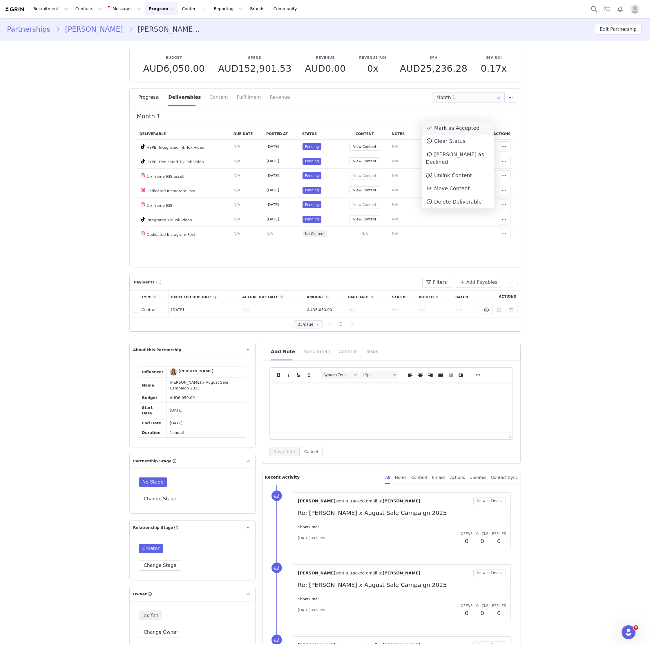
click at [467, 131] on div "Mark as Accepted" at bounding box center [458, 127] width 72 height 13
click at [376, 219] on button "View Content" at bounding box center [364, 219] width 31 height 8
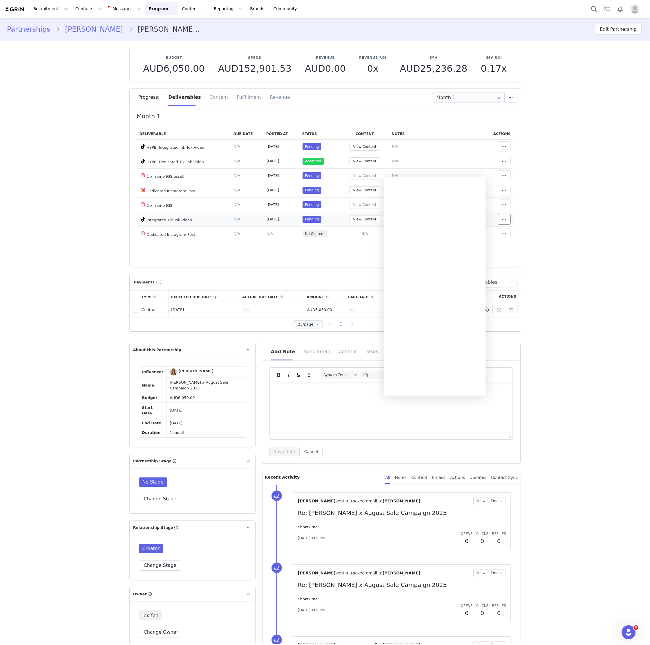
click at [505, 219] on icon at bounding box center [504, 219] width 4 height 5
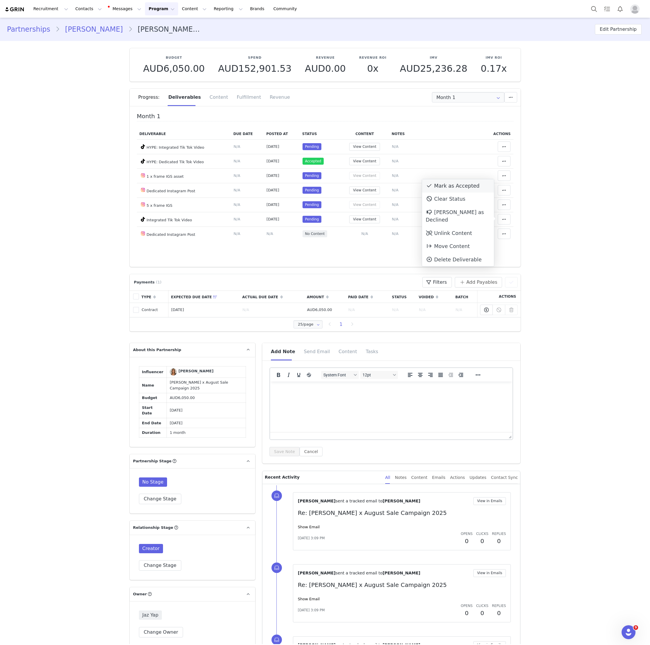
click at [462, 182] on div "Mark as Accepted" at bounding box center [458, 185] width 72 height 13
click at [373, 145] on button "View Content" at bounding box center [364, 147] width 31 height 8
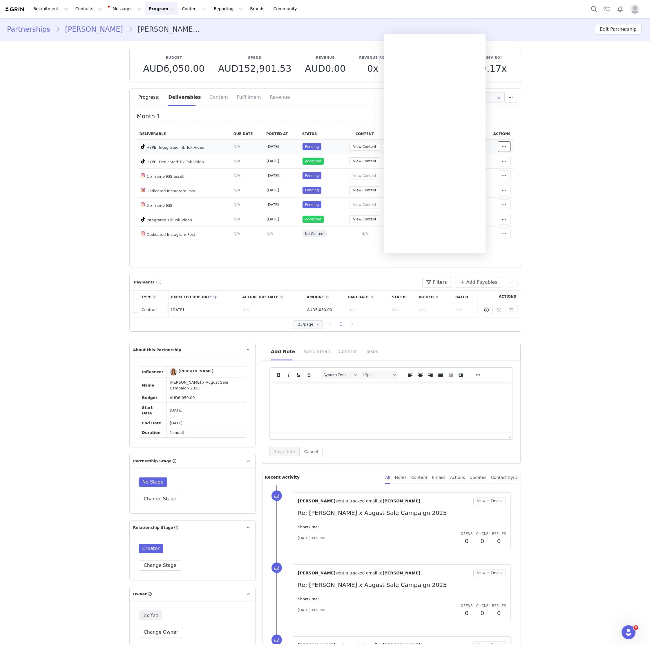
click at [503, 146] on icon at bounding box center [504, 146] width 4 height 5
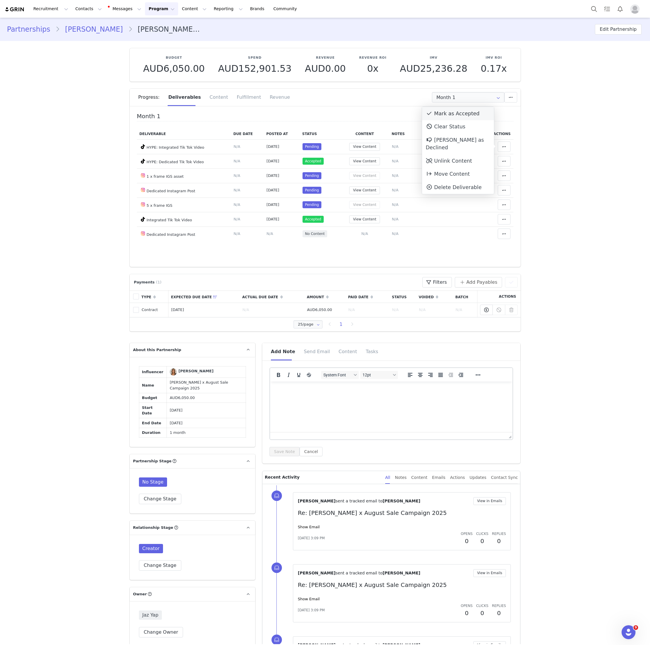
click at [477, 113] on div "Mark as Accepted" at bounding box center [458, 113] width 72 height 13
click at [367, 192] on button "View Content" at bounding box center [364, 190] width 31 height 8
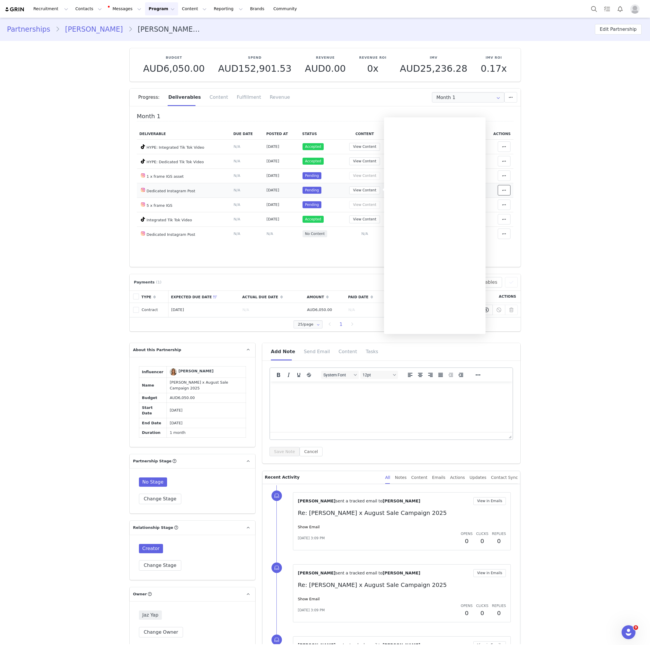
click at [506, 190] on icon at bounding box center [504, 190] width 4 height 5
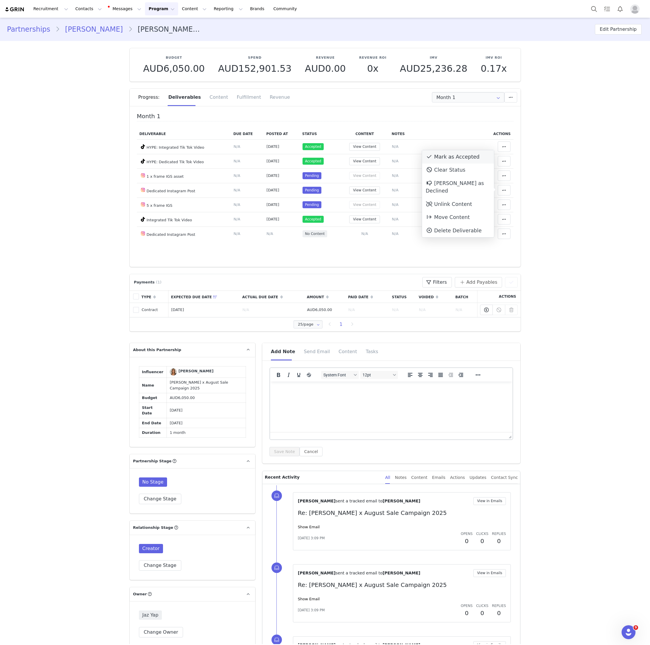
click at [462, 155] on div "Mark as Accepted" at bounding box center [458, 156] width 72 height 13
click at [512, 205] on td "Mark as Accepted Clear Status Reason for declining this deliverable Decline Mar…" at bounding box center [499, 204] width 30 height 15
click at [505, 203] on icon at bounding box center [504, 204] width 4 height 5
click at [452, 169] on div "Mark as Accepted" at bounding box center [458, 171] width 72 height 13
click at [505, 172] on span at bounding box center [504, 175] width 7 height 7
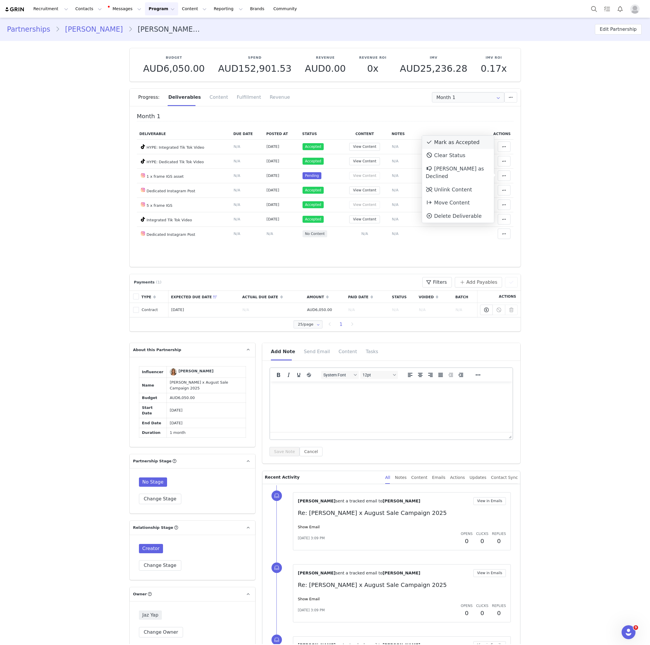
click at [473, 144] on div "Mark as Accepted" at bounding box center [458, 142] width 72 height 13
click at [366, 233] on span "N/A" at bounding box center [365, 233] width 7 height 4
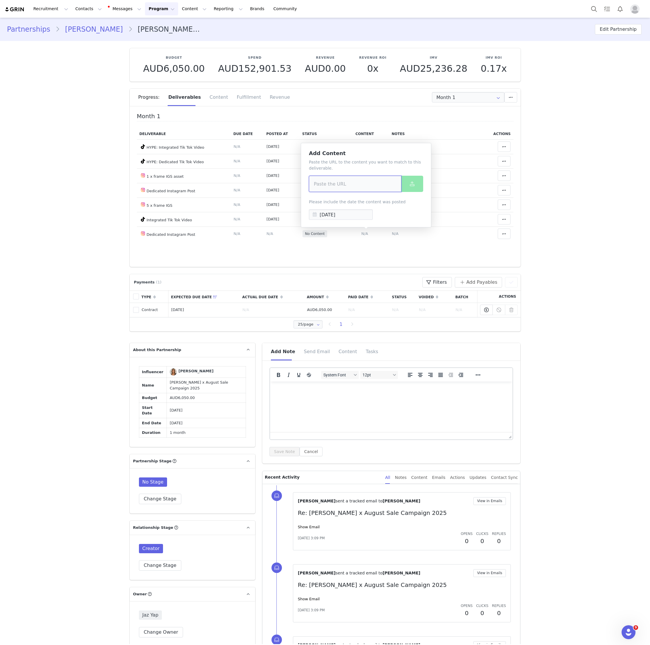
click at [356, 182] on input at bounding box center [355, 184] width 93 height 16
paste input "[URL][DOMAIN_NAME]"
type input "[URL][DOMAIN_NAME]"
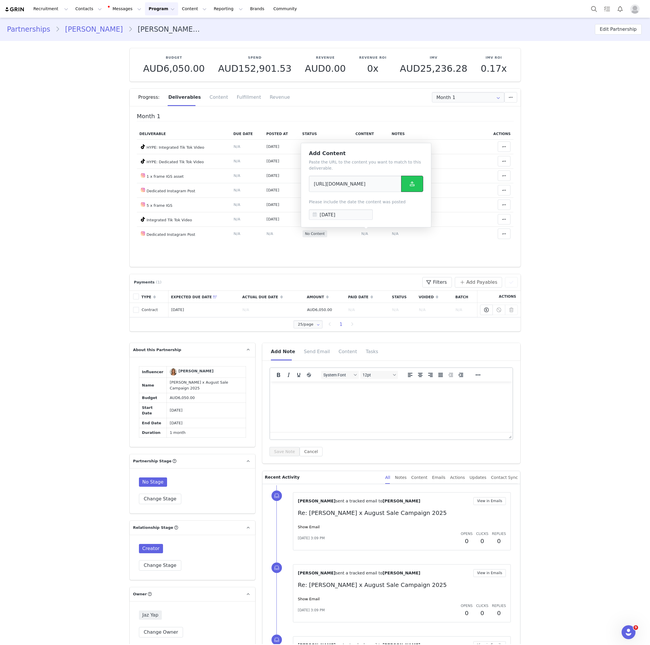
click at [411, 185] on icon at bounding box center [412, 183] width 5 height 5
click at [242, 95] on div "Fulfillment" at bounding box center [248, 97] width 33 height 17
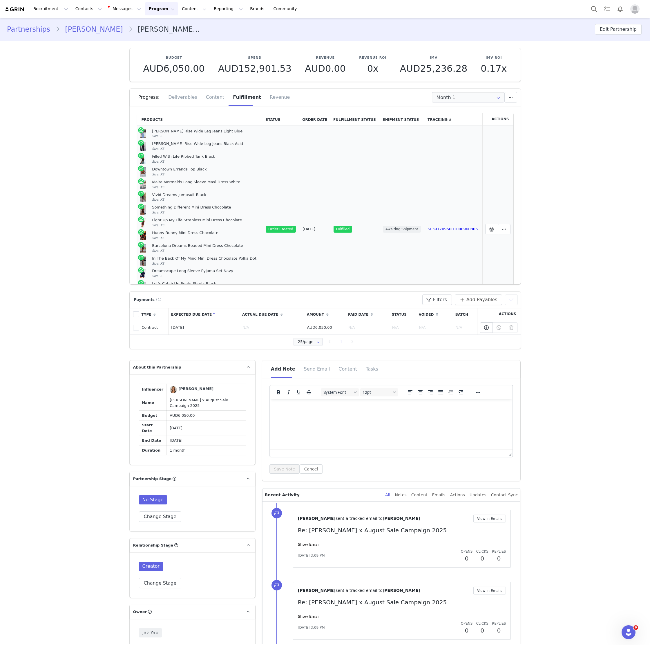
scroll to position [80, 0]
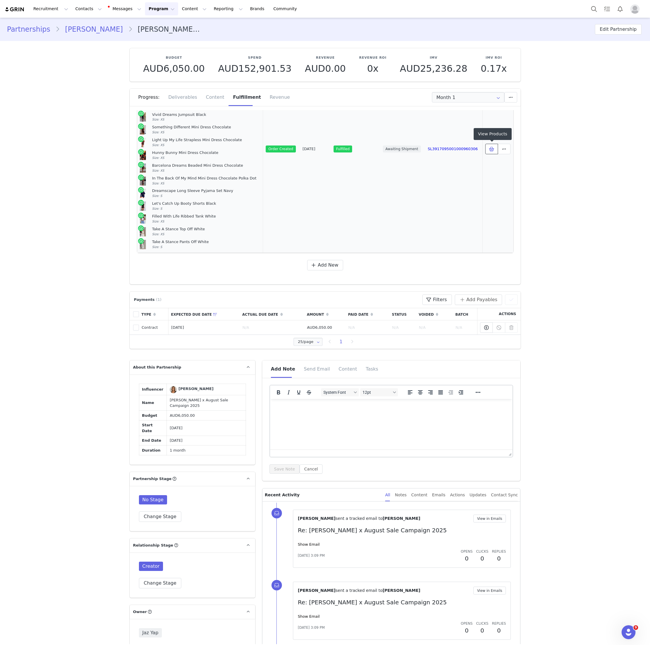
click at [493, 149] on icon at bounding box center [491, 149] width 5 height 5
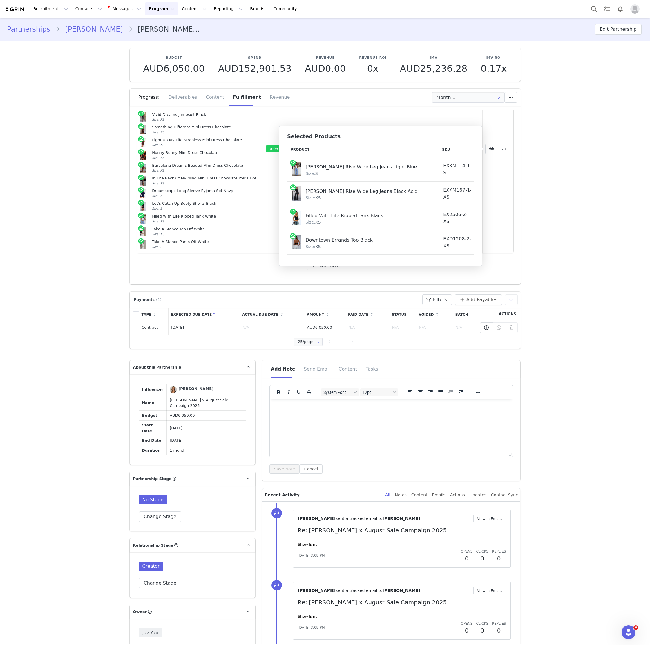
click at [301, 166] on img at bounding box center [296, 169] width 9 height 15
drag, startPoint x: 301, startPoint y: 166, endPoint x: 379, endPoint y: 190, distance: 82.0
click at [379, 190] on tbody "[PERSON_NAME] Rise Wide Leg Jeans Light Blue Size: S EXKM114-1-S AUD16.53 AUD89…" at bounding box center [417, 352] width 260 height 390
click at [307, 168] on div "[PERSON_NAME] Rise Wide Leg Jeans Light Blue" at bounding box center [364, 166] width 116 height 9
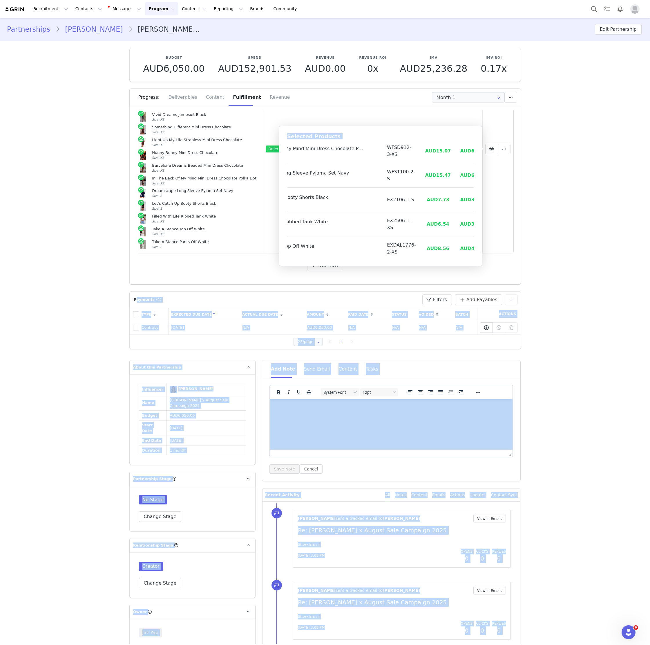
scroll to position [287, 56]
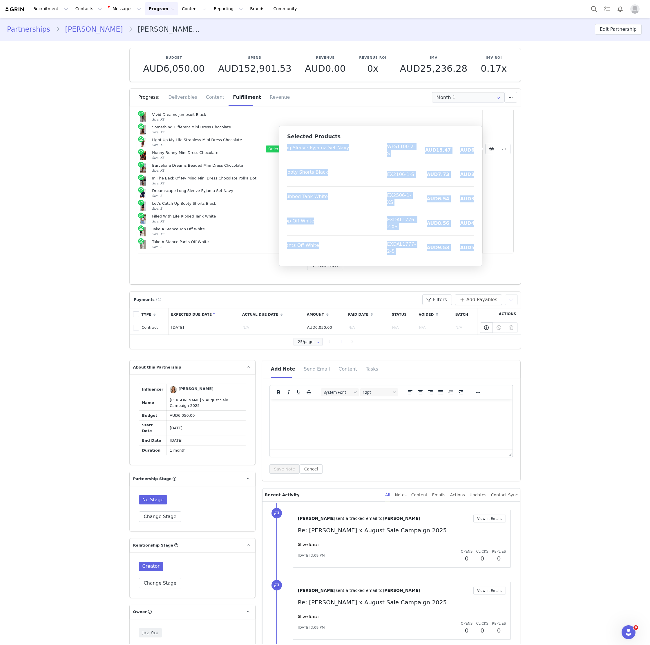
copy tbody "[PERSON_NAME] Rise Wide Leg Jeans Light Blue Size: S EXKM114-1-S AUD16.53 AUD89…"
drag, startPoint x: 307, startPoint y: 168, endPoint x: 470, endPoint y: 237, distance: 176.7
click at [470, 237] on tbody "[PERSON_NAME] Rise Wide Leg Jeans Light Blue Size: S EXKM114-1-S AUD16.53 AUD89…" at bounding box center [361, 65] width 260 height 390
click at [78, 13] on button "Contacts Contacts" at bounding box center [88, 8] width 33 height 13
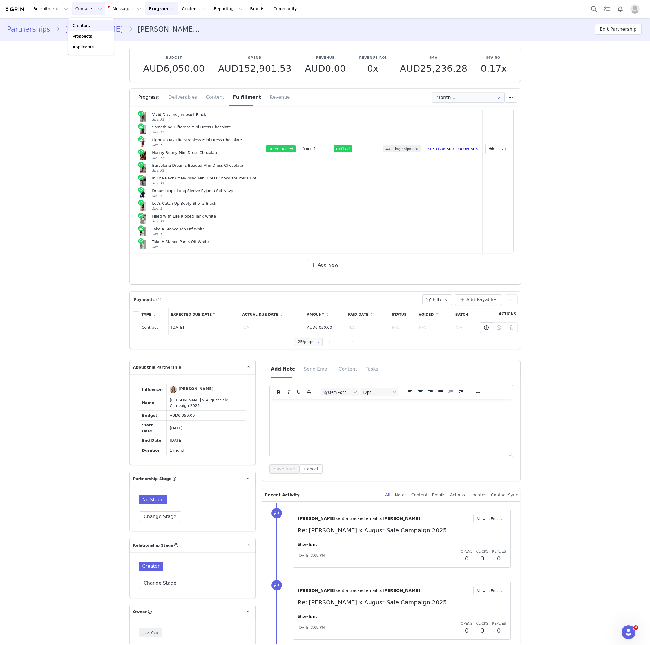
click at [83, 27] on p "Creators" at bounding box center [81, 26] width 17 height 6
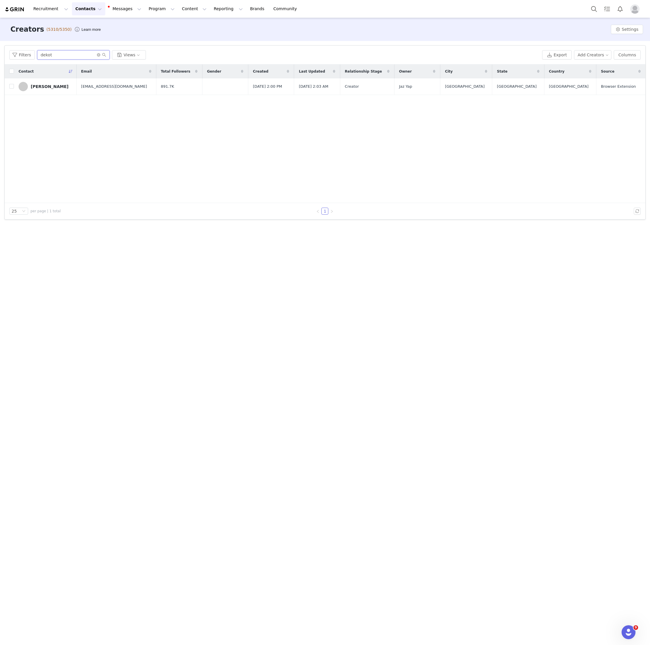
click at [58, 59] on input "dekot" at bounding box center [73, 54] width 73 height 9
type input "[PERSON_NAME]"
click at [48, 85] on div "[PERSON_NAME]" at bounding box center [50, 86] width 38 height 5
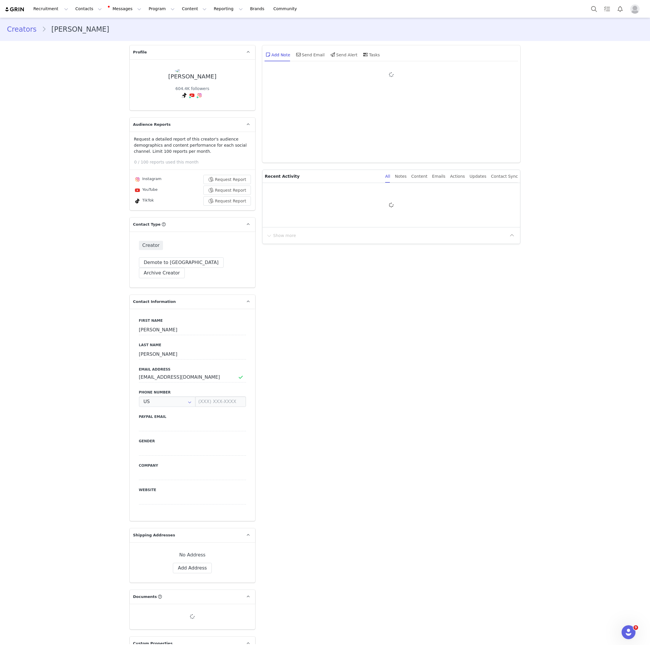
type input "+1 ([GEOGRAPHIC_DATA])"
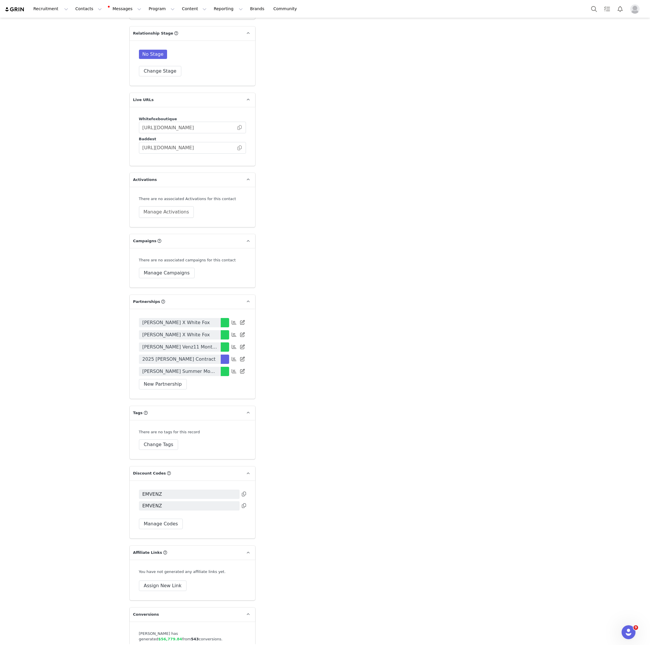
scroll to position [1101, 0]
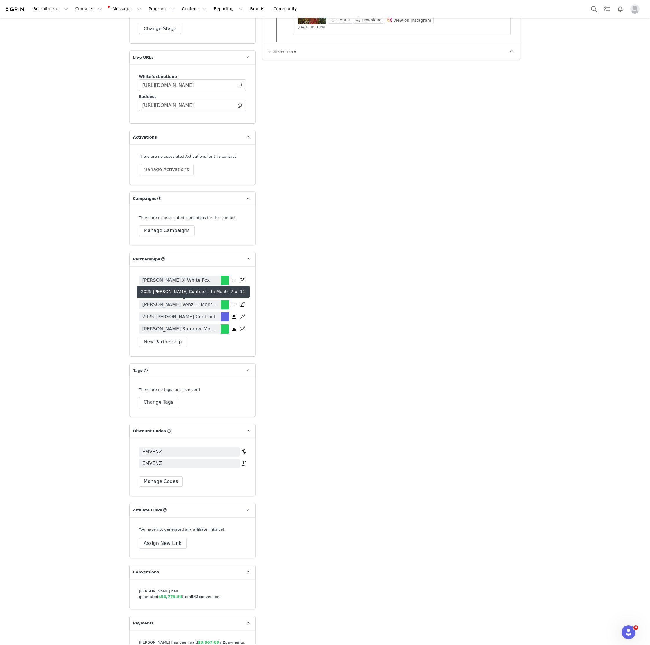
click at [190, 313] on span "2025 [PERSON_NAME] Contract" at bounding box center [179, 316] width 73 height 7
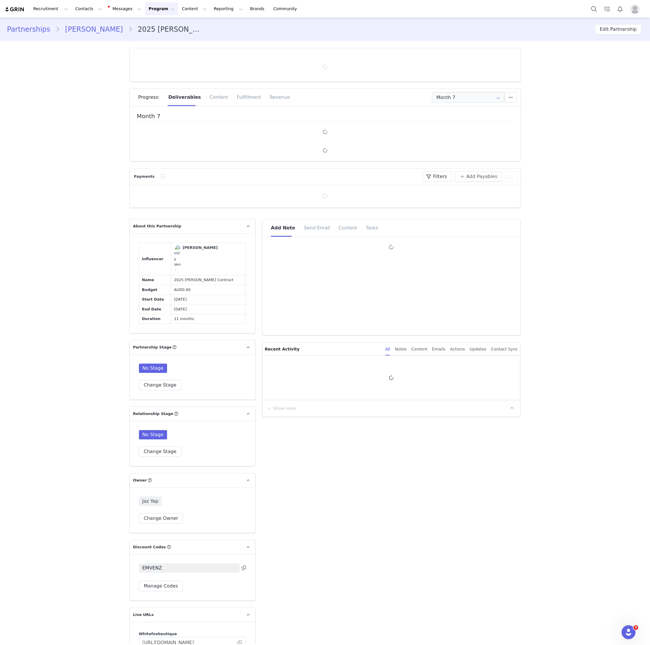
type input "+1 ([GEOGRAPHIC_DATA])"
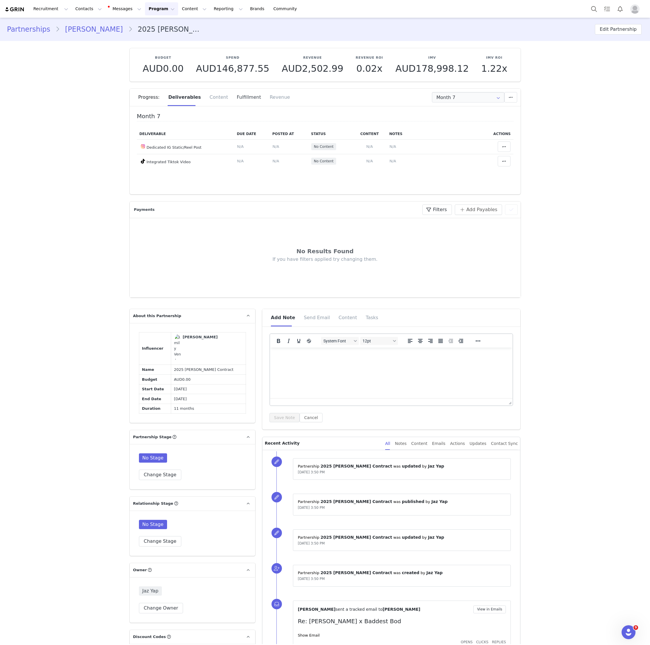
click at [243, 101] on div "Fulfillment" at bounding box center [248, 97] width 33 height 17
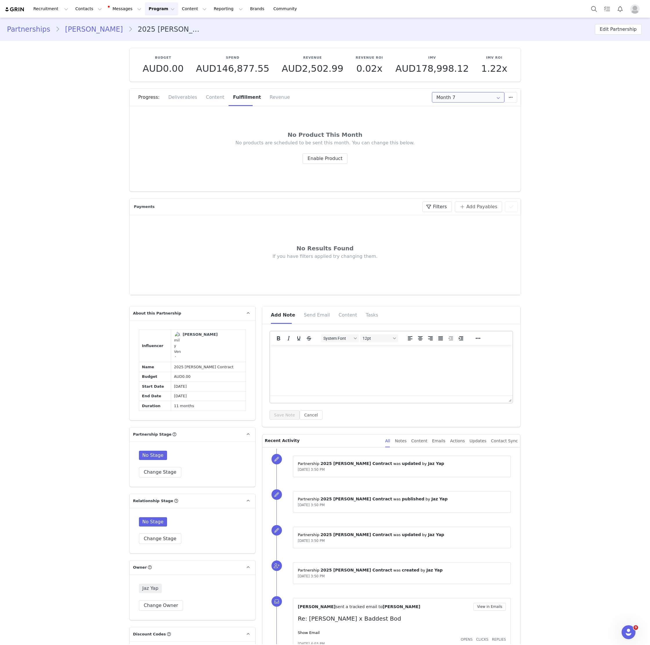
click at [479, 93] on input "Month 7" at bounding box center [468, 97] width 73 height 10
click at [465, 159] on li "Month 6 [DATE] - [DATE]" at bounding box center [468, 162] width 72 height 10
click at [465, 100] on input "Month 6" at bounding box center [468, 97] width 73 height 10
click at [460, 153] on li "Month 5 [DATE] - [DATE]" at bounding box center [468, 152] width 72 height 10
click at [464, 97] on input "Month 5" at bounding box center [468, 97] width 73 height 10
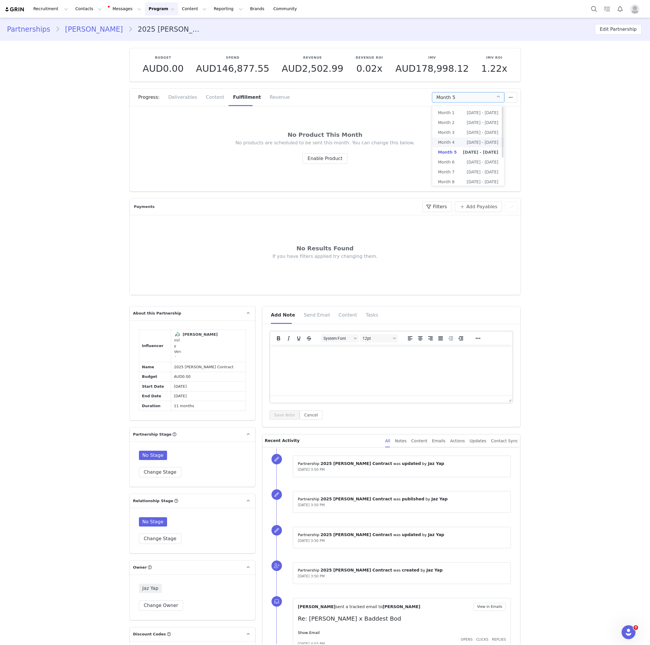
click at [459, 140] on li "Month 4 [DATE] - [DATE]" at bounding box center [468, 142] width 72 height 10
click at [469, 95] on input "Month 4" at bounding box center [468, 97] width 73 height 10
click at [468, 133] on span "[DATE] - [DATE]" at bounding box center [483, 132] width 32 height 10
click at [470, 97] on input "Month 3" at bounding box center [468, 97] width 73 height 10
click at [470, 120] on span "[DATE] - [DATE]" at bounding box center [483, 123] width 32 height 10
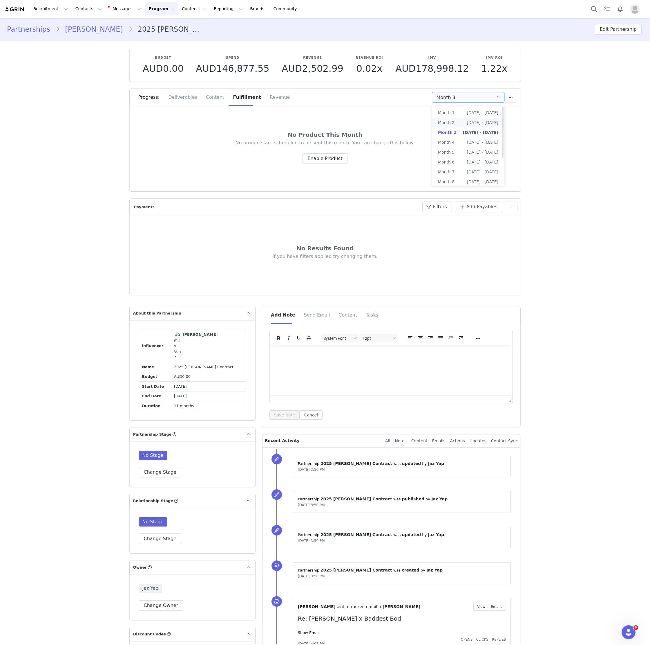
type input "Month 2"
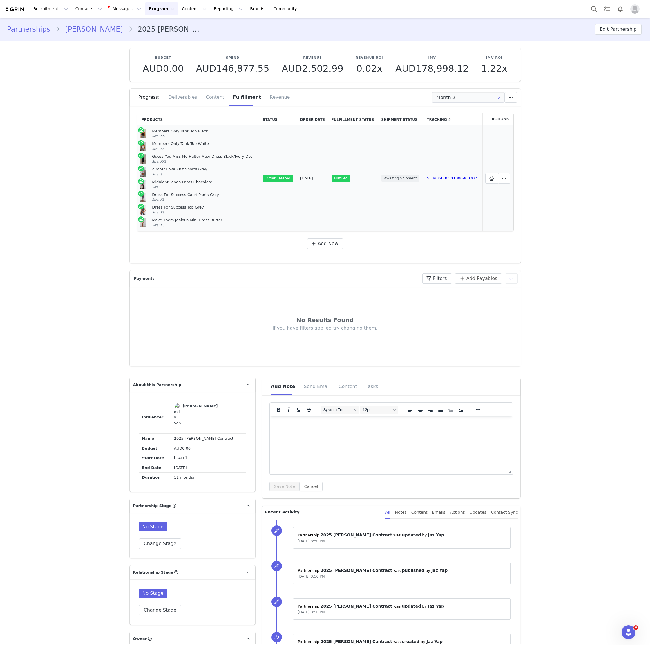
click at [152, 127] on td "Members Only Tank Top Black Size: XXS Members Only Tank Top White Size: XS Gues…" at bounding box center [198, 178] width 123 height 106
drag, startPoint x: 152, startPoint y: 127, endPoint x: 155, endPoint y: 134, distance: 8.4
click at [155, 134] on td "Members Only Tank Top Black Size: XXS Members Only Tank Top White Size: XS Gues…" at bounding box center [198, 178] width 123 height 106
click at [154, 130] on div "Members Only Tank Top Black" at bounding box center [204, 131] width 105 height 5
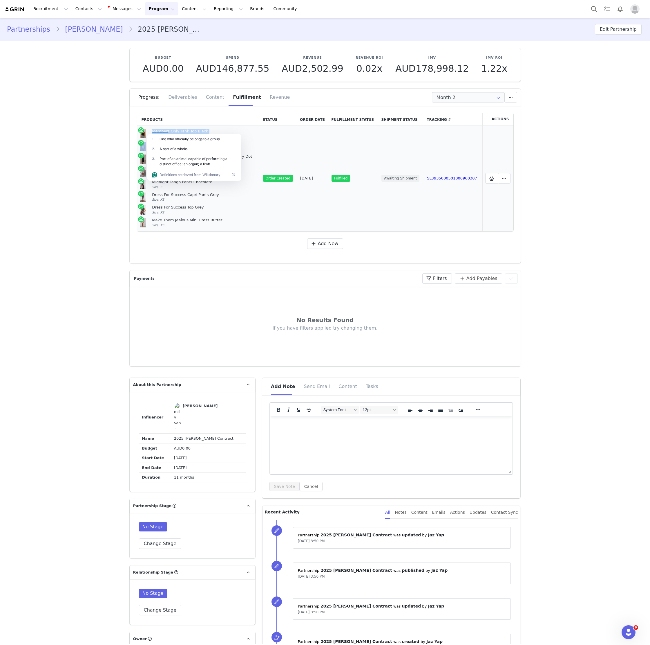
copy td "Members Only Tank Top Black Size: XXS Members Only Tank Top White Size: XS Gues…"
drag, startPoint x: 154, startPoint y: 130, endPoint x: 189, endPoint y: 229, distance: 105.0
click at [189, 229] on td "Members Only Tank Top Black Size: XXS Members Only Tank Top White Size: XS Gues…" at bounding box center [198, 178] width 123 height 106
click at [179, 133] on div "Members Only Tank Top Black Size: XXS" at bounding box center [204, 134] width 105 height 10
click at [495, 181] on span at bounding box center [491, 178] width 7 height 7
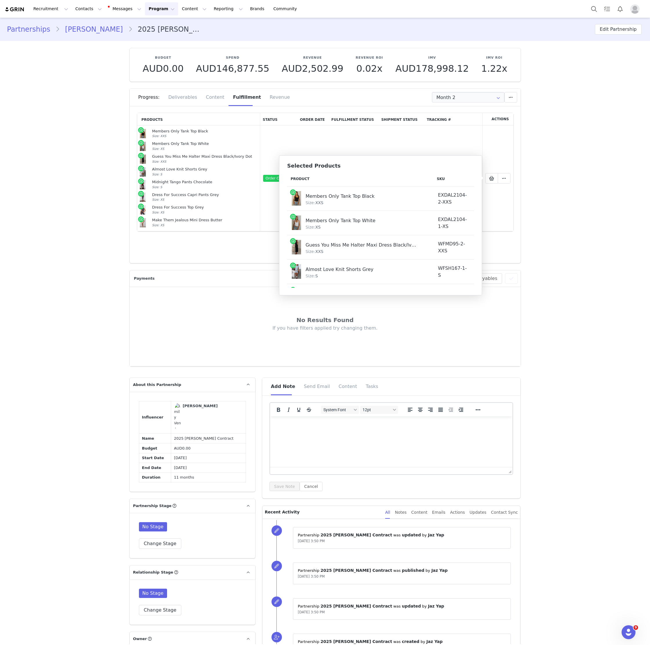
click at [306, 196] on div "Members Only Tank Top Black" at bounding box center [361, 195] width 111 height 9
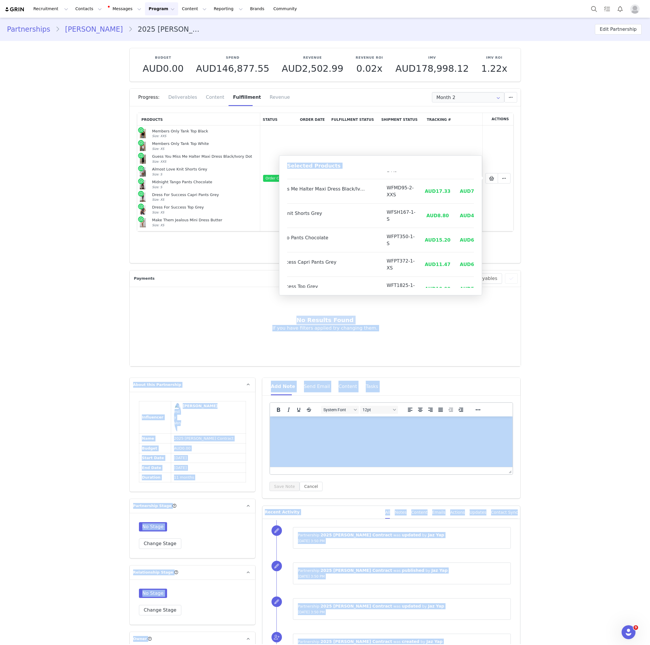
scroll to position [93, 51]
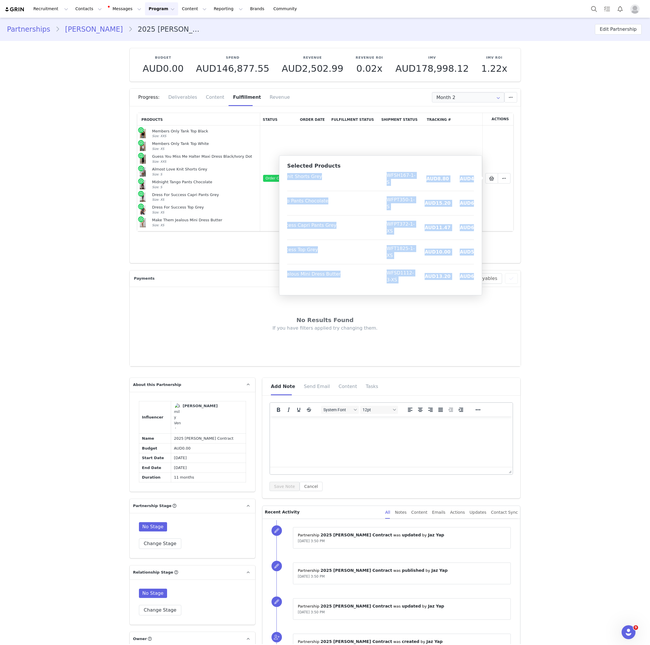
copy tbody "Members Only Tank Top Black Size: XXS EXDAL2104-2-XXS AUD6.00 AUD34.95 Members …"
drag, startPoint x: 306, startPoint y: 196, endPoint x: 468, endPoint y: 280, distance: 182.4
click at [468, 280] on tbody "Members Only Tank Top Black Size: XXS EXDAL2104-2-XXS AUD6.00 AUD34.95 Members …" at bounding box center [363, 190] width 255 height 195
click at [78, 26] on link "[PERSON_NAME]" at bounding box center [94, 29] width 68 height 10
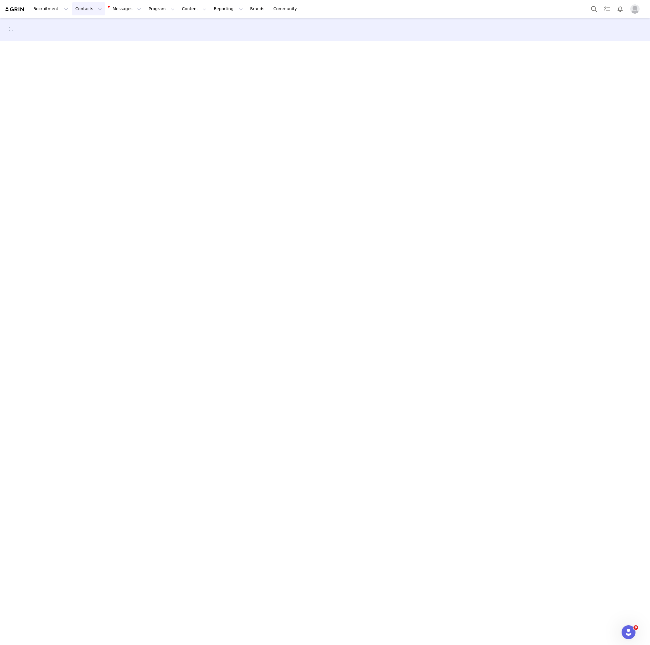
click at [87, 8] on button "Contacts Contacts" at bounding box center [88, 8] width 33 height 13
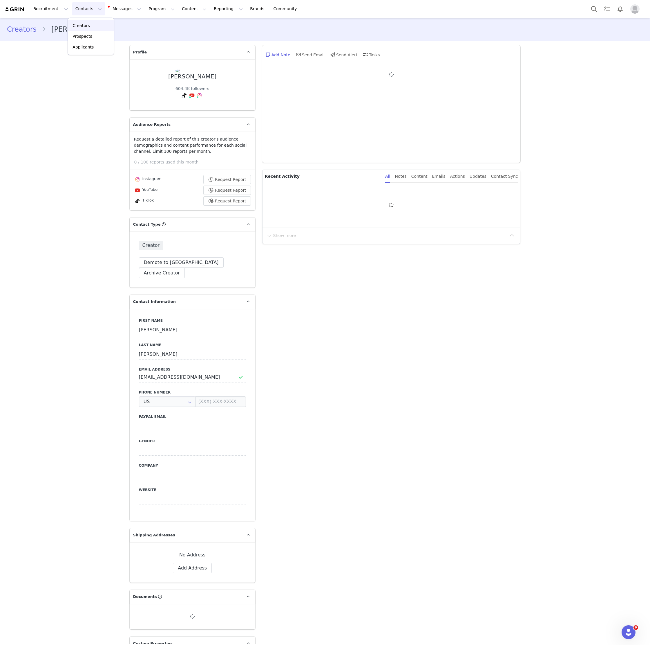
click at [96, 28] on div "Creators" at bounding box center [90, 26] width 39 height 6
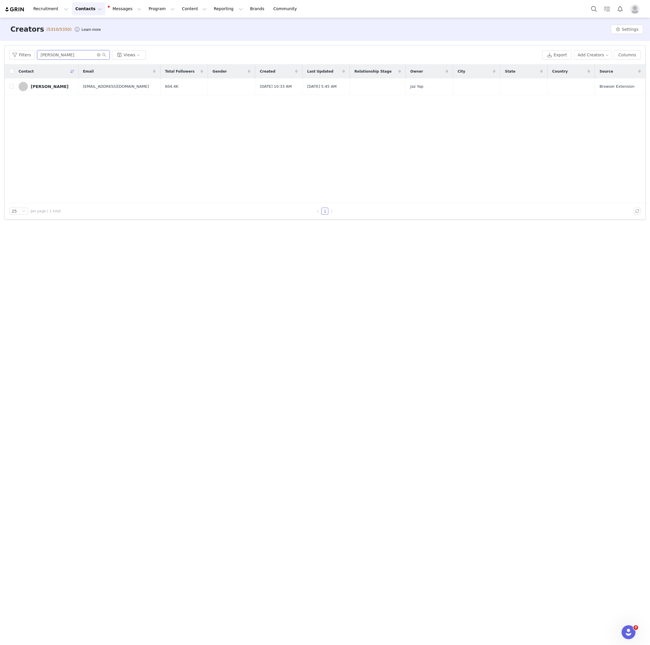
click at [53, 56] on input "[PERSON_NAME]" at bounding box center [73, 54] width 73 height 9
paste input "[PERSON_NAME]"
type input "[PERSON_NAME]"
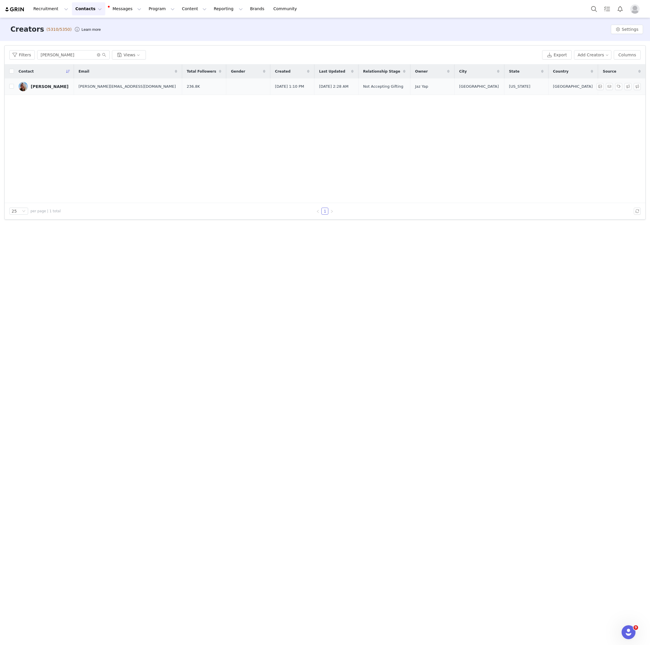
click at [36, 88] on div "[PERSON_NAME]" at bounding box center [50, 86] width 38 height 5
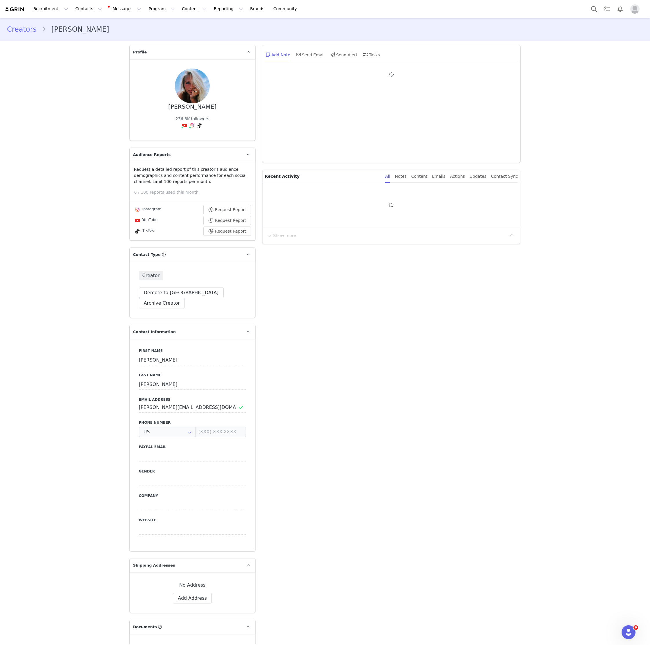
type input "+1 ([GEOGRAPHIC_DATA])"
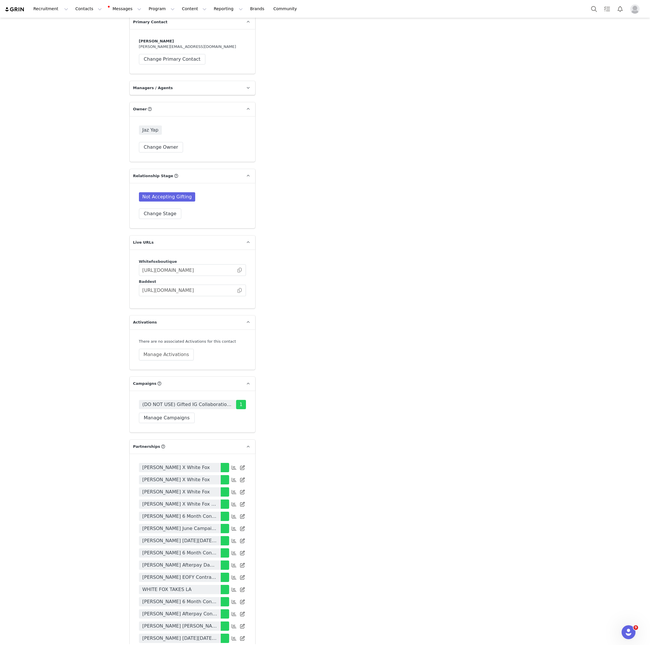
scroll to position [1355, 0]
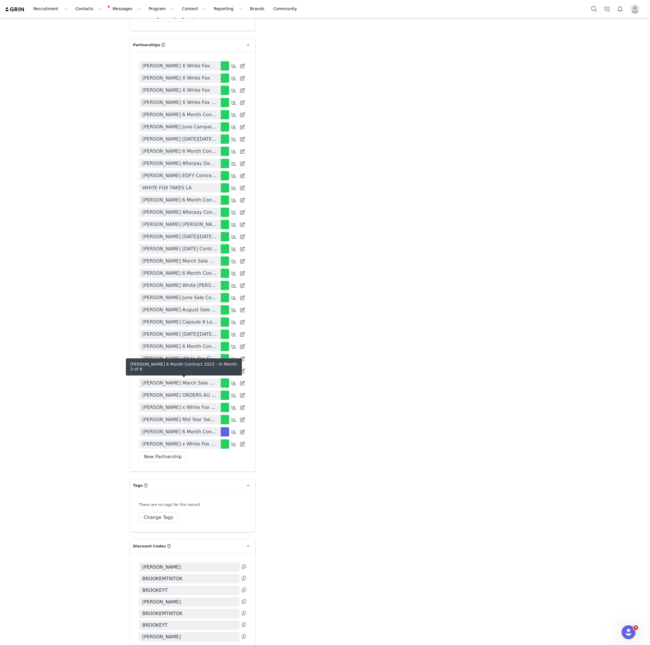
click at [184, 428] on span "[PERSON_NAME] 6 Month Contract 2025" at bounding box center [180, 431] width 75 height 7
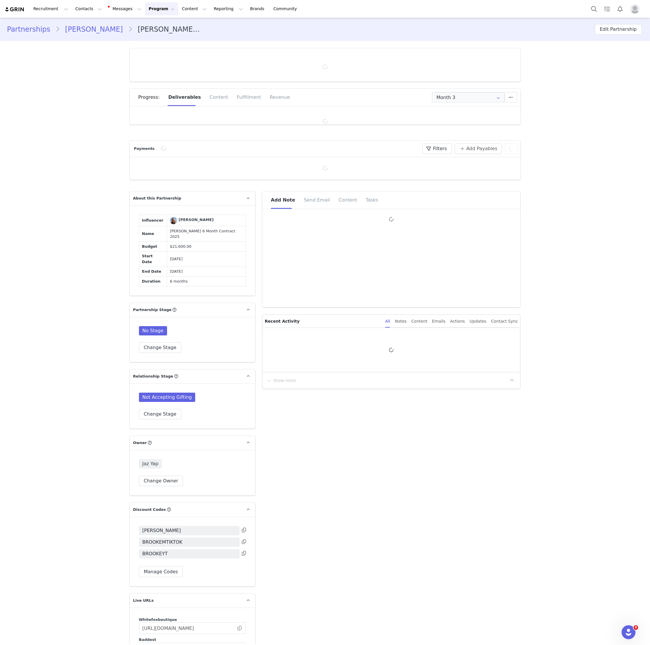
type input "+1 ([GEOGRAPHIC_DATA])"
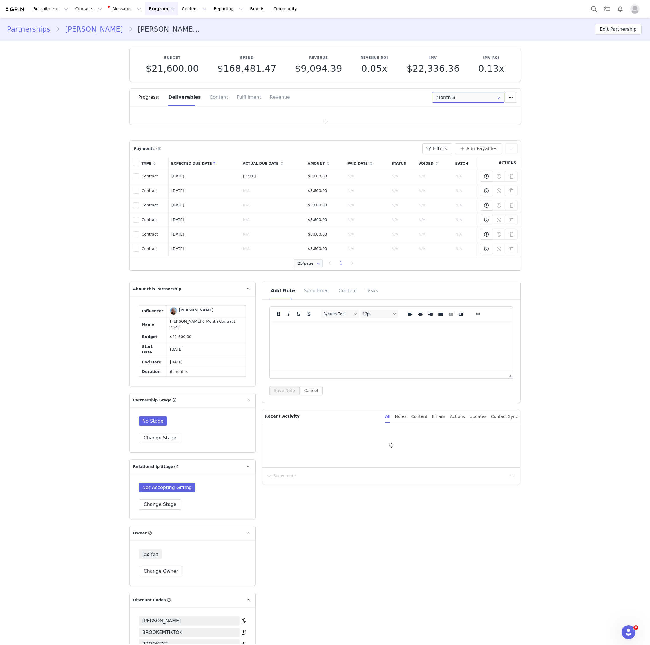
click at [465, 94] on input "Month 3" at bounding box center [468, 97] width 73 height 10
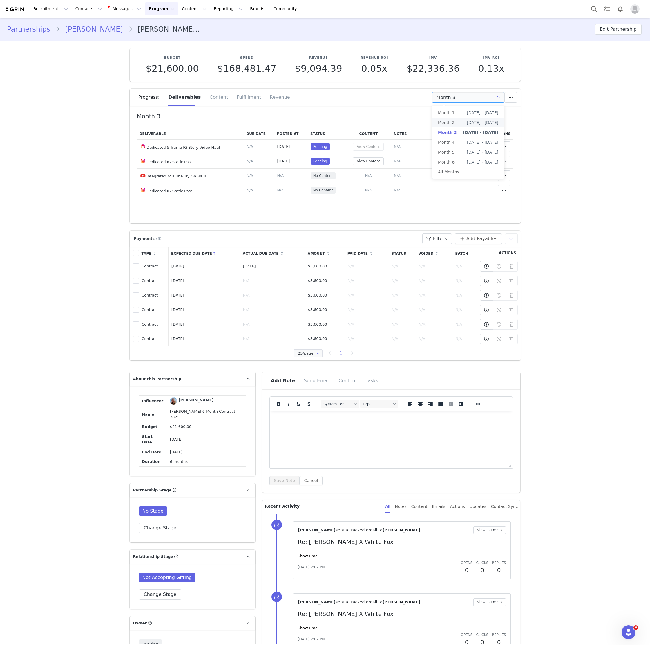
click at [467, 120] on span "[DATE] - [DATE]" at bounding box center [483, 123] width 32 height 10
type input "Month 2"
click at [241, 94] on div "Fulfillment" at bounding box center [248, 97] width 33 height 17
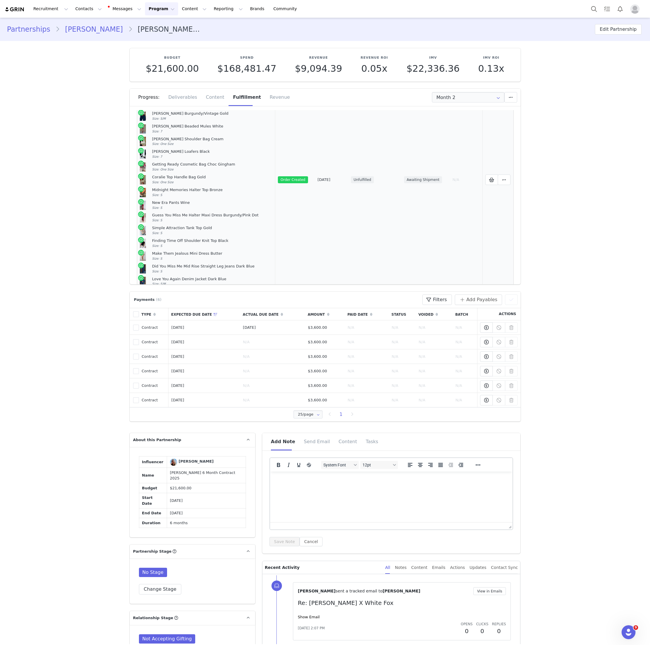
scroll to position [93, 0]
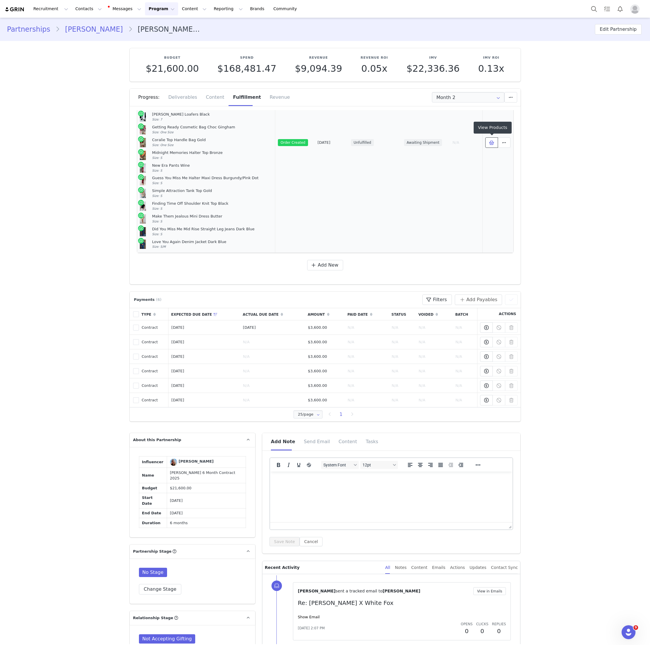
click at [487, 141] on button at bounding box center [492, 142] width 13 height 10
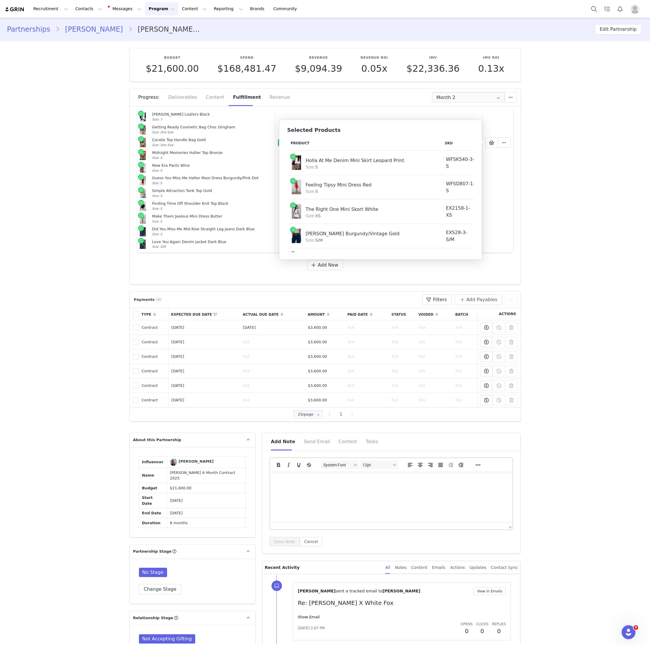
click at [310, 156] on div "Holla At Me Denim Mini Skirt Leopard Print" at bounding box center [365, 159] width 118 height 9
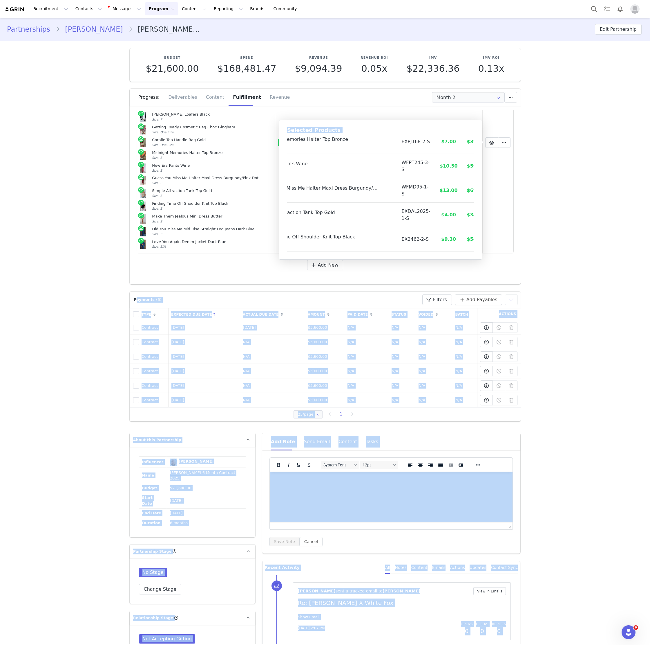
scroll to position [312, 44]
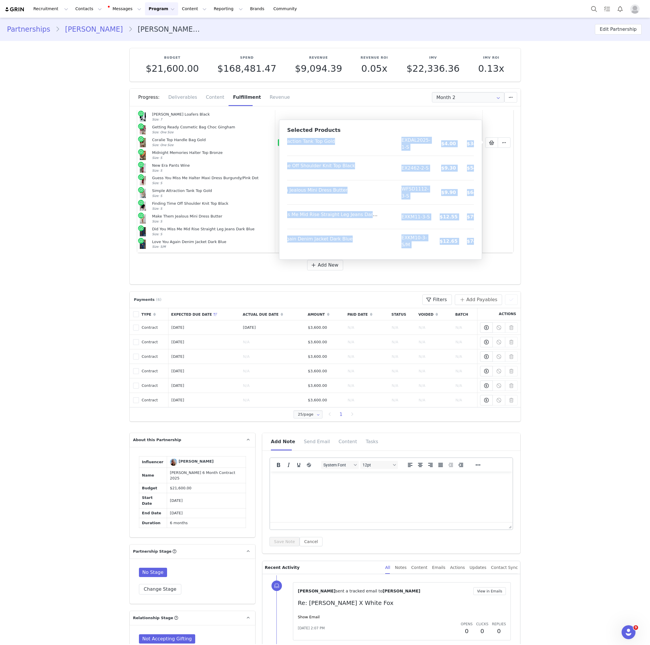
drag, startPoint x: 310, startPoint y: 156, endPoint x: 473, endPoint y: 239, distance: 183.5
click at [473, 239] on tbody "Holla At Me Denim Mini Skirt Leopard Print Size: S WFSK540-3-S $9.75 $59.99 Fee…" at bounding box center [366, 46] width 247 height 414
copy tbody "Holla At Me Denim Mini Skirt Leopard Print Size: S WFSK540-3-S $9.75 $59.99 Fee…"
click at [82, 28] on link "[PERSON_NAME]" at bounding box center [94, 29] width 68 height 10
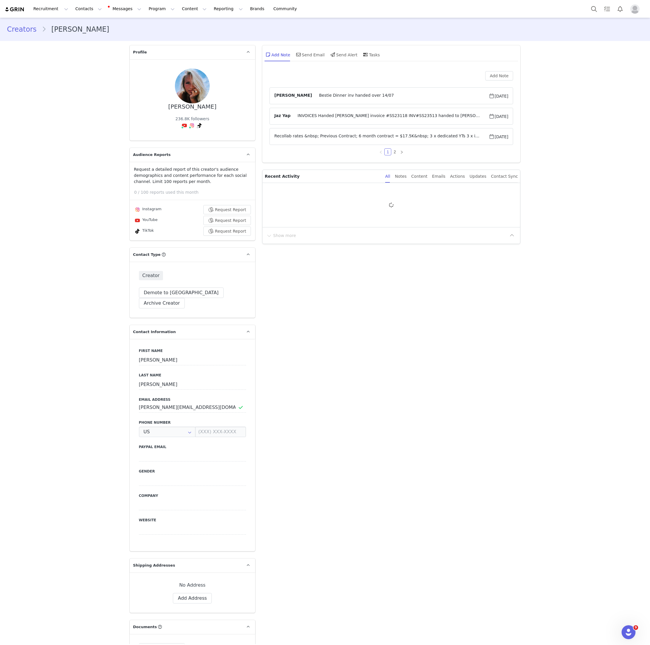
type input "+1 ([GEOGRAPHIC_DATA])"
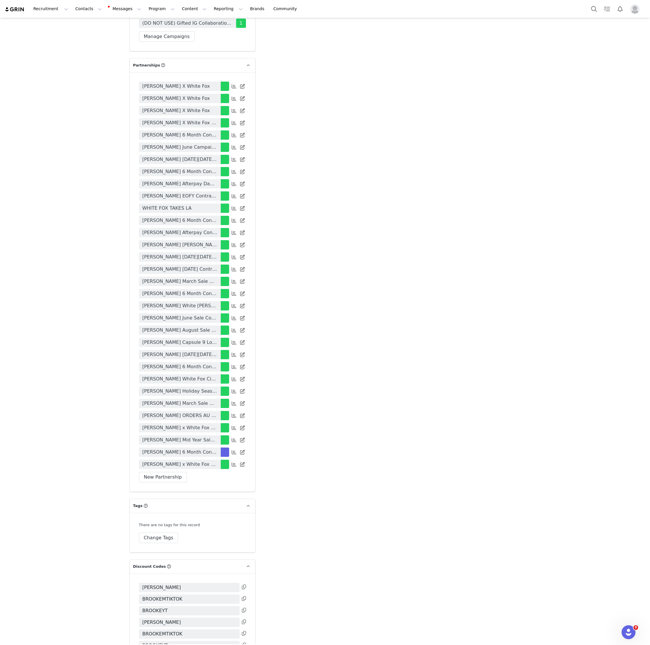
scroll to position [1410, 0]
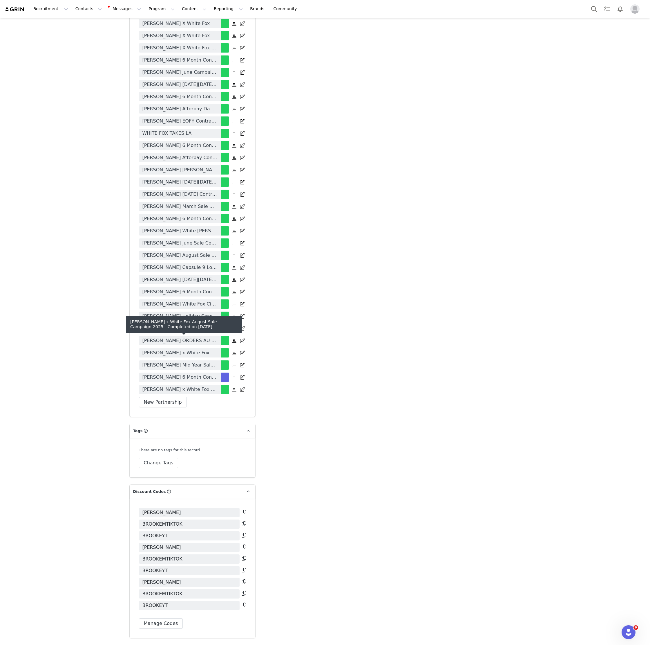
click at [202, 386] on span "[PERSON_NAME] x White Fox August Sale Campaign 2025" at bounding box center [180, 389] width 75 height 7
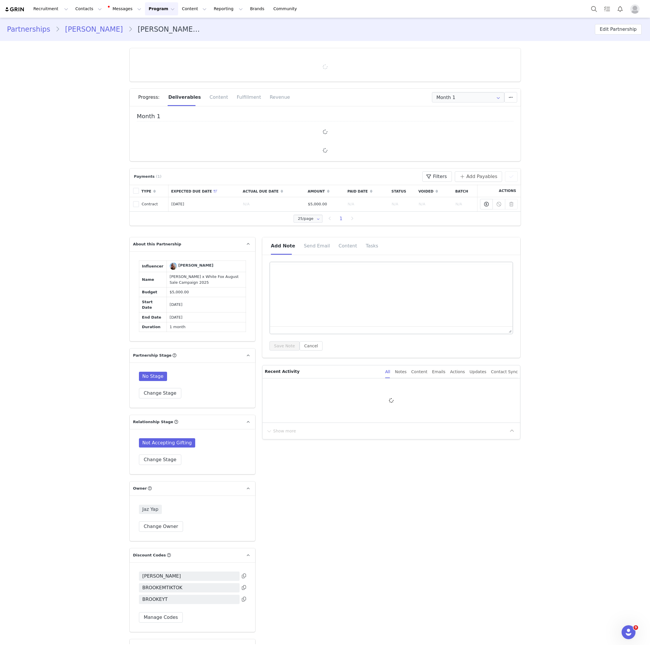
type input "+1 ([GEOGRAPHIC_DATA])"
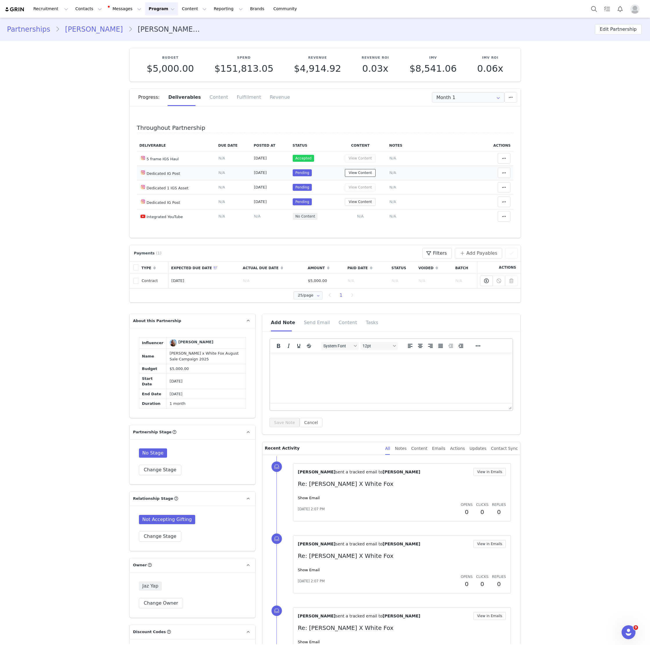
click at [359, 171] on button "View Content" at bounding box center [360, 173] width 31 height 8
click at [364, 199] on button "View Content" at bounding box center [360, 202] width 31 height 8
click at [501, 204] on span at bounding box center [504, 201] width 7 height 7
click at [449, 167] on div "Mark as Accepted" at bounding box center [458, 168] width 72 height 13
click at [362, 170] on button "View Content" at bounding box center [360, 173] width 31 height 8
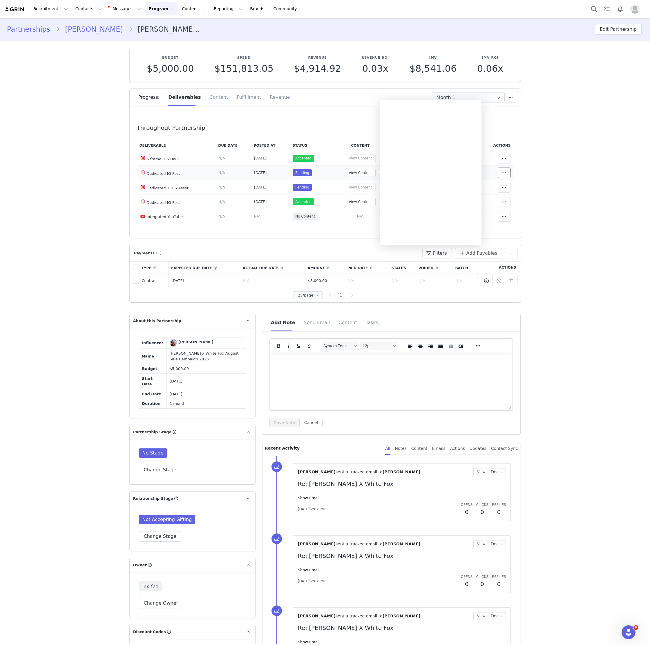
click at [503, 171] on icon at bounding box center [504, 172] width 4 height 5
click at [465, 180] on div "Unlink Content" at bounding box center [458, 186] width 72 height 13
click at [360, 201] on span "N/A" at bounding box center [360, 201] width 7 height 4
click at [363, 217] on span "N/A" at bounding box center [360, 216] width 7 height 4
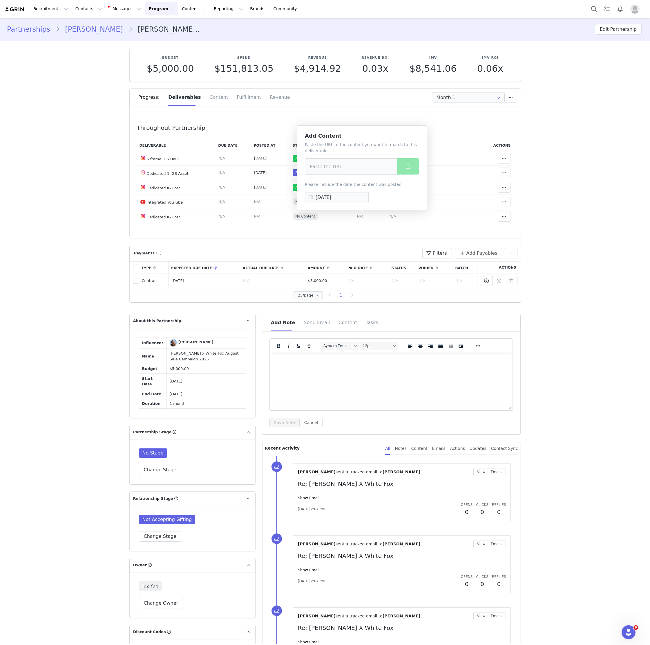
click at [364, 178] on div "Paste the URL to the content you want to match to this deliverable. Please incl…" at bounding box center [362, 172] width 114 height 61
click at [364, 168] on input at bounding box center [351, 166] width 93 height 16
paste input "[URL][DOMAIN_NAME]"
type input "[URL][DOMAIN_NAME]"
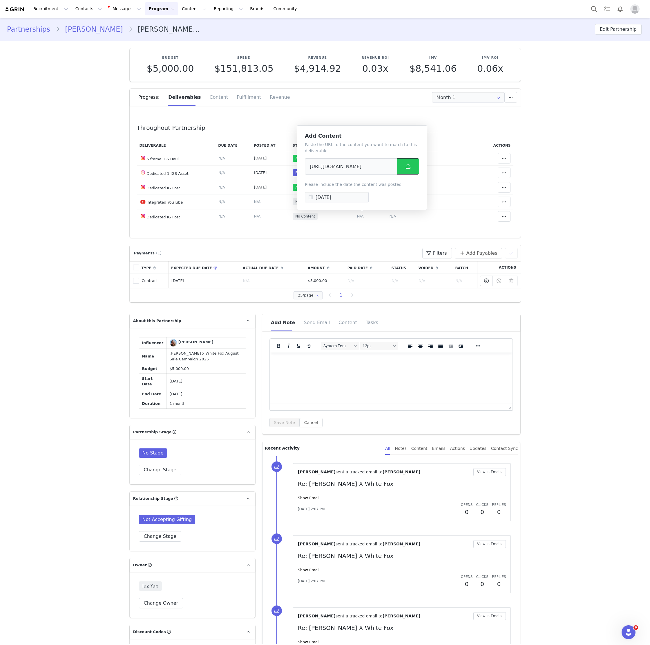
click at [405, 164] on span at bounding box center [408, 166] width 7 height 7
click at [363, 215] on span "N/A" at bounding box center [360, 216] width 7 height 4
drag, startPoint x: 363, startPoint y: 215, endPoint x: 358, endPoint y: 192, distance: 23.8
click at [358, 192] on input at bounding box center [351, 194] width 93 height 16
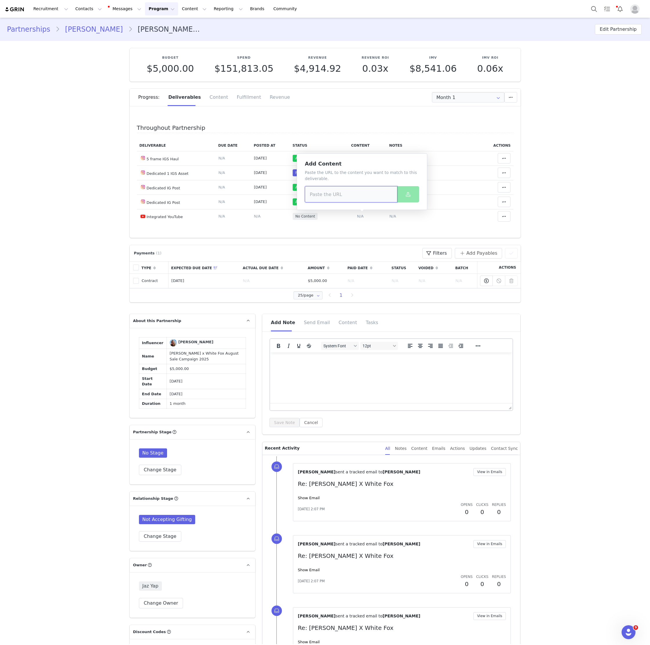
paste input "[URL][DOMAIN_NAME]"
type input "[URL][DOMAIN_NAME]"
click at [408, 197] on span at bounding box center [408, 194] width 7 height 7
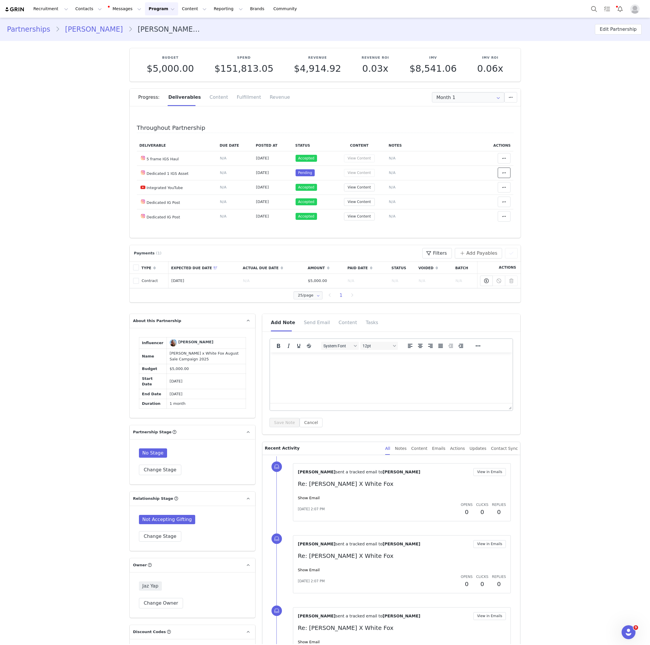
click at [503, 171] on icon at bounding box center [504, 172] width 4 height 5
click at [460, 138] on div "Mark as Accepted" at bounding box center [458, 139] width 72 height 13
drag, startPoint x: 358, startPoint y: 192, endPoint x: 238, endPoint y: 98, distance: 152.8
click at [238, 98] on div "Fulfillment" at bounding box center [248, 97] width 33 height 17
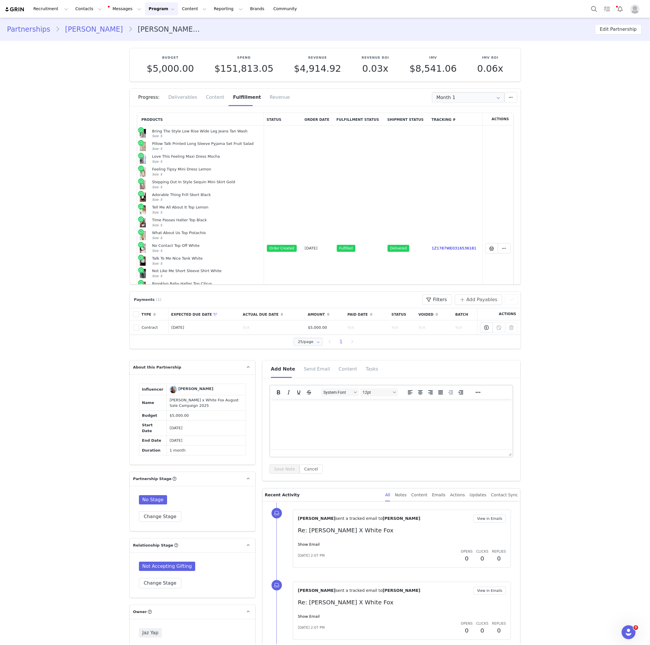
scroll to position [118, 0]
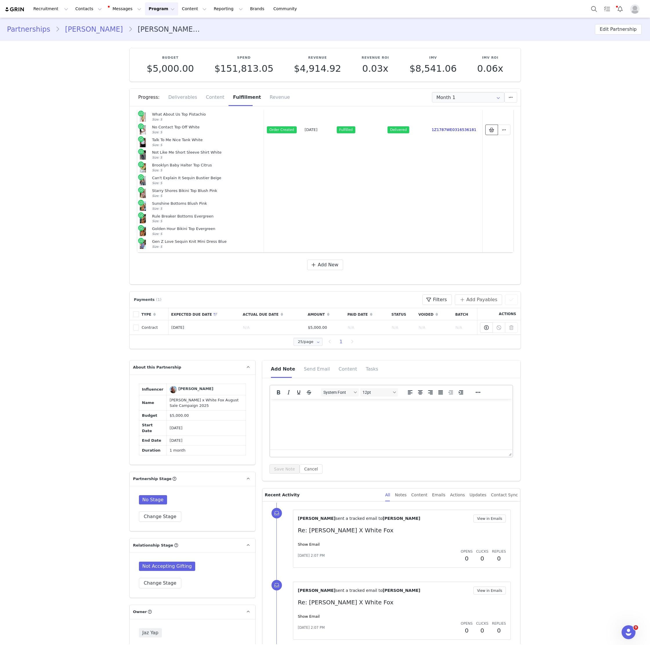
click at [491, 129] on icon at bounding box center [491, 129] width 5 height 5
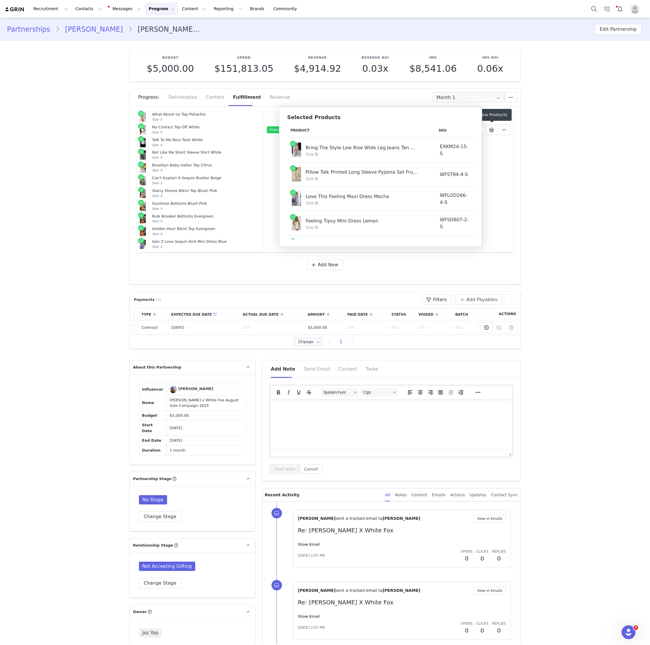
click at [310, 148] on div "Bring The Style Low Rise Wide Leg Jeans Tan Wash" at bounding box center [362, 147] width 113 height 9
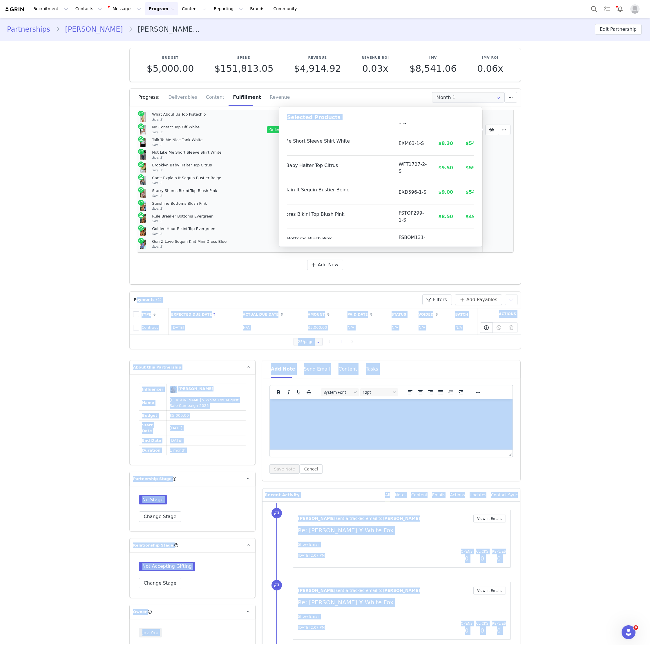
scroll to position [360, 41]
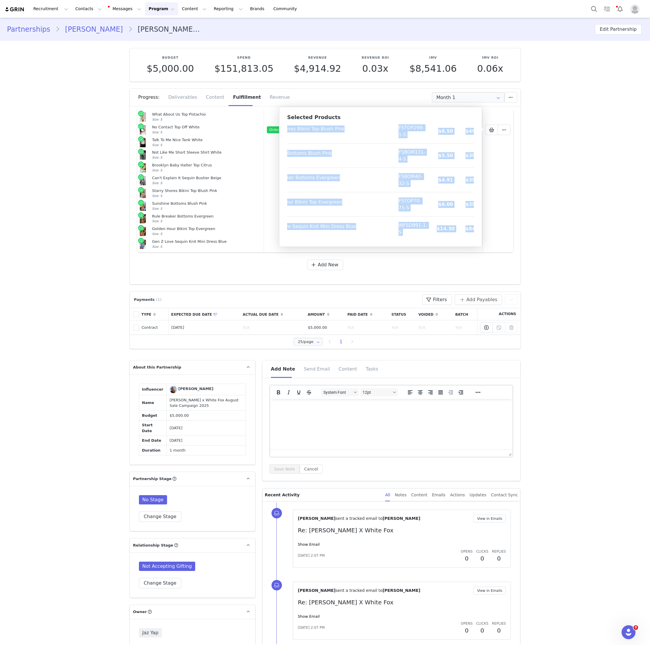
copy tbody "Bring The Style Low Rise Wide Leg Jeans Tan Wash Size: S EXKM24-15-S $11.75 $79…"
drag, startPoint x: 238, startPoint y: 98, endPoint x: 474, endPoint y: 229, distance: 270.4
click at [474, 229] on tbody "Bring The Style Low Rise Wide Leg Jeans Tan Wash Size: S EXKM24-15-S $11.75 $79…" at bounding box center [368, 9] width 244 height 463
click at [87, 8] on button "Contacts Contacts" at bounding box center [88, 8] width 33 height 13
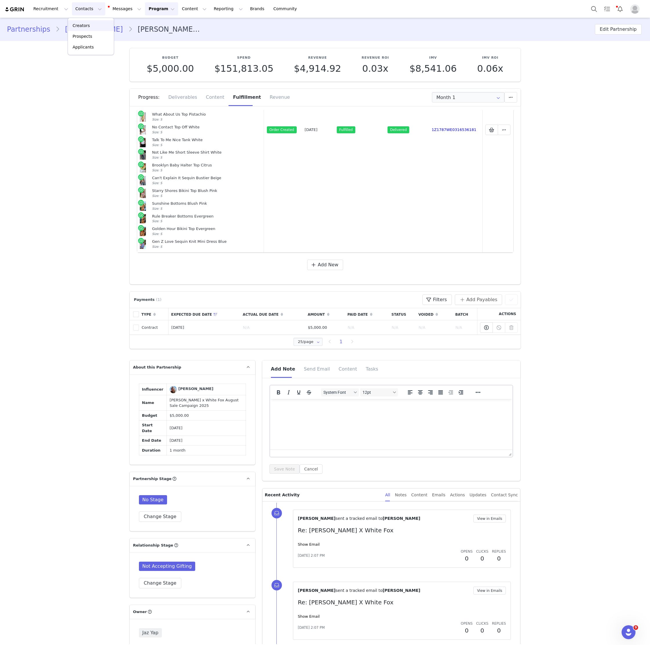
click at [81, 25] on p "Creators" at bounding box center [81, 26] width 17 height 6
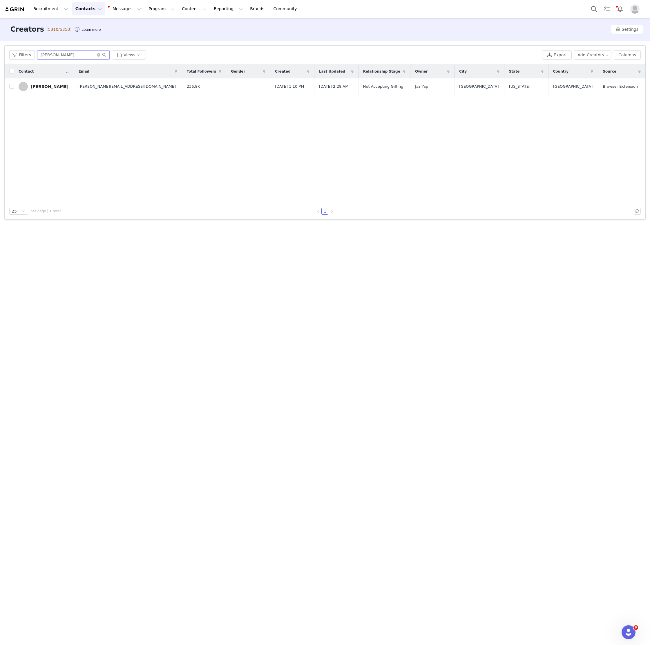
click at [57, 53] on input "[PERSON_NAME]" at bounding box center [73, 54] width 73 height 9
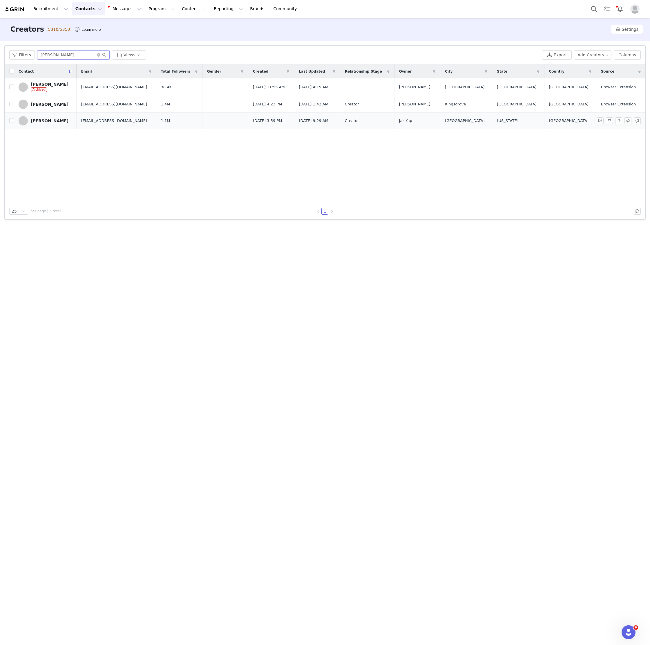
type input "[PERSON_NAME]"
click at [58, 118] on div "[PERSON_NAME]" at bounding box center [50, 120] width 38 height 5
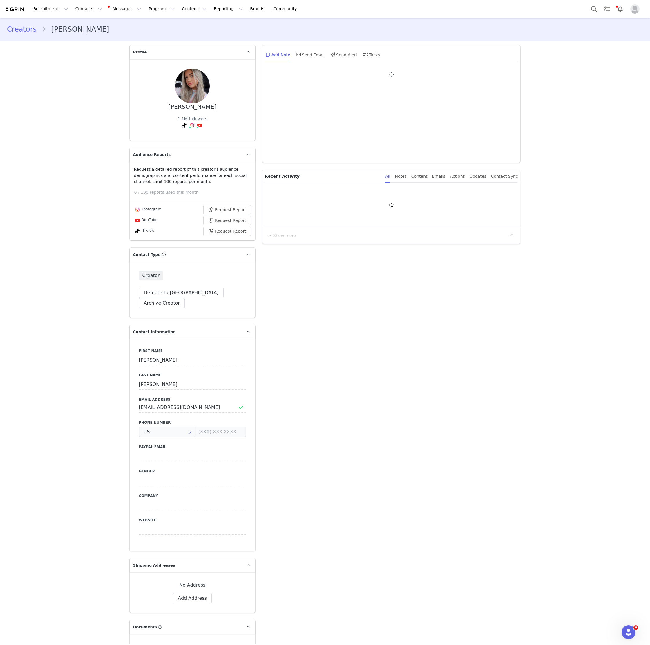
type input "+1 ([GEOGRAPHIC_DATA])"
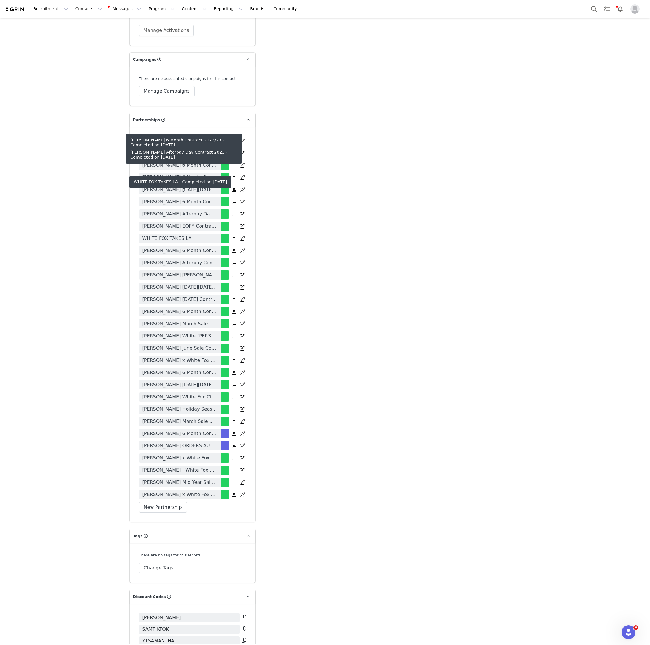
scroll to position [1528, 0]
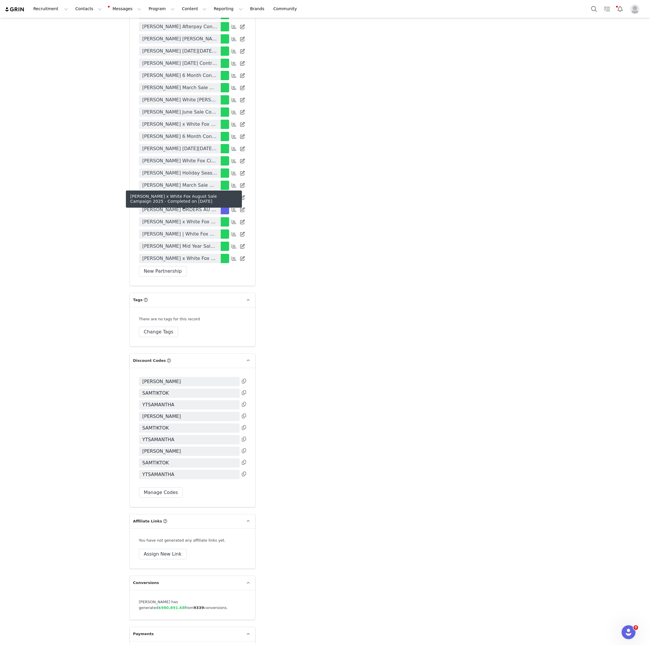
click at [199, 255] on span "[PERSON_NAME] x White Fox August Sale Campaign 2025" at bounding box center [180, 258] width 75 height 7
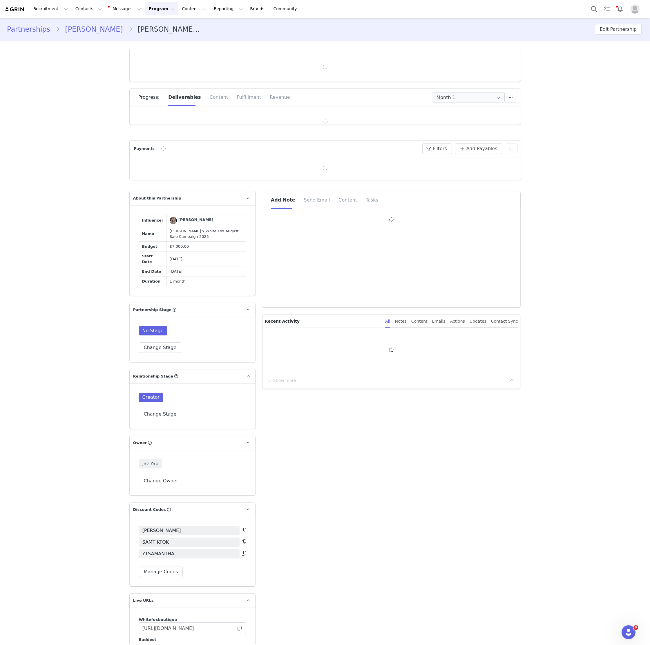
type input "+1 ([GEOGRAPHIC_DATA])"
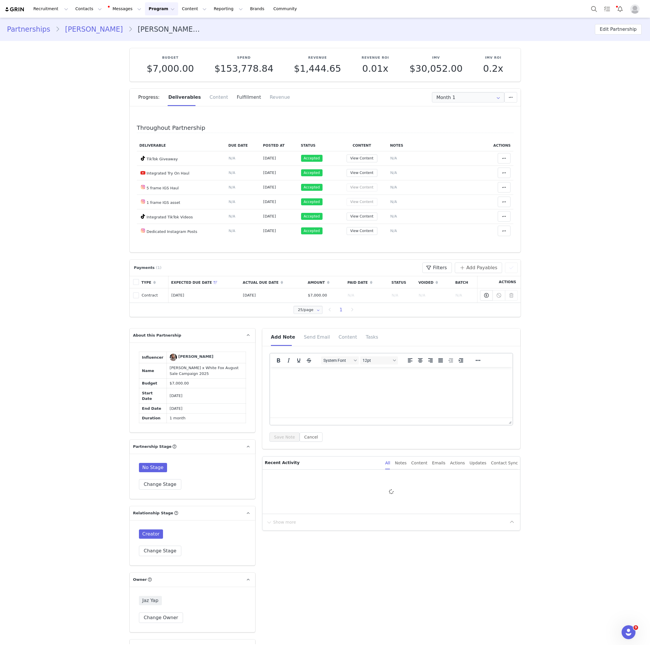
click at [236, 98] on div "Fulfillment" at bounding box center [248, 97] width 33 height 17
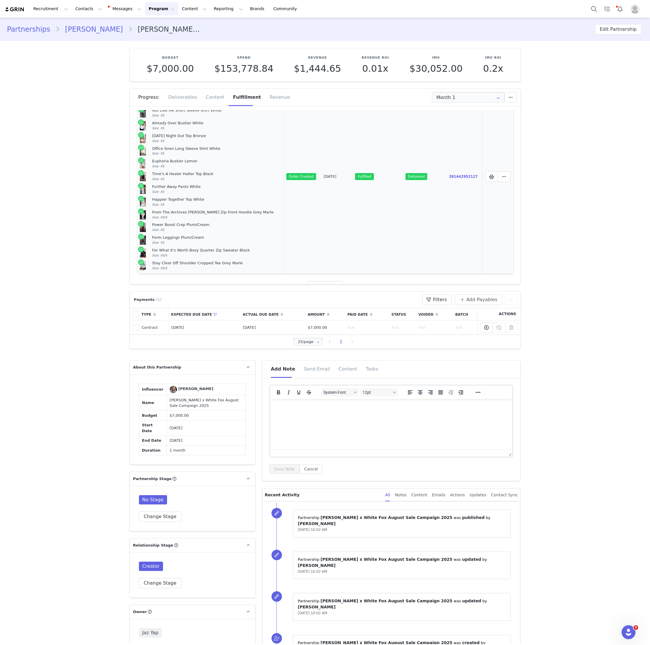
scroll to position [62, 0]
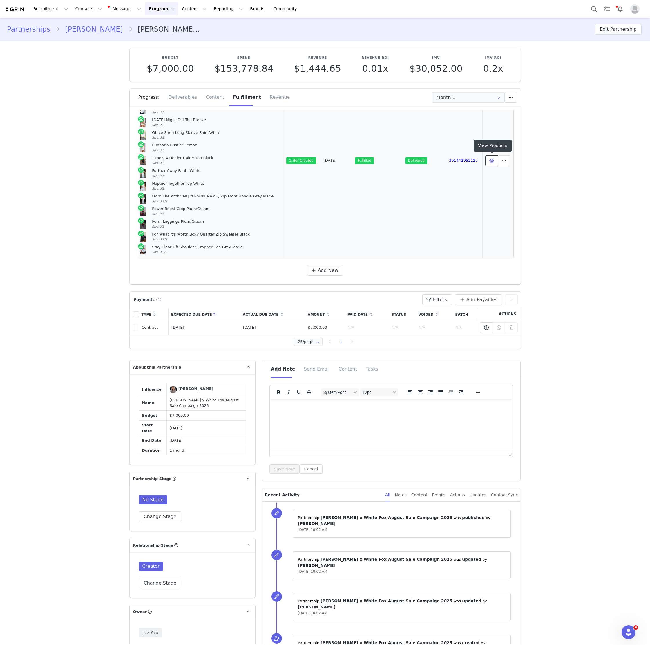
click at [491, 162] on icon at bounding box center [491, 160] width 5 height 5
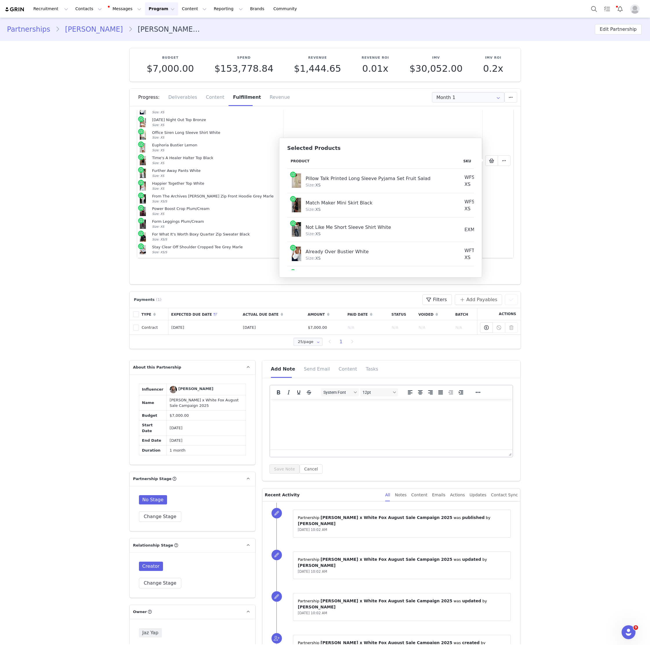
click at [318, 176] on div "Pillow Talk Printed Long Sleeve Pyjama Set Fruit Salad" at bounding box center [373, 177] width 135 height 9
click at [311, 179] on div "Pillow Talk Printed Long Sleeve Pyjama Set Fruit Salad" at bounding box center [373, 177] width 135 height 9
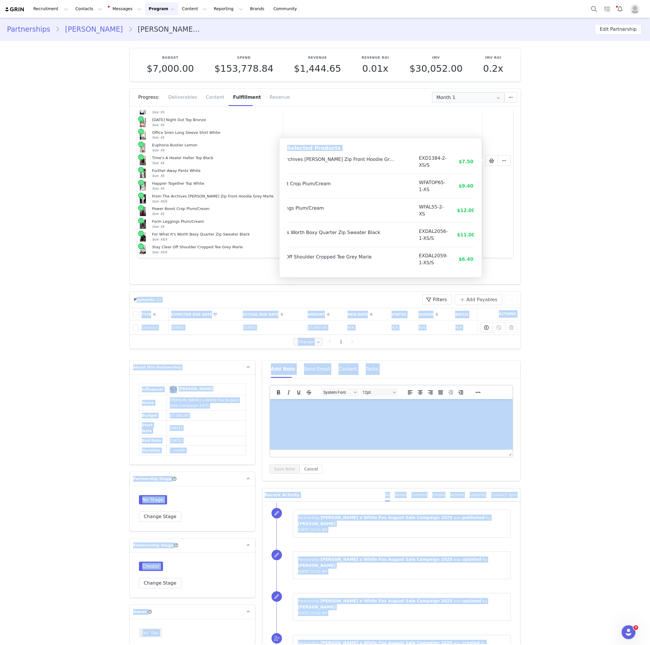
scroll to position [263, 58]
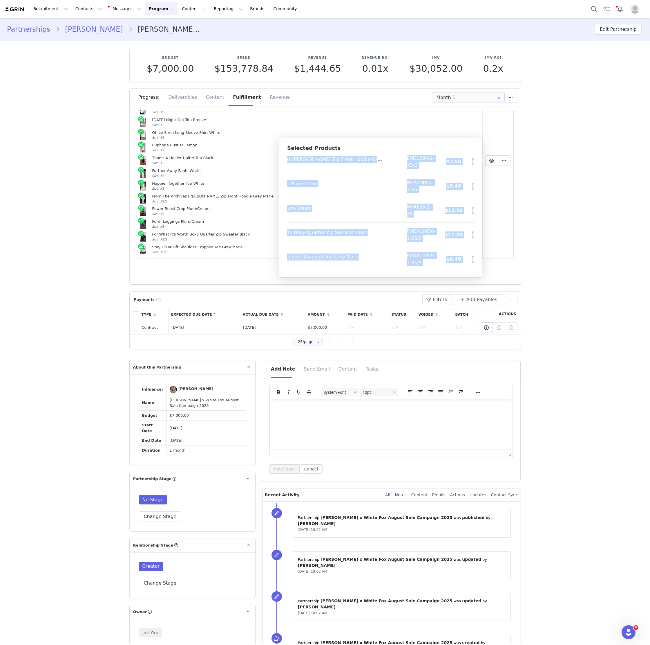
copy tbody "Pillow Talk Printed Long Sleeve Pyjama Set Fruit Salad Size: XS WFST94-4-XS $14…"
drag, startPoint x: 311, startPoint y: 179, endPoint x: 481, endPoint y: 266, distance: 190.7
click at [481, 266] on div "Selected Products Product SKU Cost Price Pillow Talk Printed Long Sleeve Pyjama…" at bounding box center [380, 208] width 203 height 140
click at [79, 6] on button "Contacts Contacts" at bounding box center [88, 8] width 33 height 13
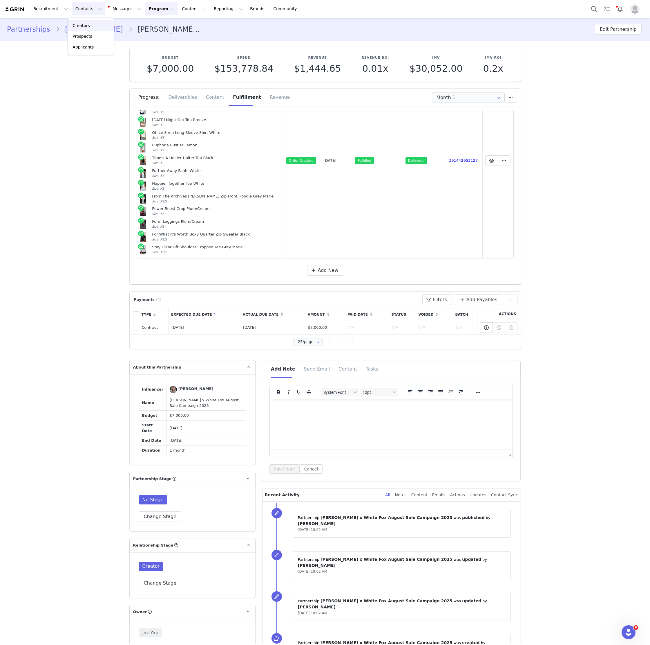
click at [92, 25] on div "Creators" at bounding box center [90, 26] width 39 height 6
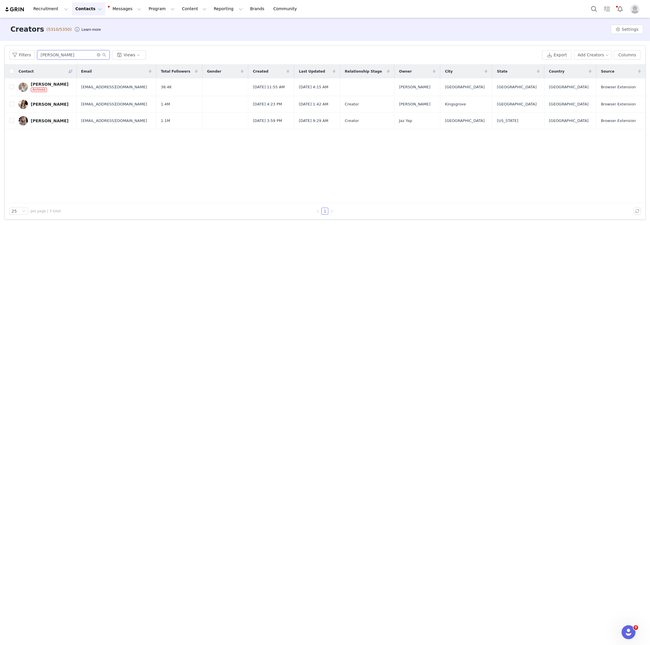
click at [56, 59] on div "Filters [PERSON_NAME] r Views Export Add Creators Columns" at bounding box center [325, 55] width 641 height 19
click at [56, 59] on input "[PERSON_NAME]" at bounding box center [73, 54] width 73 height 9
click at [57, 57] on input "[PERSON_NAME]" at bounding box center [73, 54] width 73 height 9
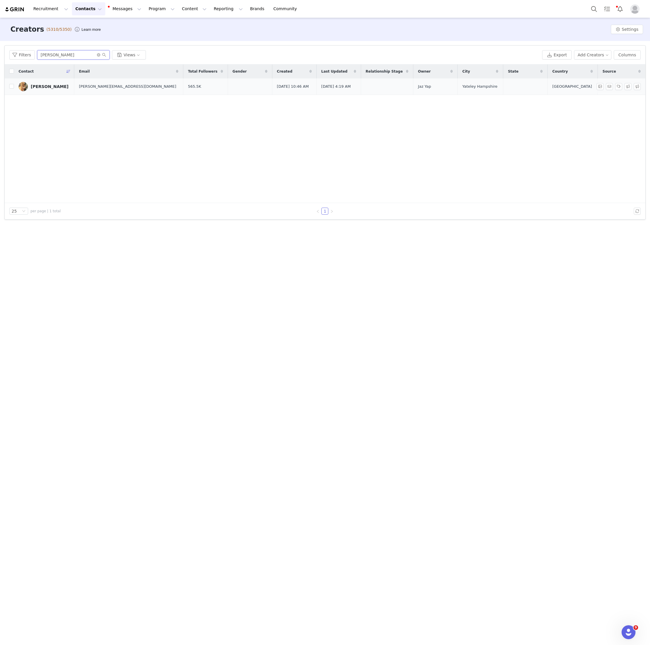
type input "[PERSON_NAME]"
click at [43, 83] on link "[PERSON_NAME]" at bounding box center [44, 86] width 51 height 9
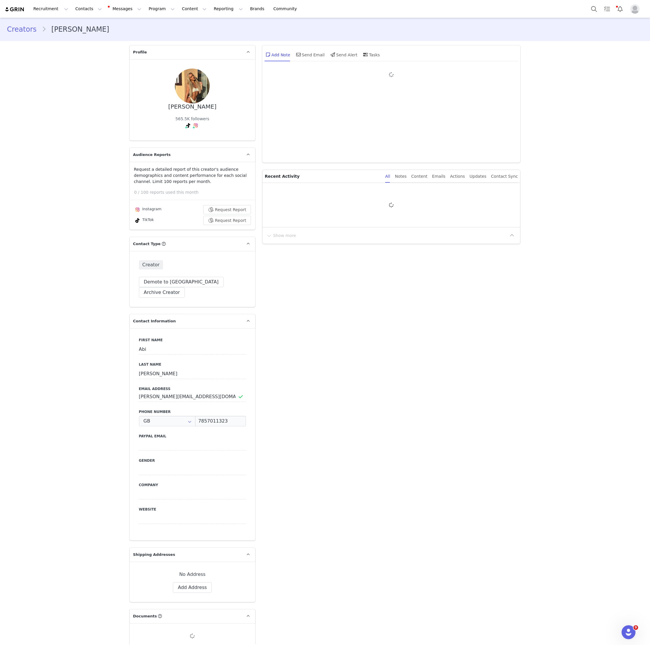
type input "+44 ([GEOGRAPHIC_DATA])"
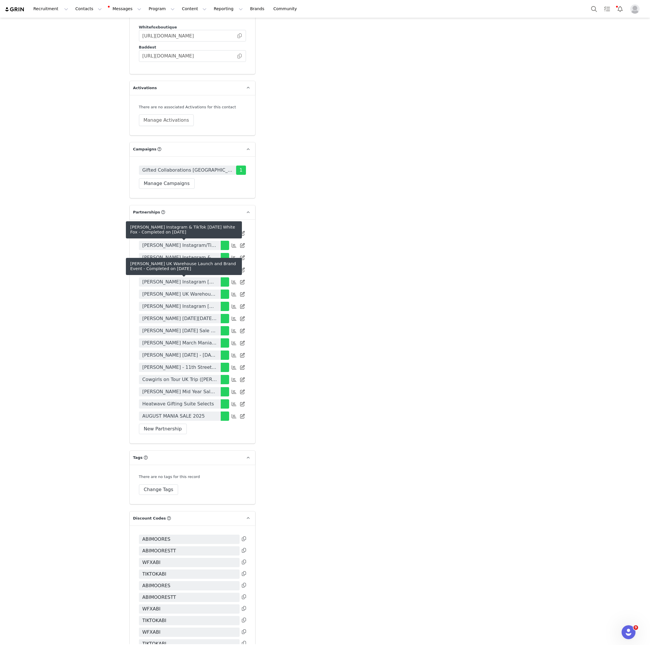
scroll to position [1280, 0]
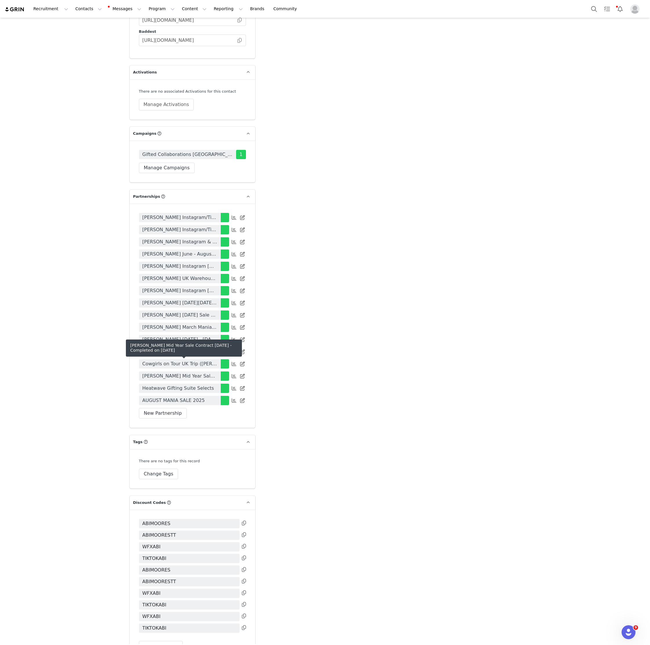
click at [192, 372] on span "[PERSON_NAME] Mid Year Sale Contract [DATE]" at bounding box center [180, 375] width 75 height 7
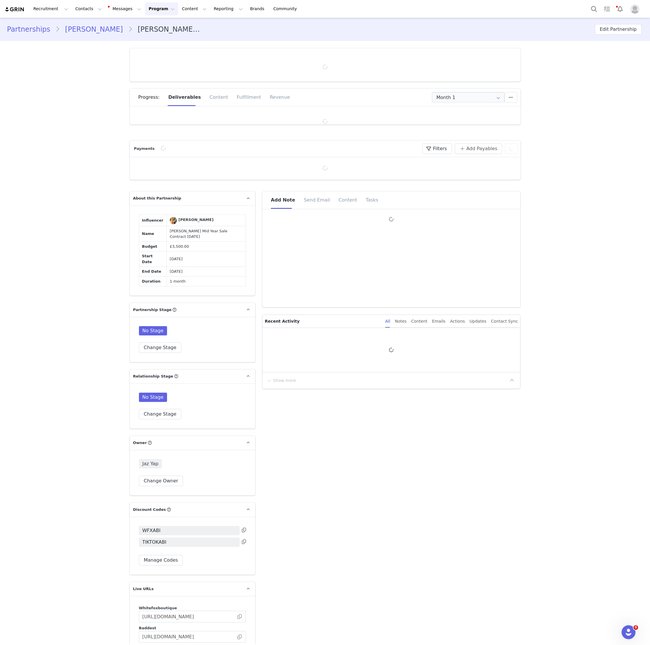
type input "+44 ([GEOGRAPHIC_DATA])"
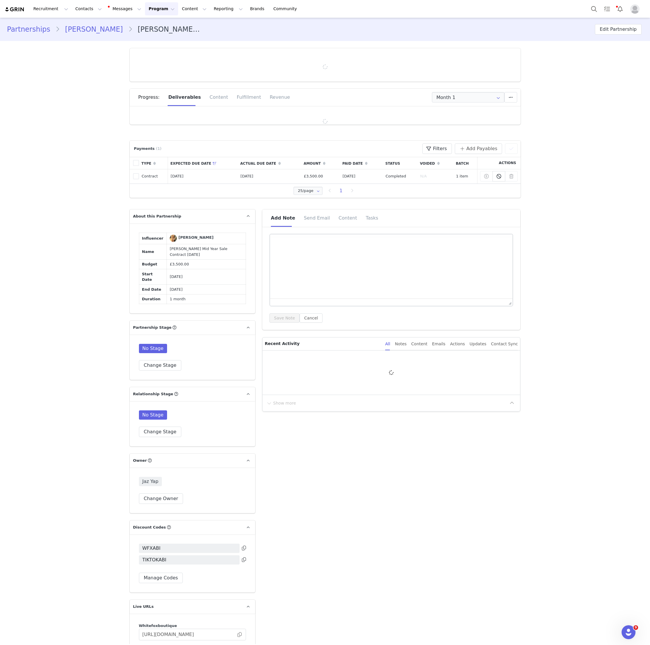
click at [85, 29] on link "[PERSON_NAME]" at bounding box center [94, 29] width 68 height 10
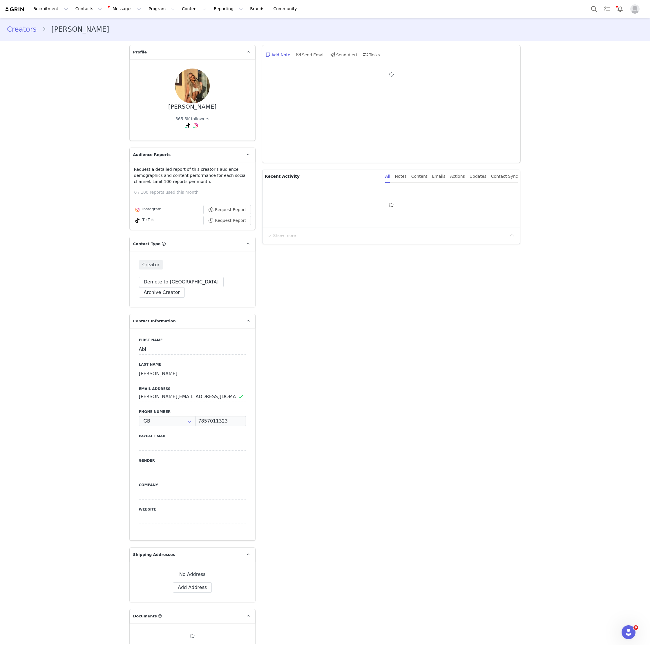
type input "+44 ([GEOGRAPHIC_DATA])"
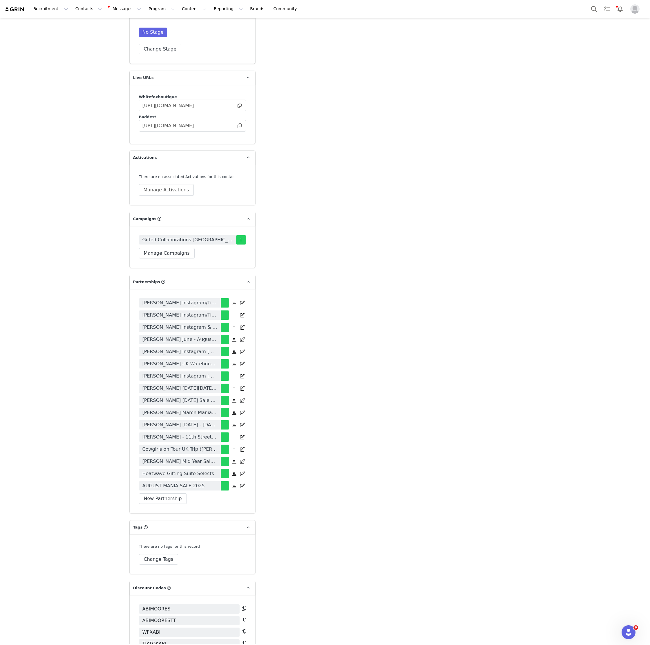
scroll to position [1195, 0]
